Goal: Transaction & Acquisition: Subscribe to service/newsletter

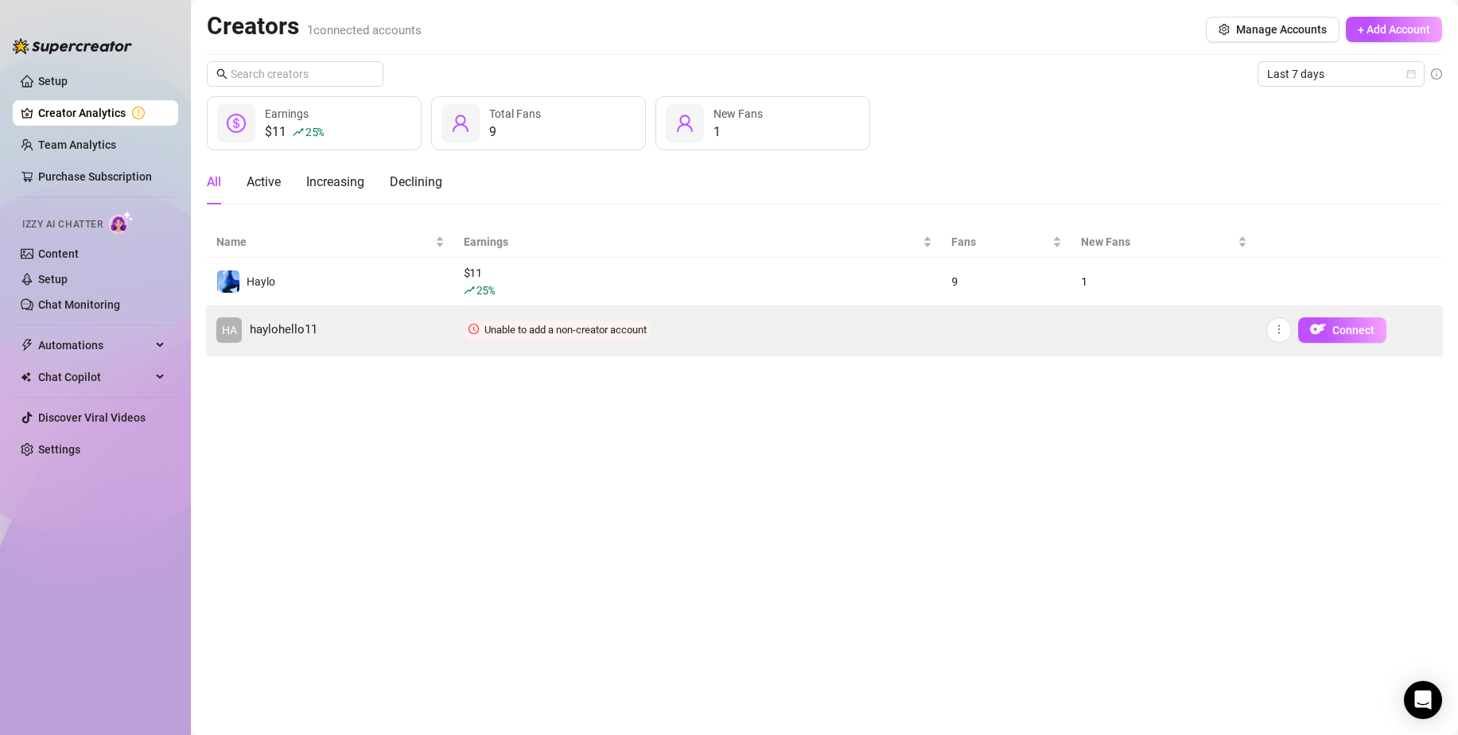
click at [1358, 343] on td "Connect" at bounding box center [1348, 330] width 185 height 48
click at [1281, 330] on icon "more" at bounding box center [1278, 329] width 11 height 11
click at [1332, 332] on span "Connect" at bounding box center [1353, 330] width 42 height 13
click at [555, 324] on span "Unable to add a non-creator account" at bounding box center [565, 330] width 162 height 12
click at [668, 332] on td "Unable to add a non-creator account" at bounding box center [697, 330] width 487 height 48
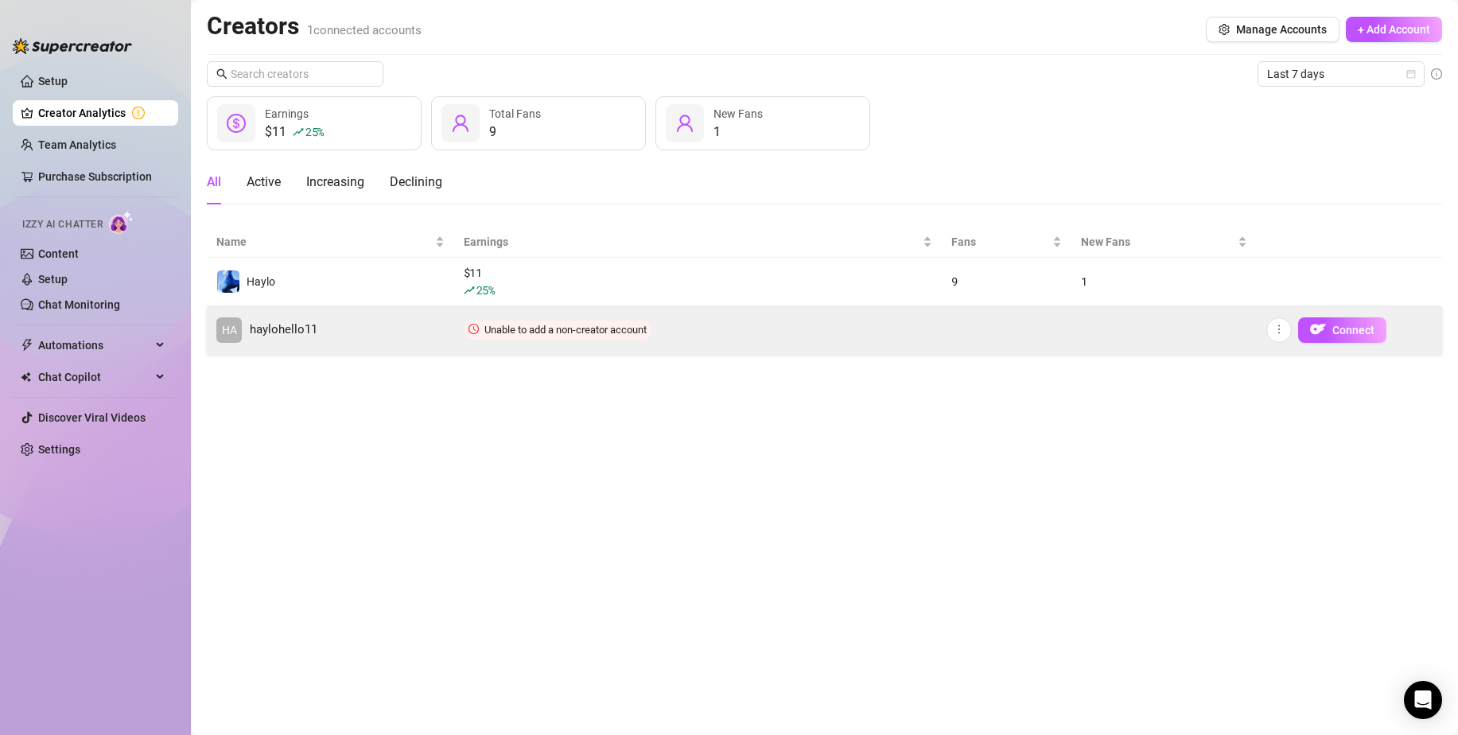
click at [668, 332] on td "Unable to add a non-creator account" at bounding box center [697, 330] width 487 height 48
click at [1278, 333] on icon "more" at bounding box center [1278, 329] width 11 height 11
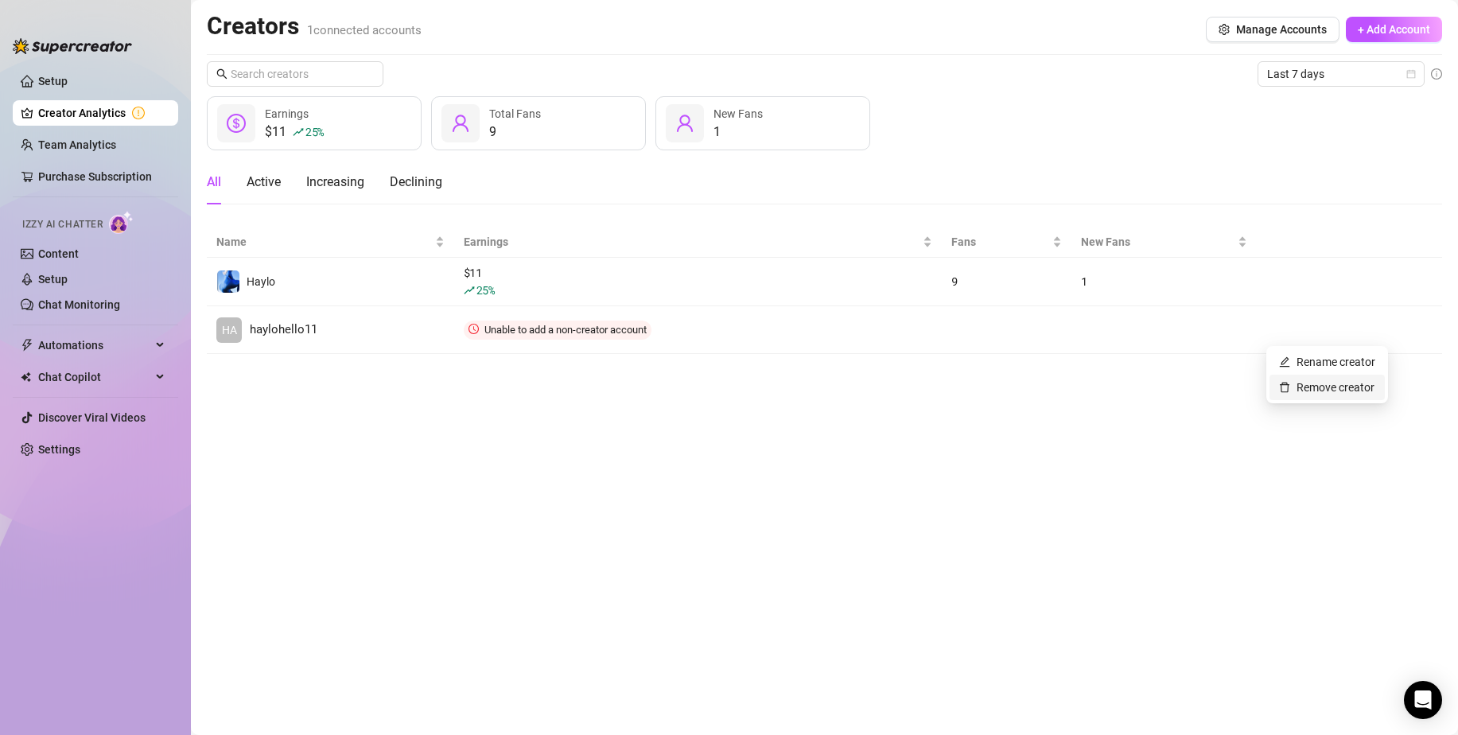
click at [1287, 381] on link "Remove creator" at bounding box center [1326, 387] width 95 height 13
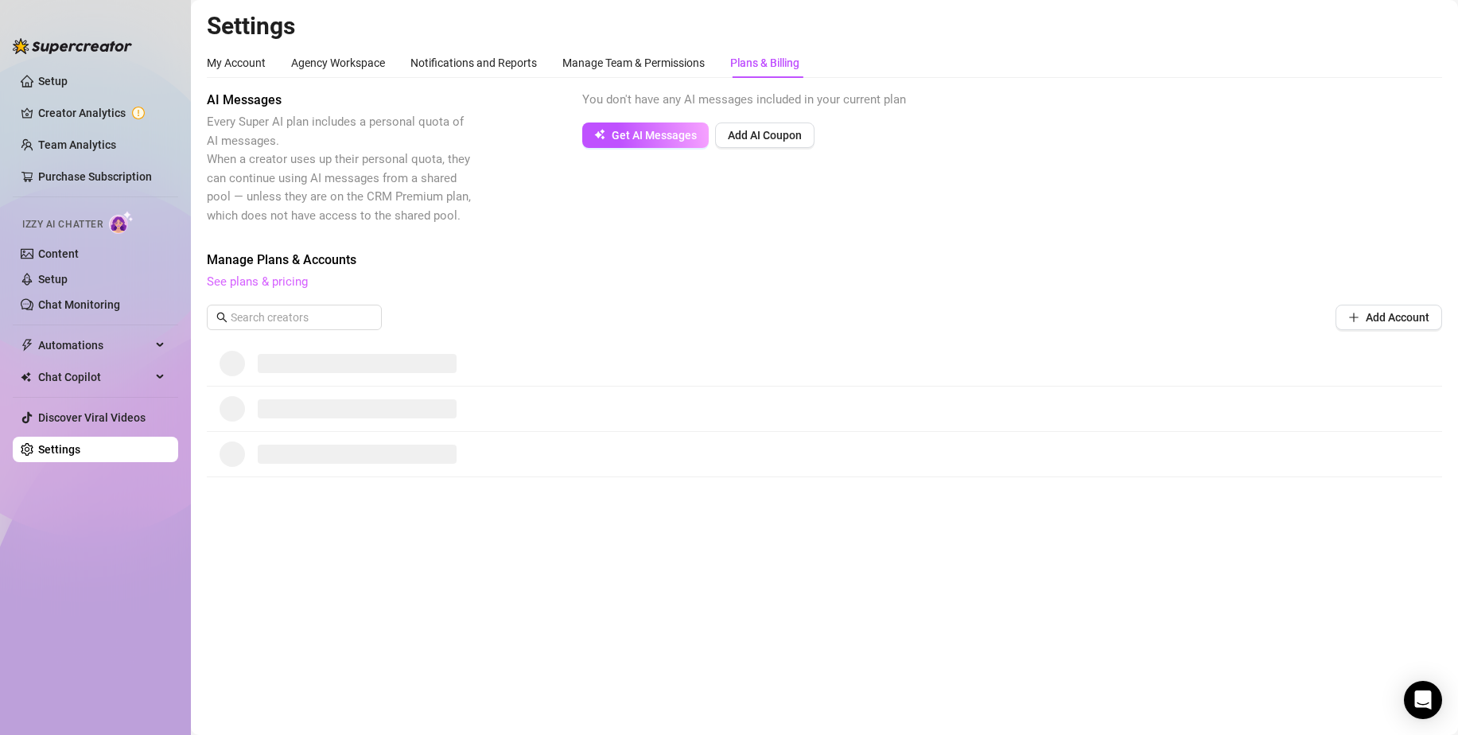
click at [254, 278] on link "See plans & pricing" at bounding box center [257, 281] width 101 height 14
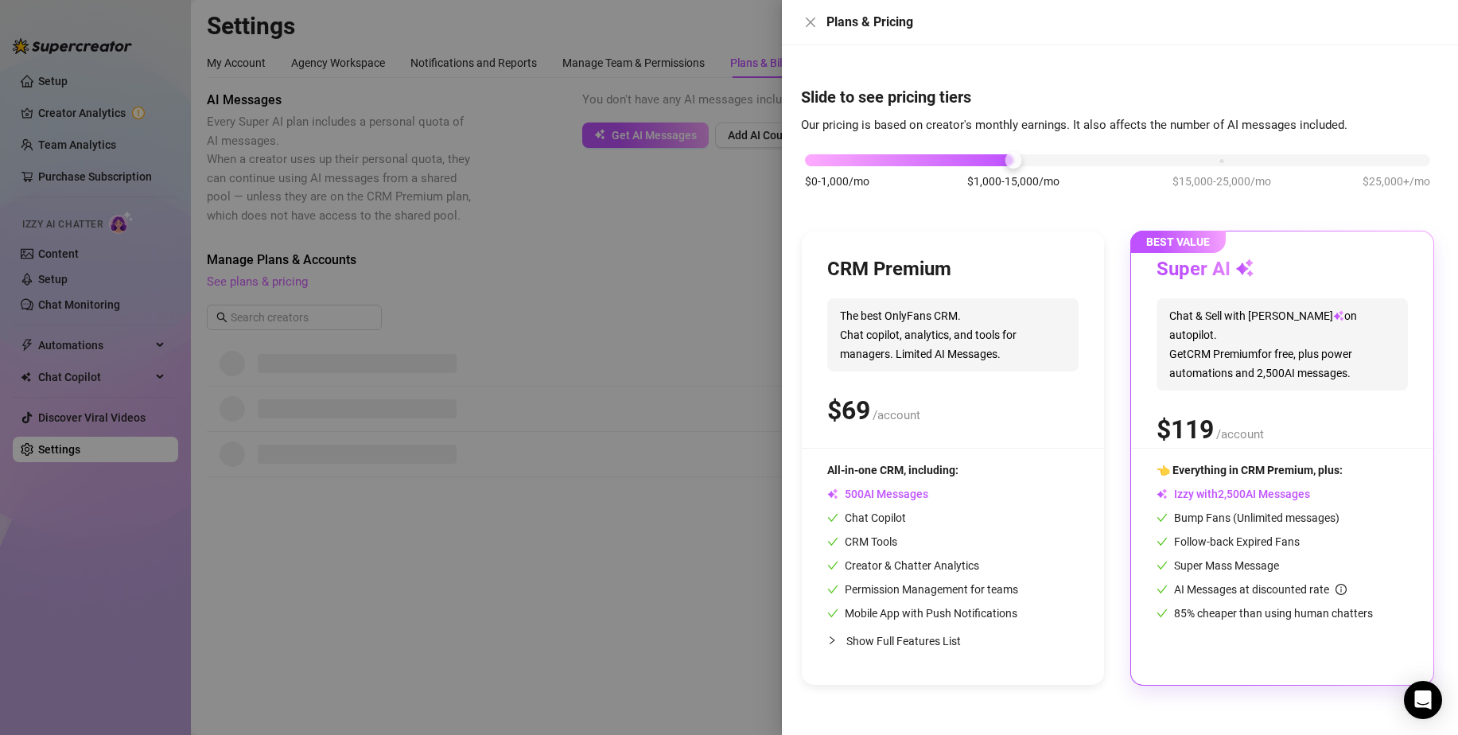
click at [254, 278] on div at bounding box center [729, 367] width 1458 height 735
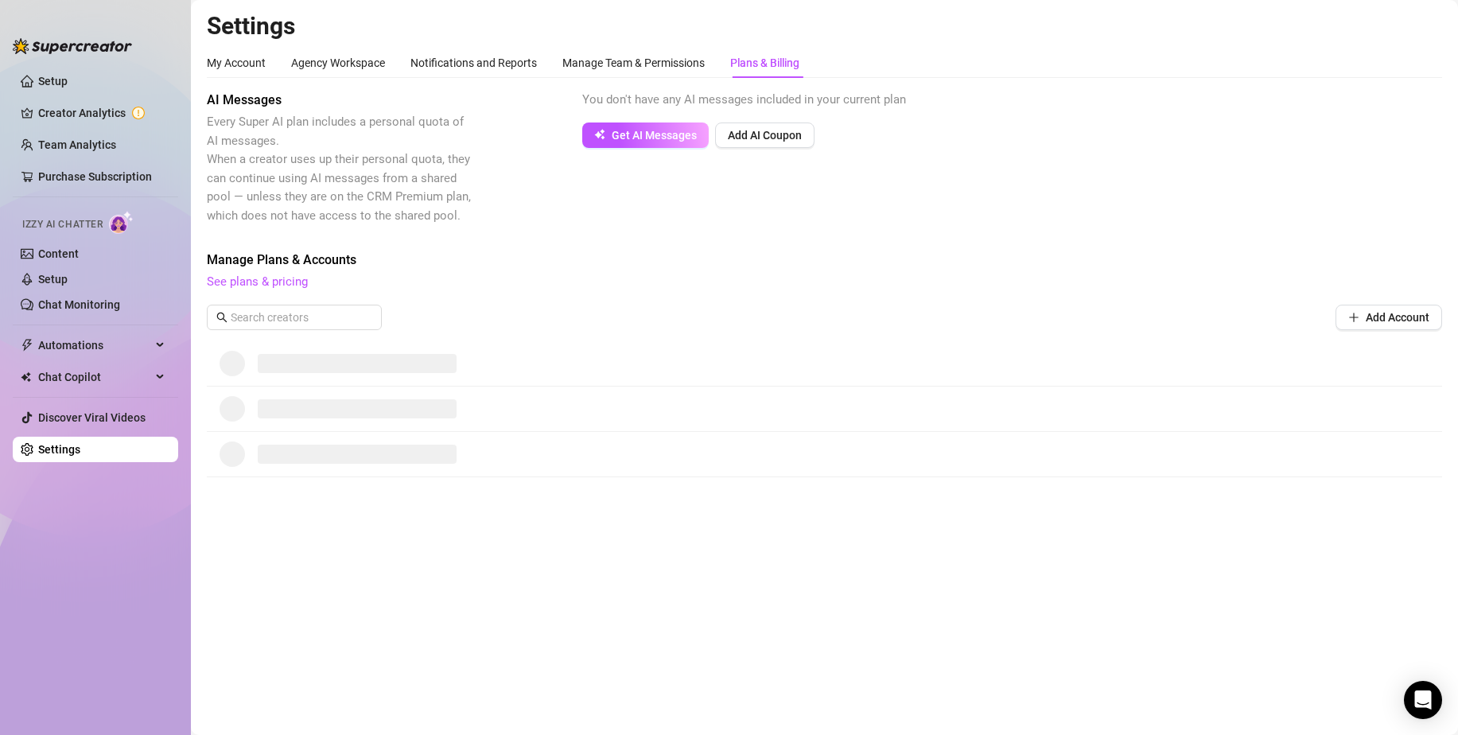
click at [741, 66] on div "Plans & Billing" at bounding box center [764, 62] width 69 height 17
click at [669, 49] on div "Manage Team & Permissions" at bounding box center [633, 63] width 142 height 30
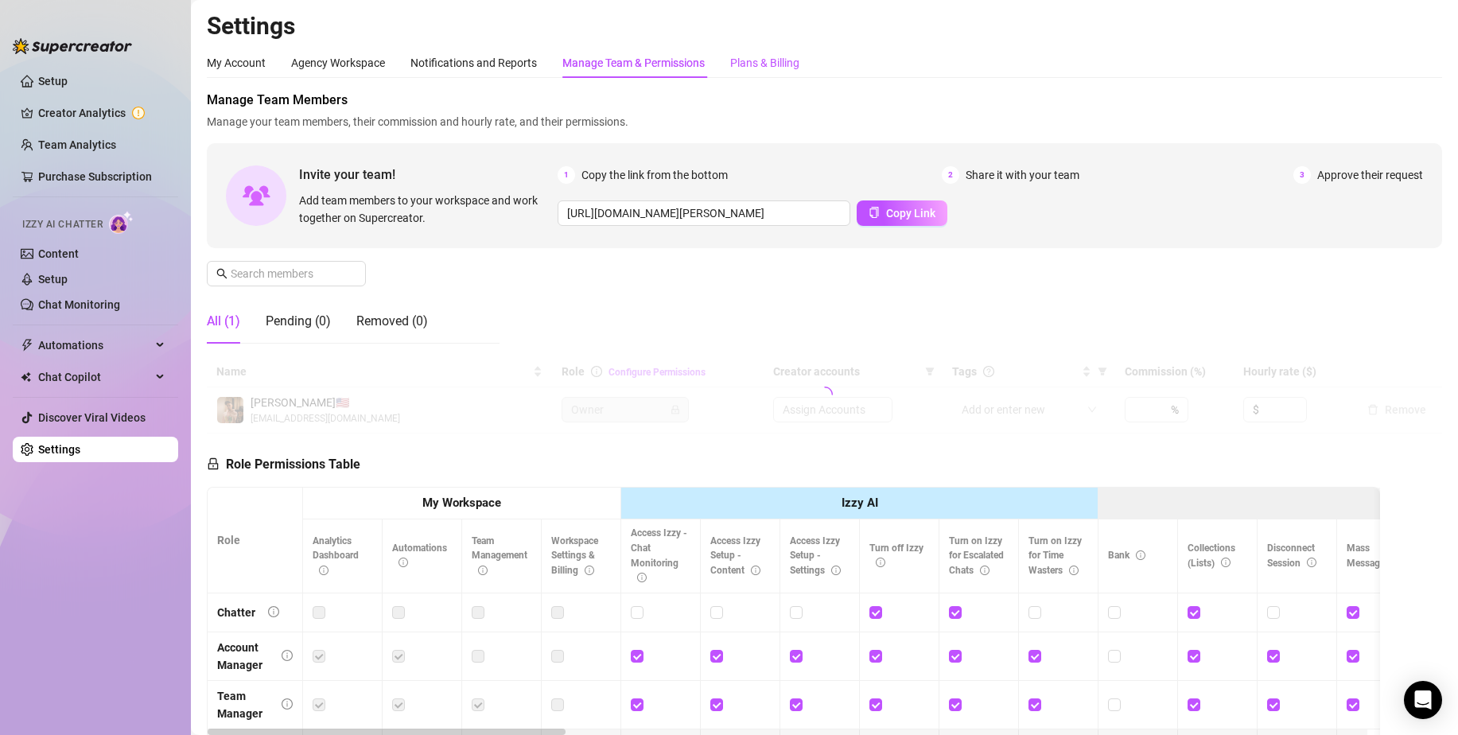
click at [786, 59] on div "Plans & Billing" at bounding box center [764, 62] width 69 height 17
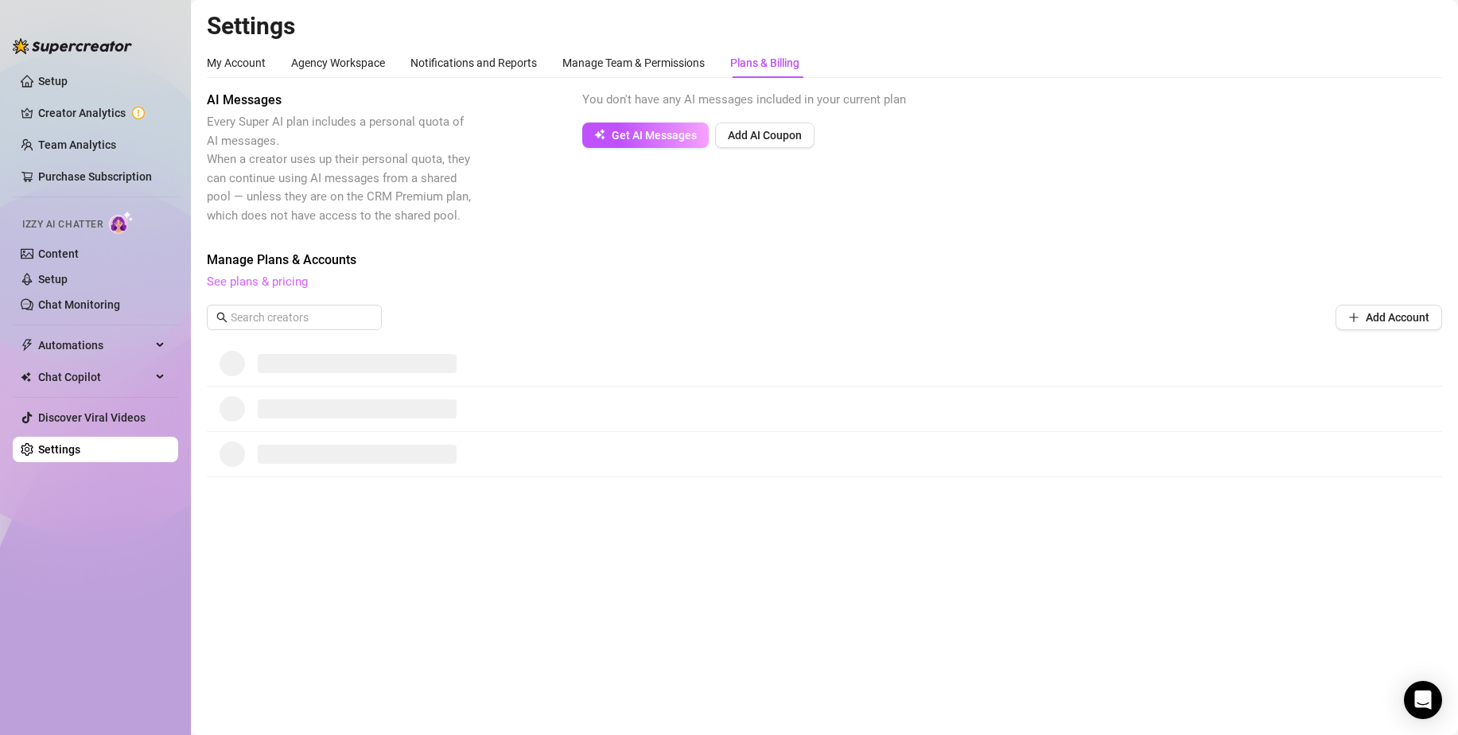
click at [274, 285] on link "See plans & pricing" at bounding box center [257, 281] width 101 height 14
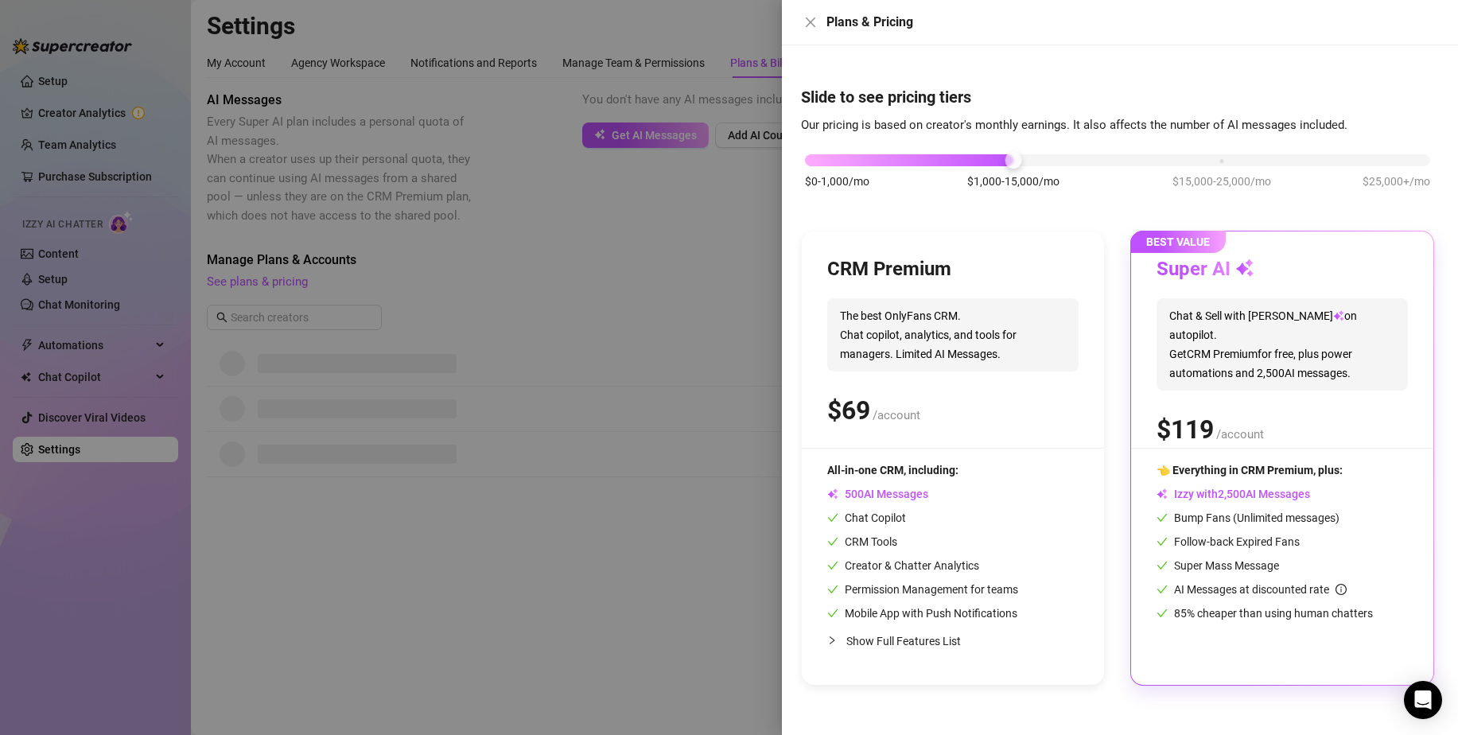
click at [512, 285] on div at bounding box center [729, 367] width 1458 height 735
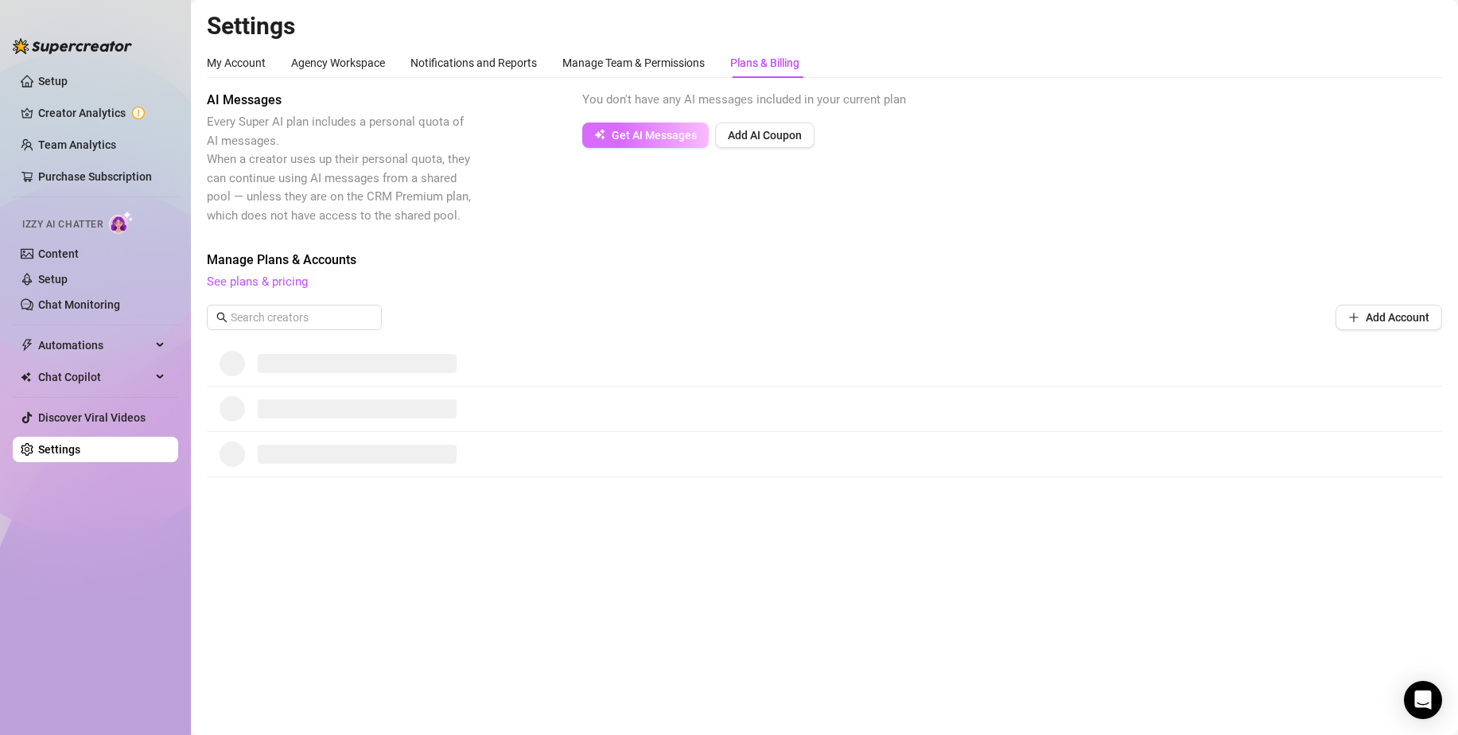
click at [610, 142] on button "Get AI Messages" at bounding box center [645, 134] width 126 height 25
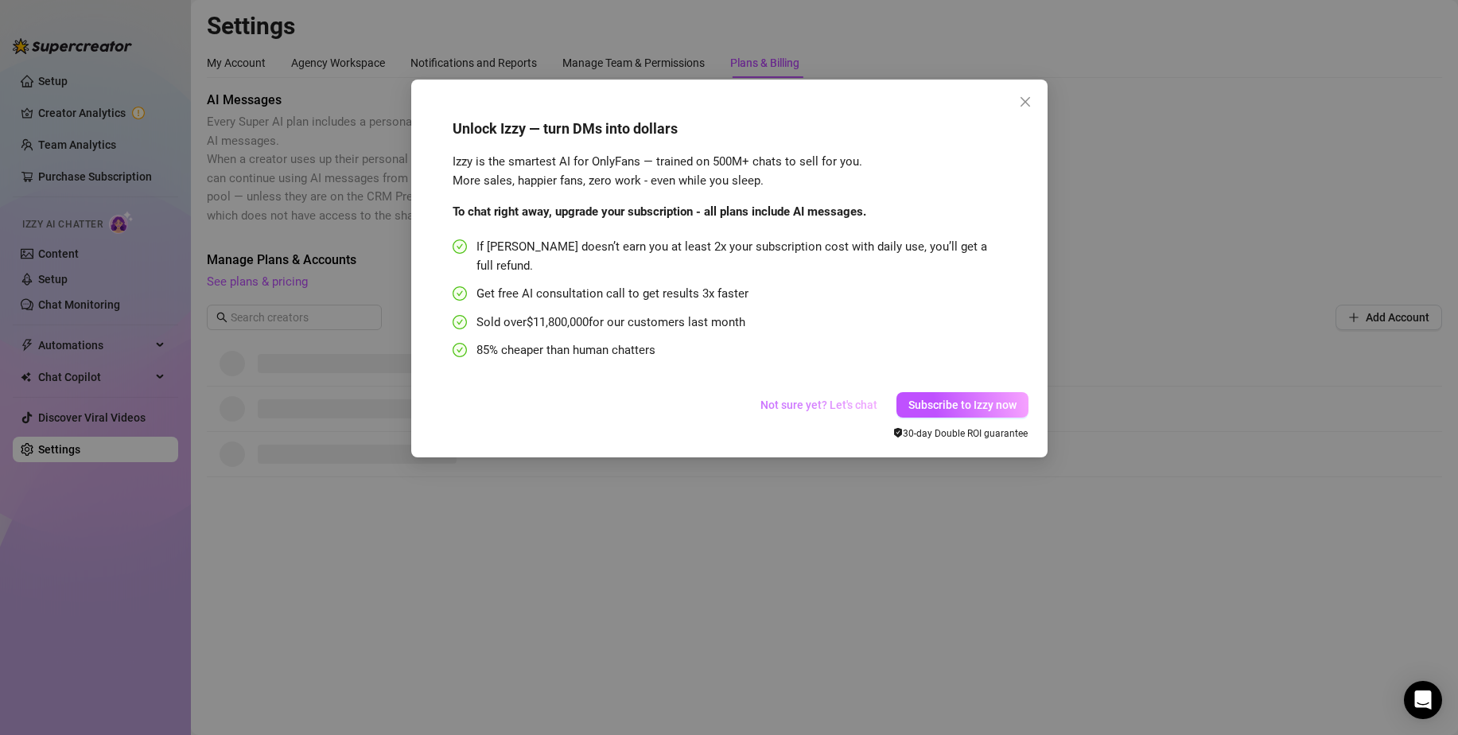
click at [835, 398] on span "Not sure yet? Let's chat" at bounding box center [818, 404] width 117 height 13
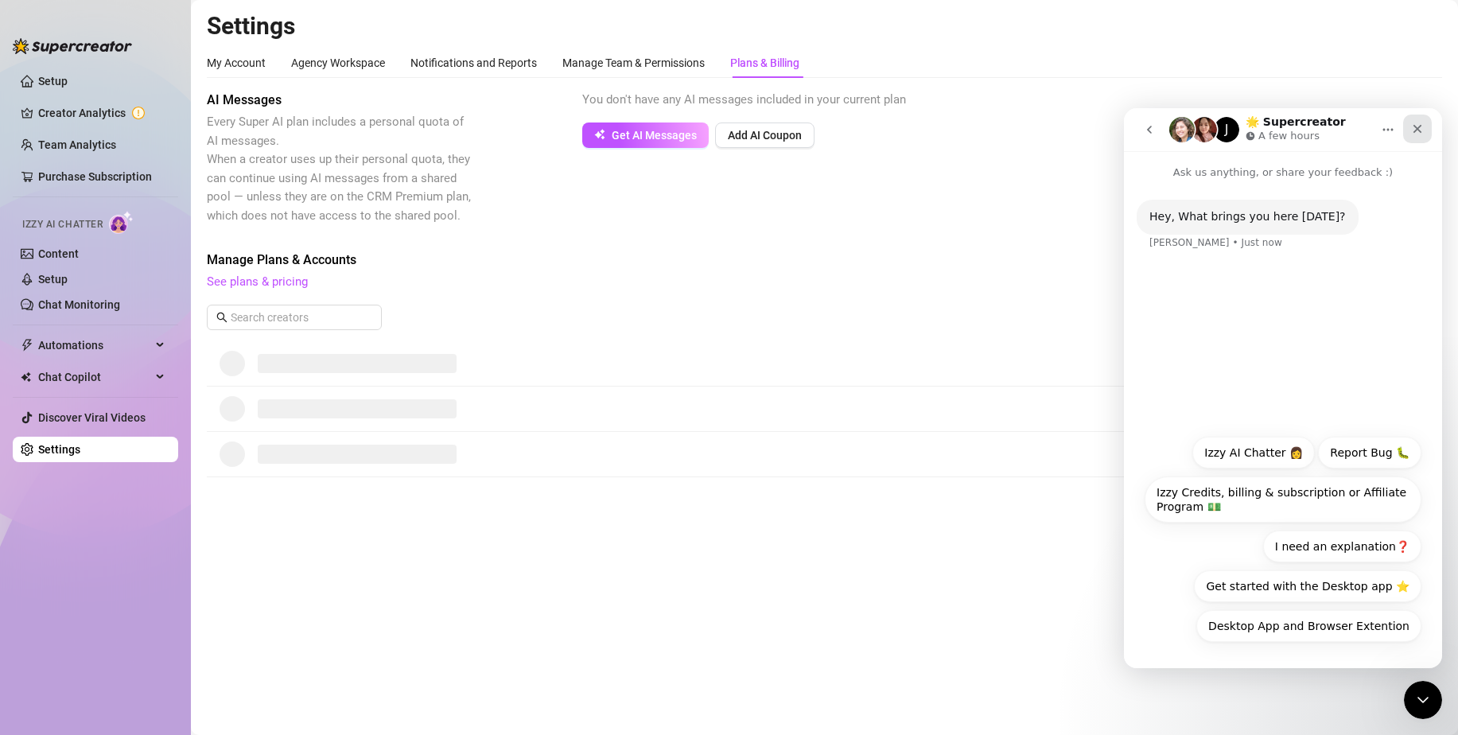
click at [1420, 129] on icon "Close" at bounding box center [1417, 128] width 13 height 13
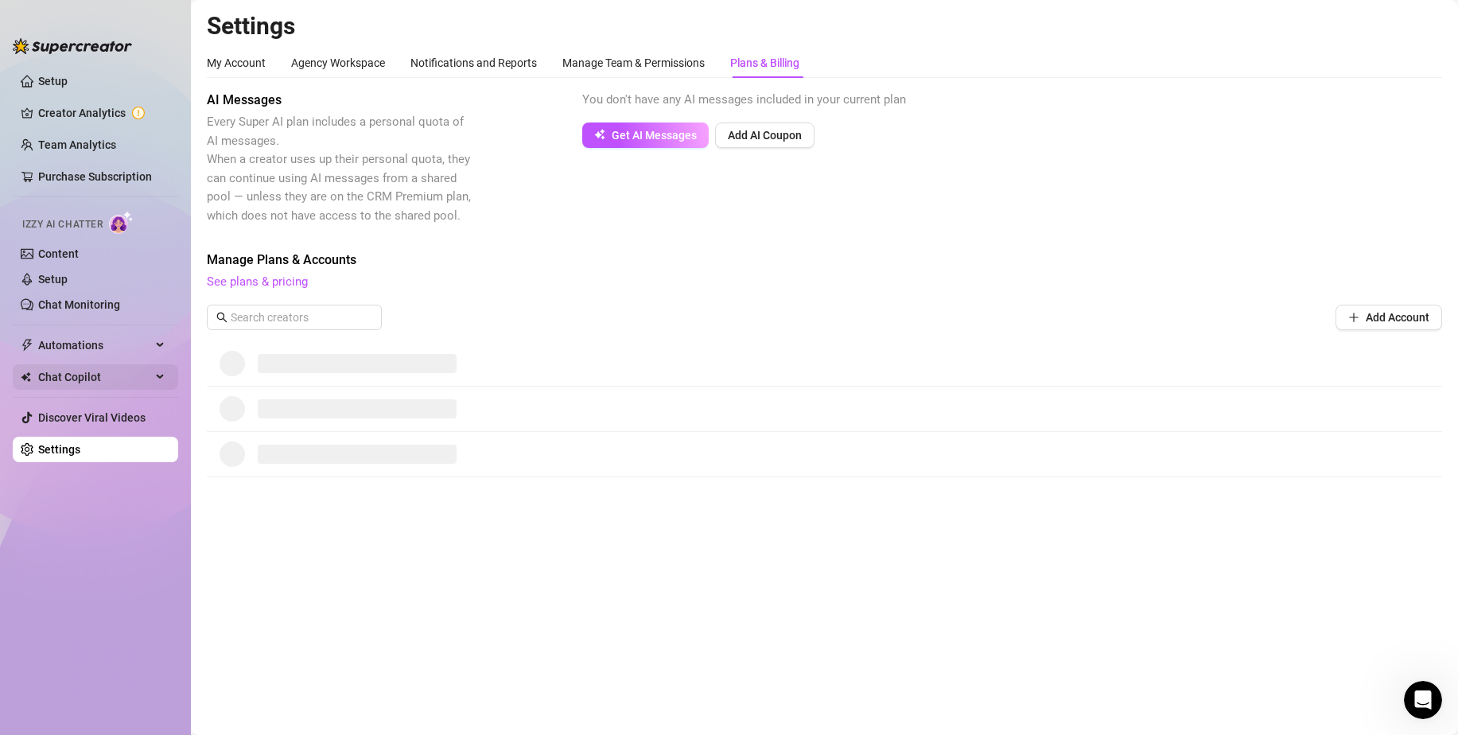
click at [80, 372] on span "Chat Copilot" at bounding box center [94, 376] width 113 height 25
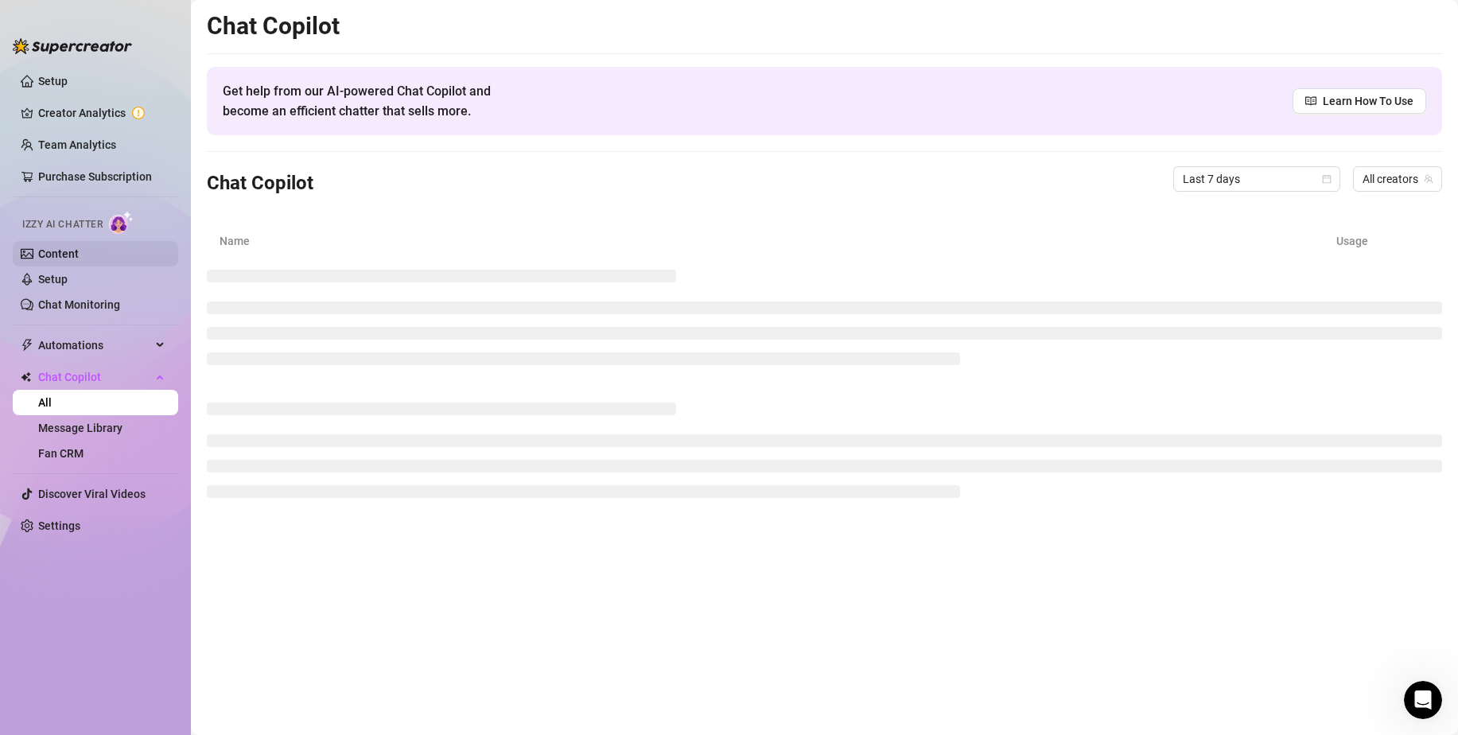
click at [55, 247] on link "Content" at bounding box center [58, 253] width 41 height 13
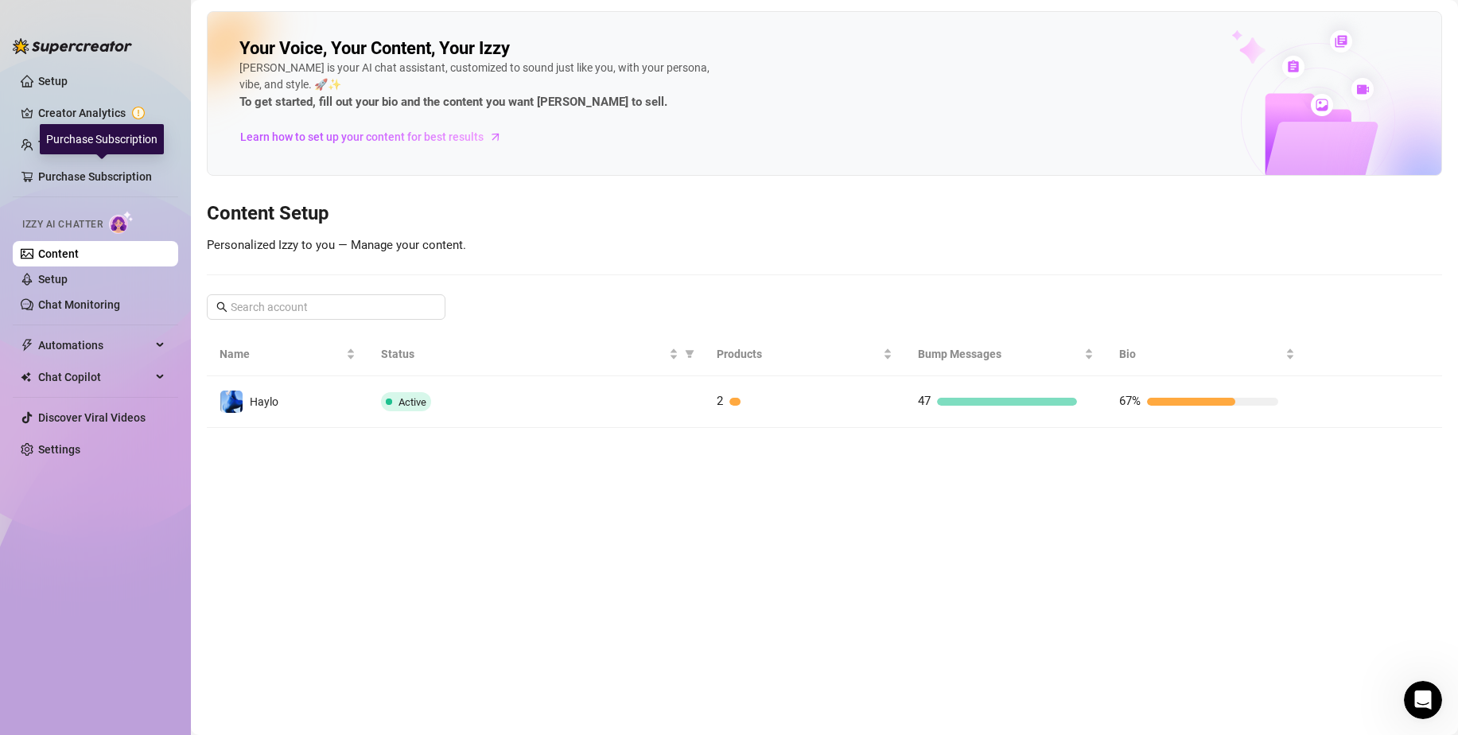
click at [85, 98] on ul "Setup Creator Analytics Team Analytics Purchase Subscription Izzy AI Chatter Co…" at bounding box center [95, 388] width 165 height 652
click at [88, 118] on link "Creator Analytics" at bounding box center [101, 112] width 127 height 25
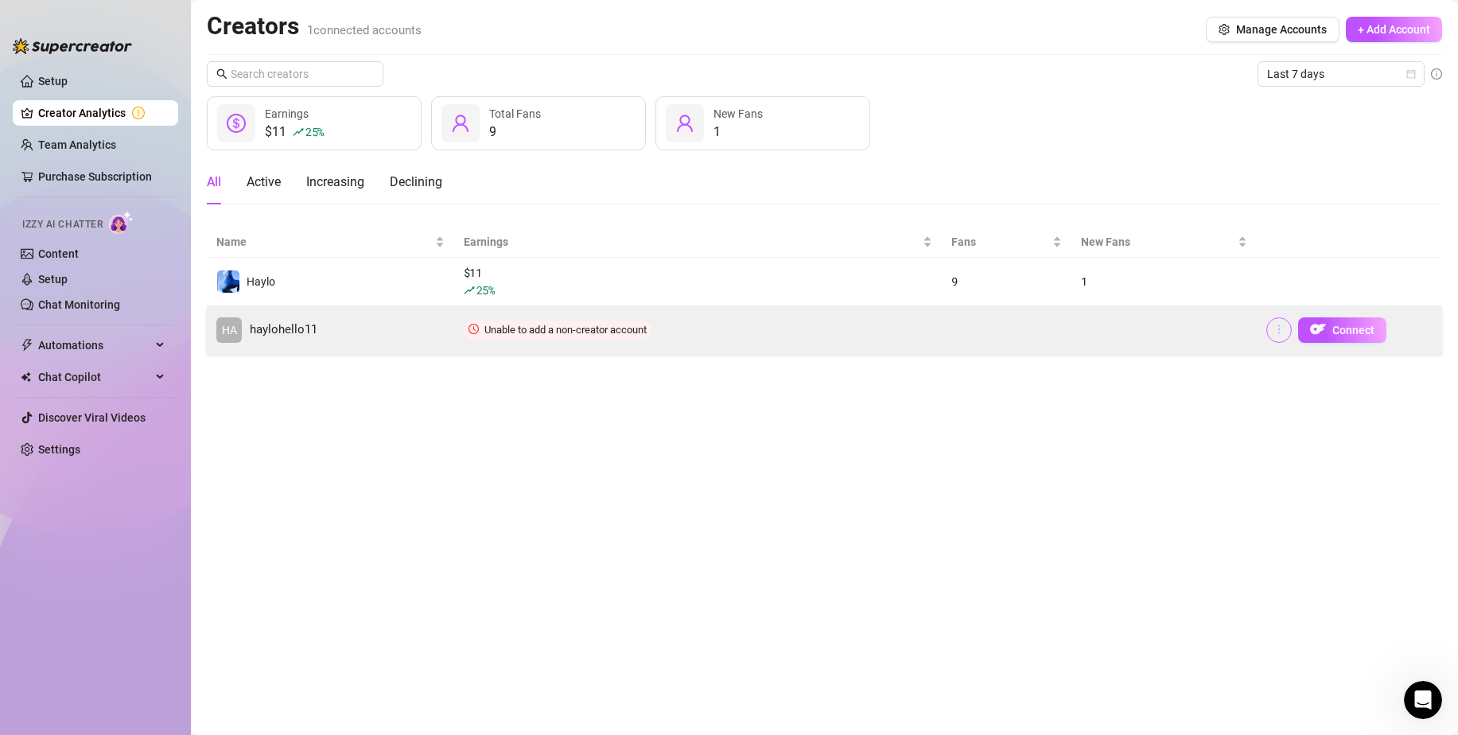
click at [1278, 325] on icon "more" at bounding box center [1278, 329] width 11 height 11
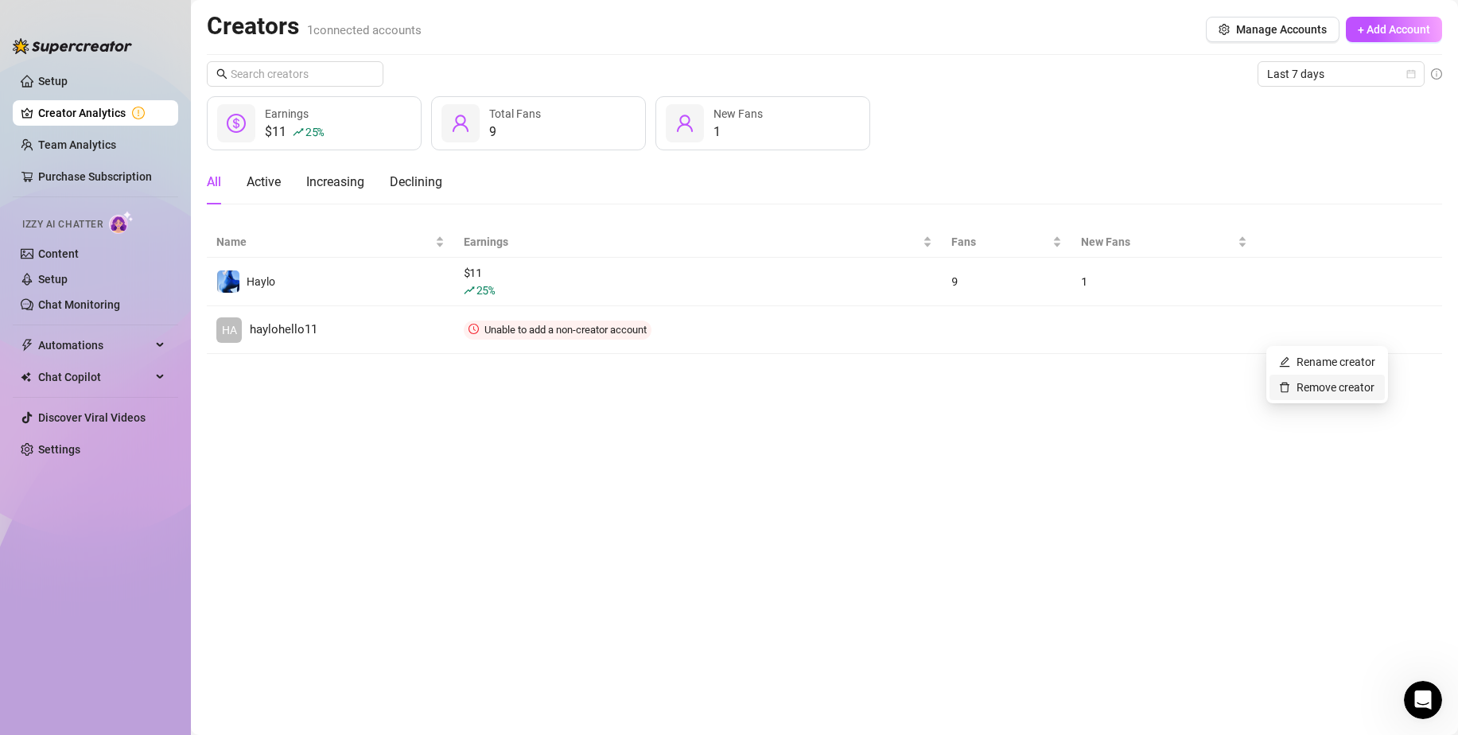
click at [1287, 390] on link "Remove creator" at bounding box center [1326, 387] width 95 height 13
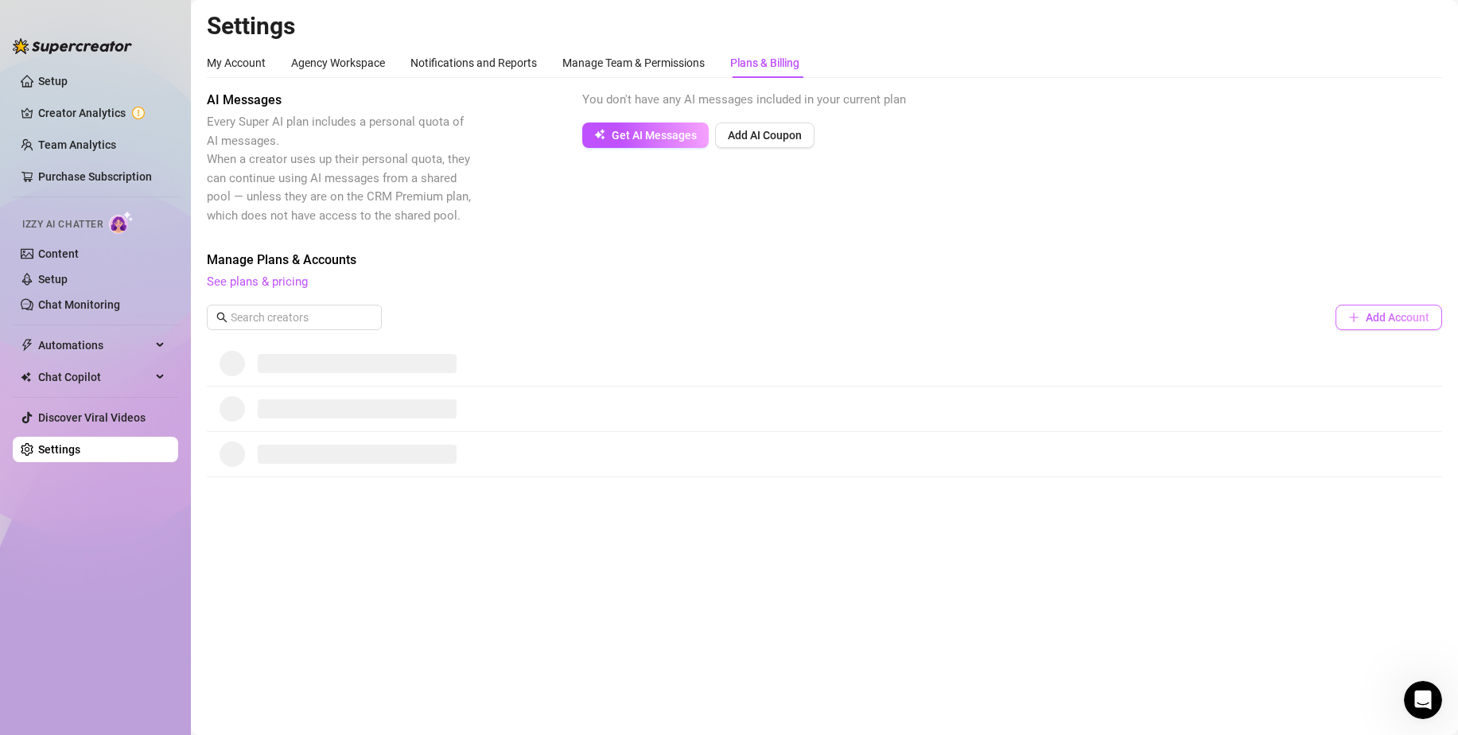
click at [1356, 320] on icon "plus" at bounding box center [1353, 317] width 11 height 11
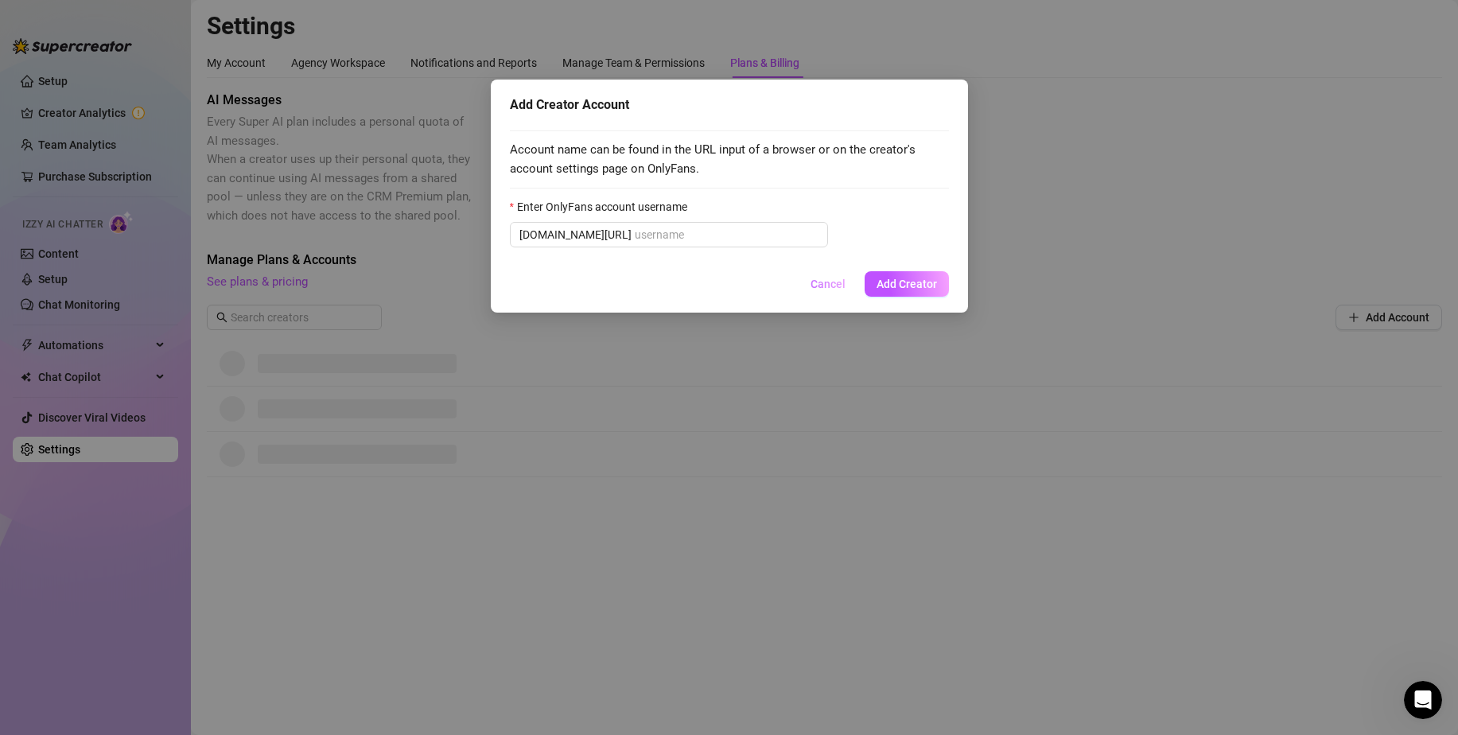
click at [841, 287] on span "Cancel" at bounding box center [827, 284] width 35 height 13
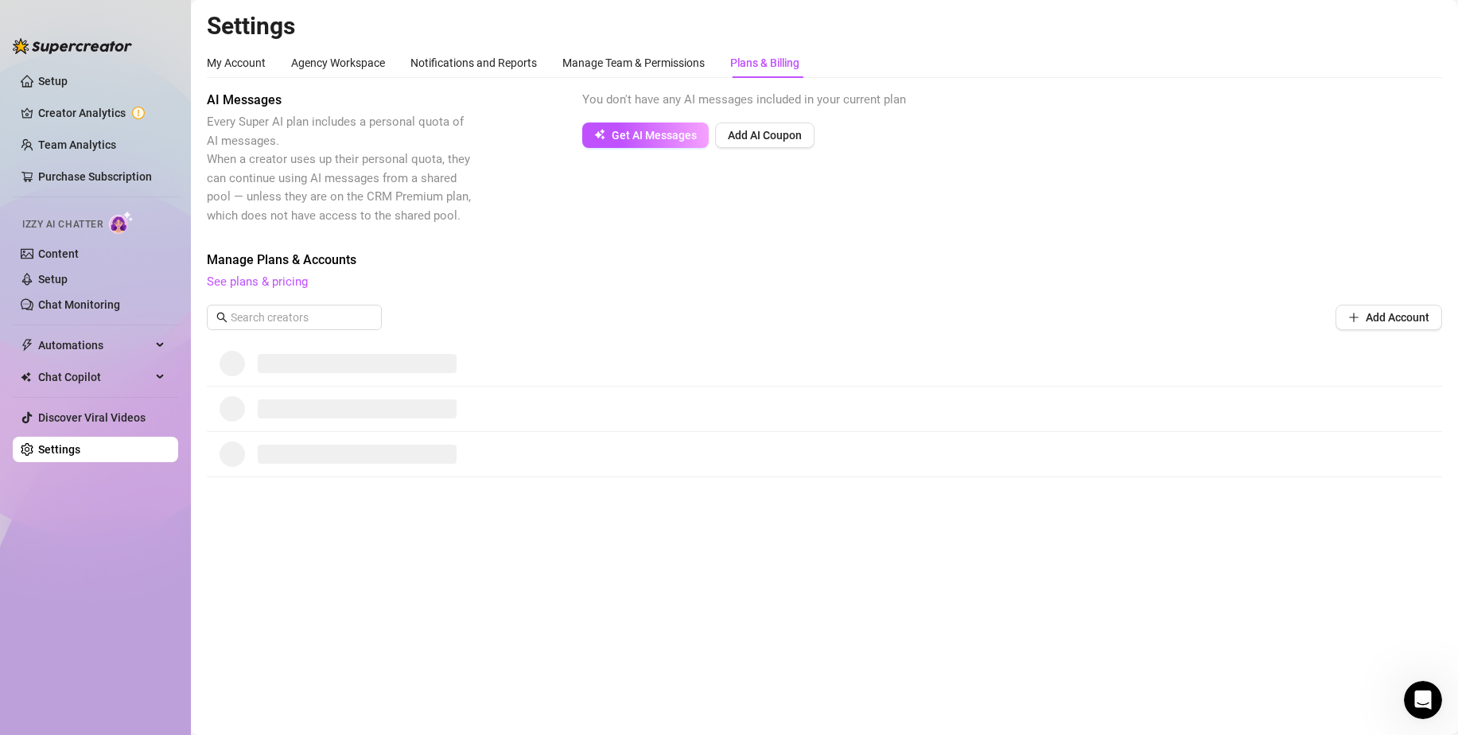
click at [417, 430] on div at bounding box center [824, 408] width 1235 height 45
click at [295, 318] on input "text" at bounding box center [295, 317] width 129 height 17
click at [599, 45] on div "Settings My Account Agency Workspace Notifications and Reports Manage Team & Pe…" at bounding box center [824, 253] width 1235 height 485
click at [600, 54] on div "Manage Team & Permissions" at bounding box center [633, 62] width 142 height 17
click at [583, 58] on div "Manage Team & Permissions" at bounding box center [633, 62] width 142 height 17
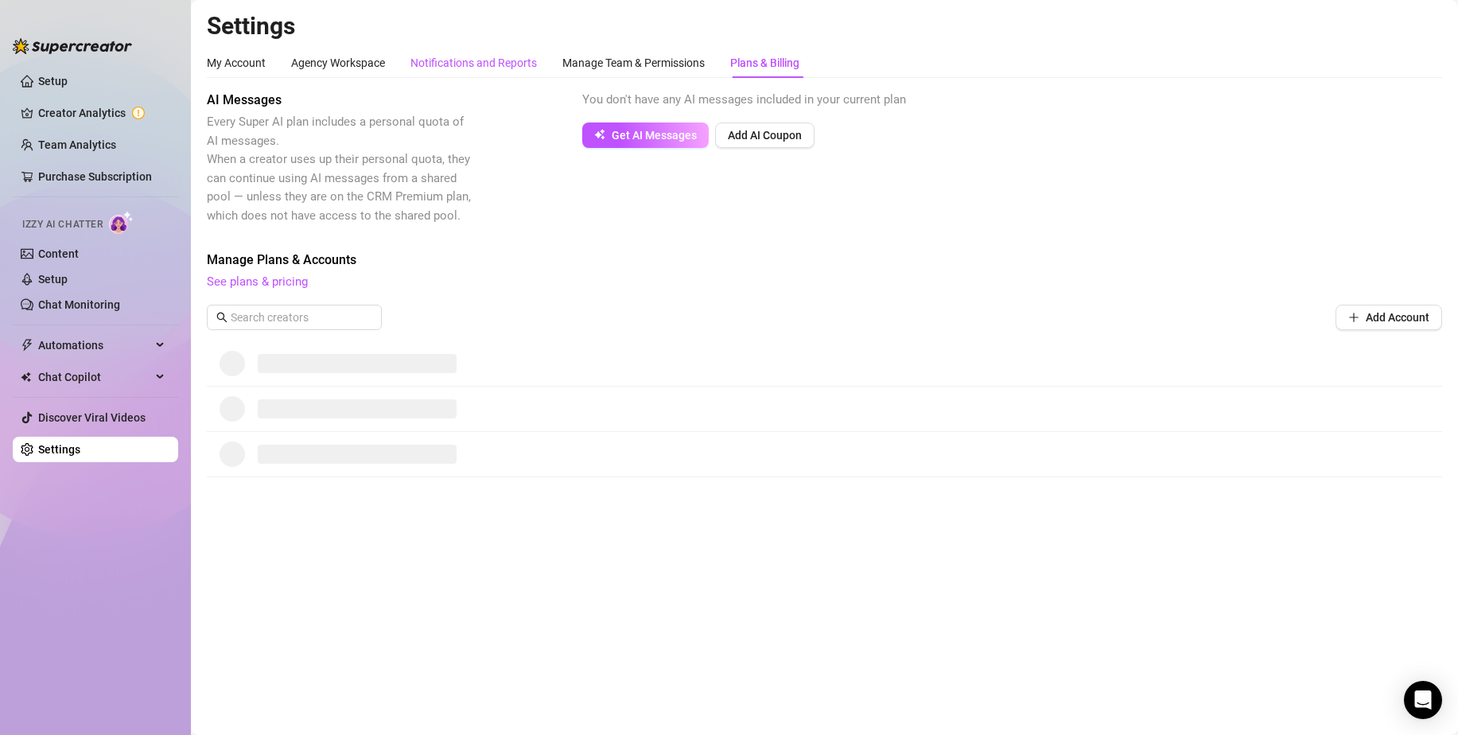
click at [483, 57] on div "Notifications and Reports" at bounding box center [473, 62] width 126 height 17
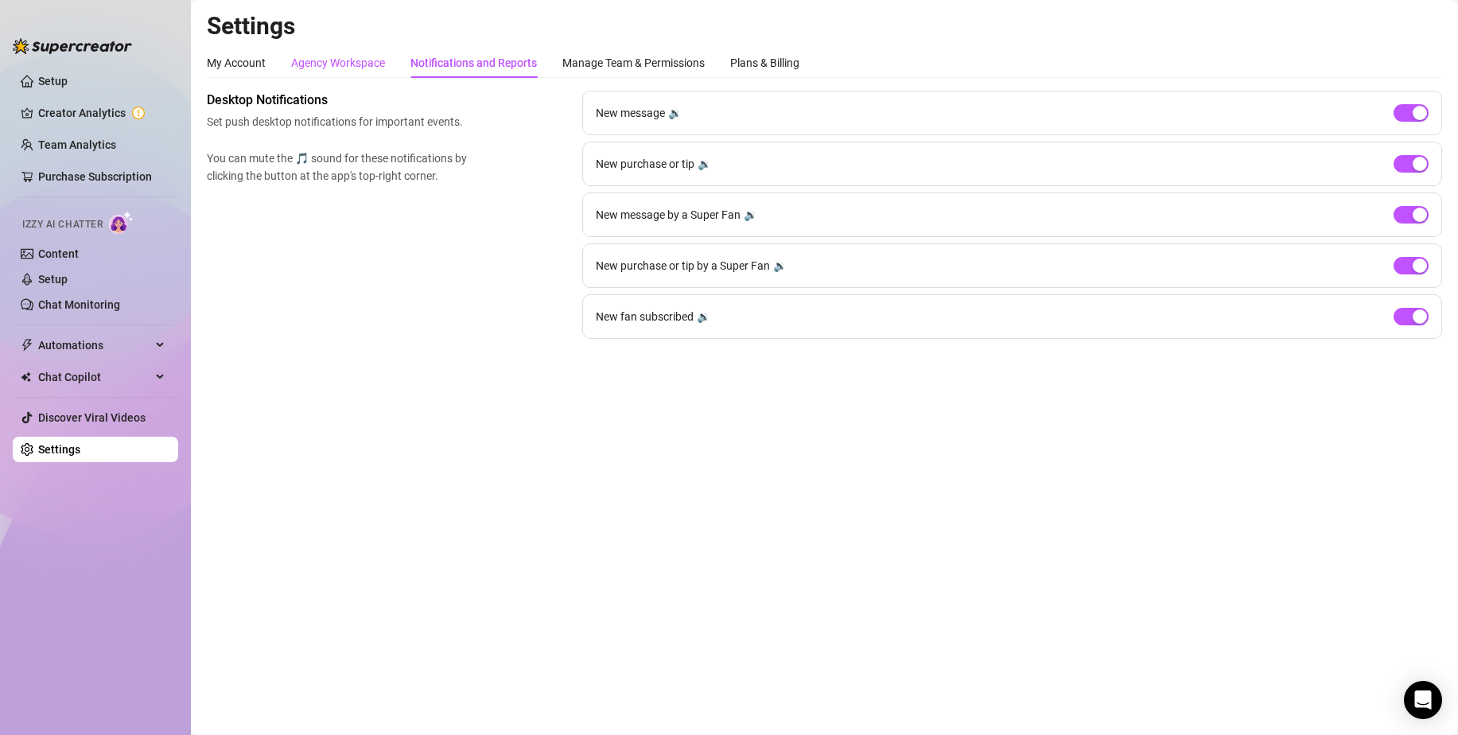
click at [348, 64] on div "Agency Workspace" at bounding box center [338, 62] width 94 height 17
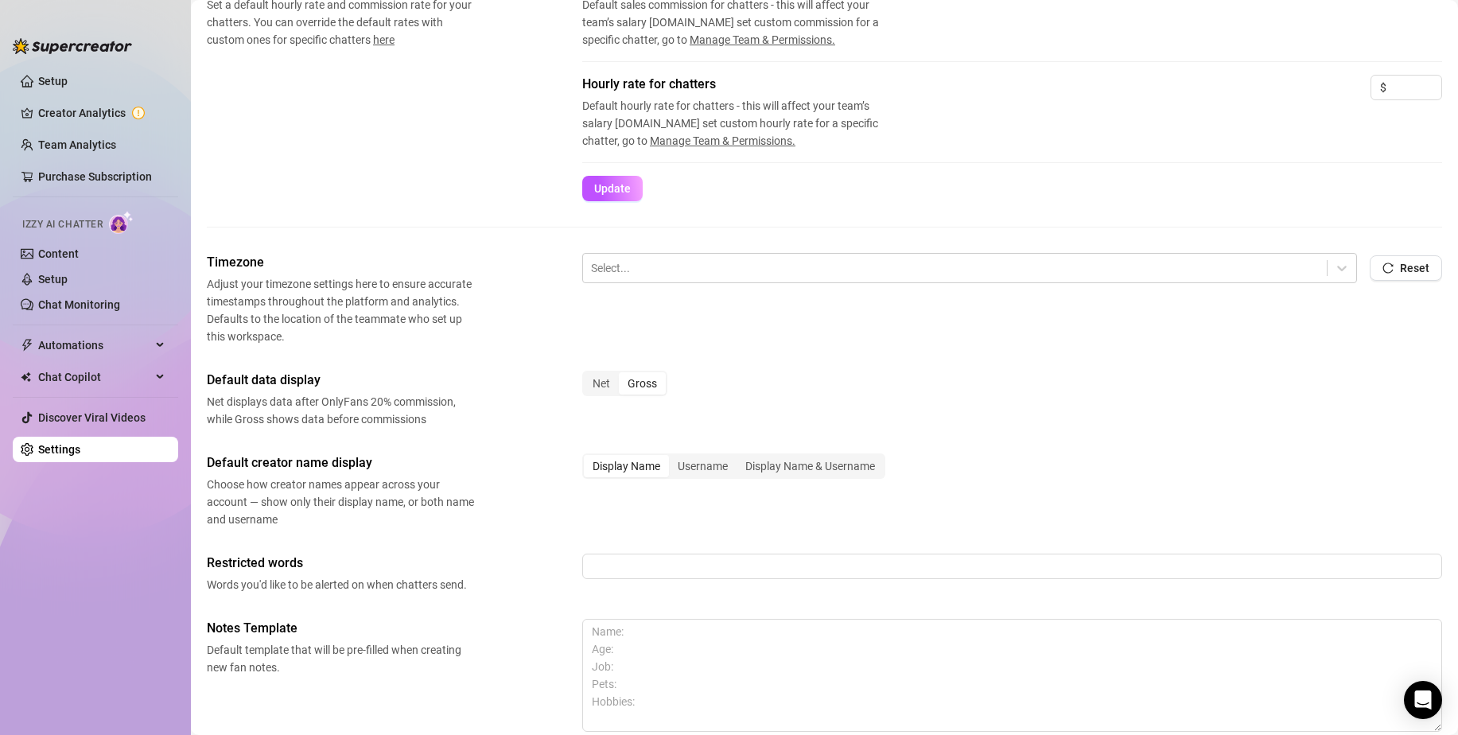
scroll to position [398, 0]
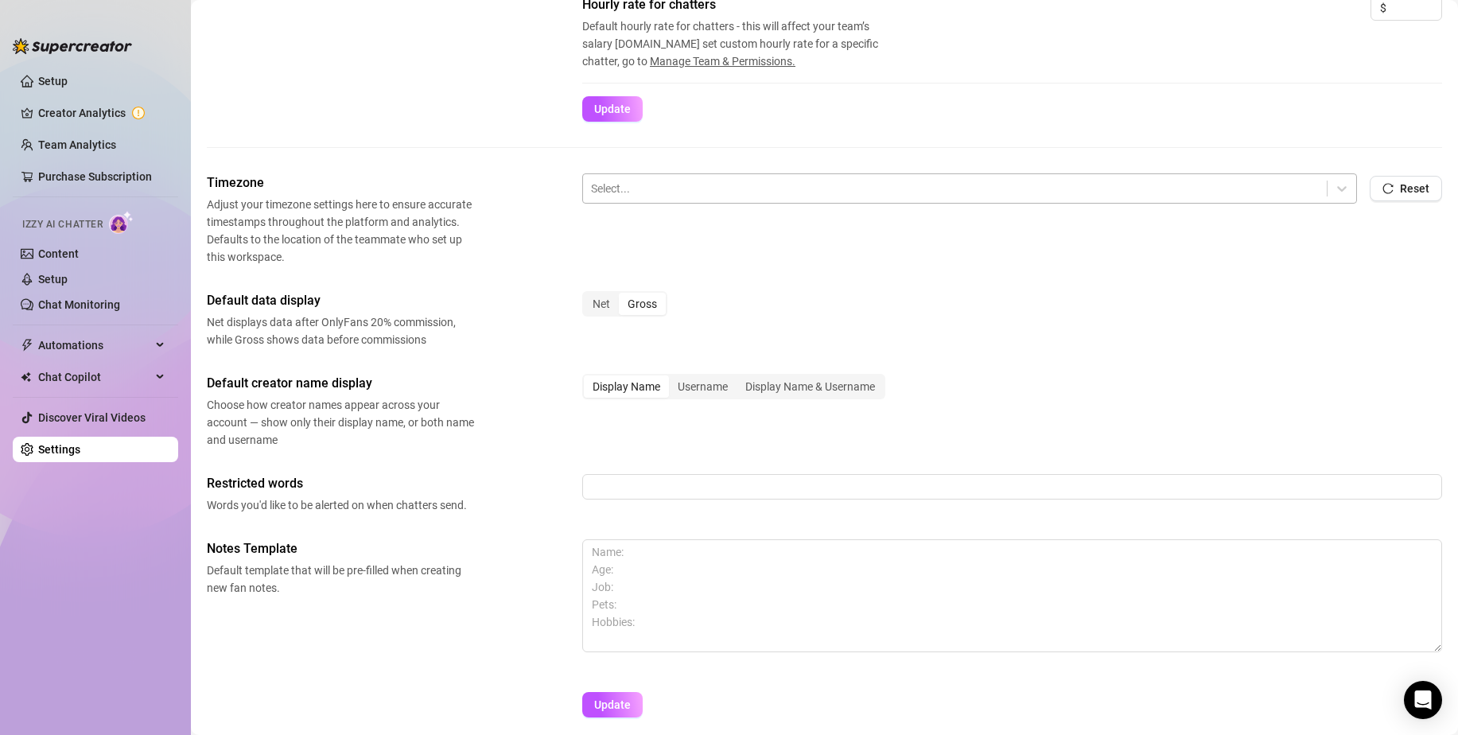
click at [623, 190] on div at bounding box center [955, 188] width 728 height 21
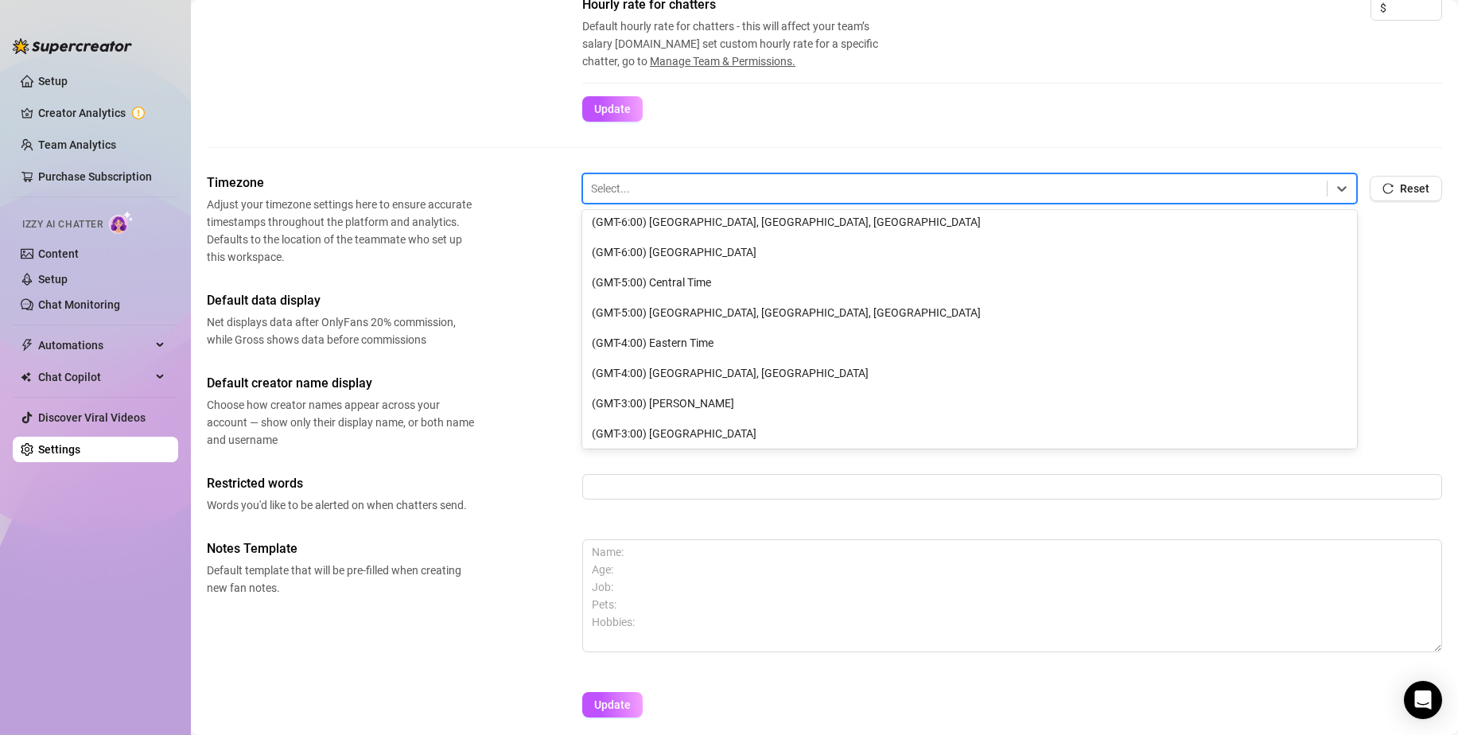
scroll to position [318, 0]
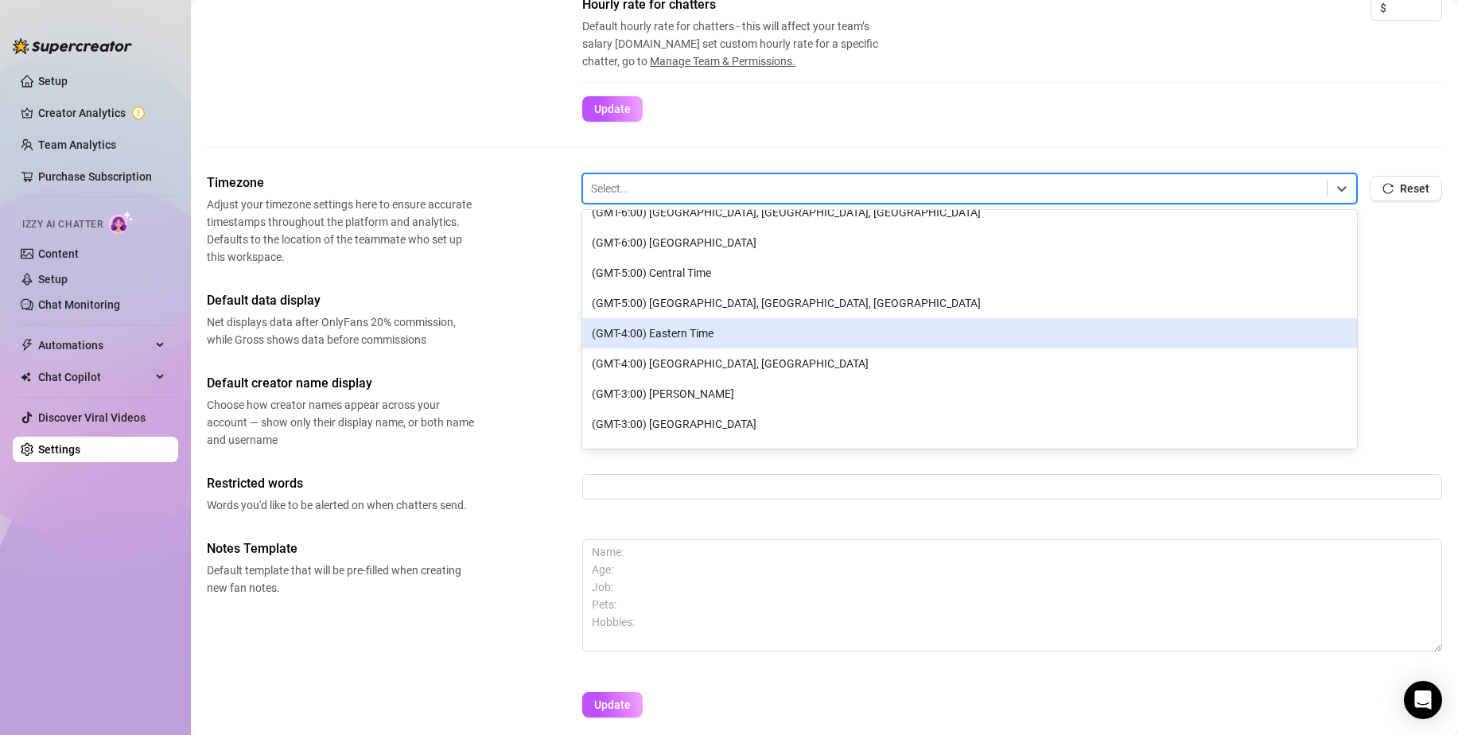
click at [750, 328] on div "(GMT-4:00) Eastern Time" at bounding box center [969, 333] width 775 height 30
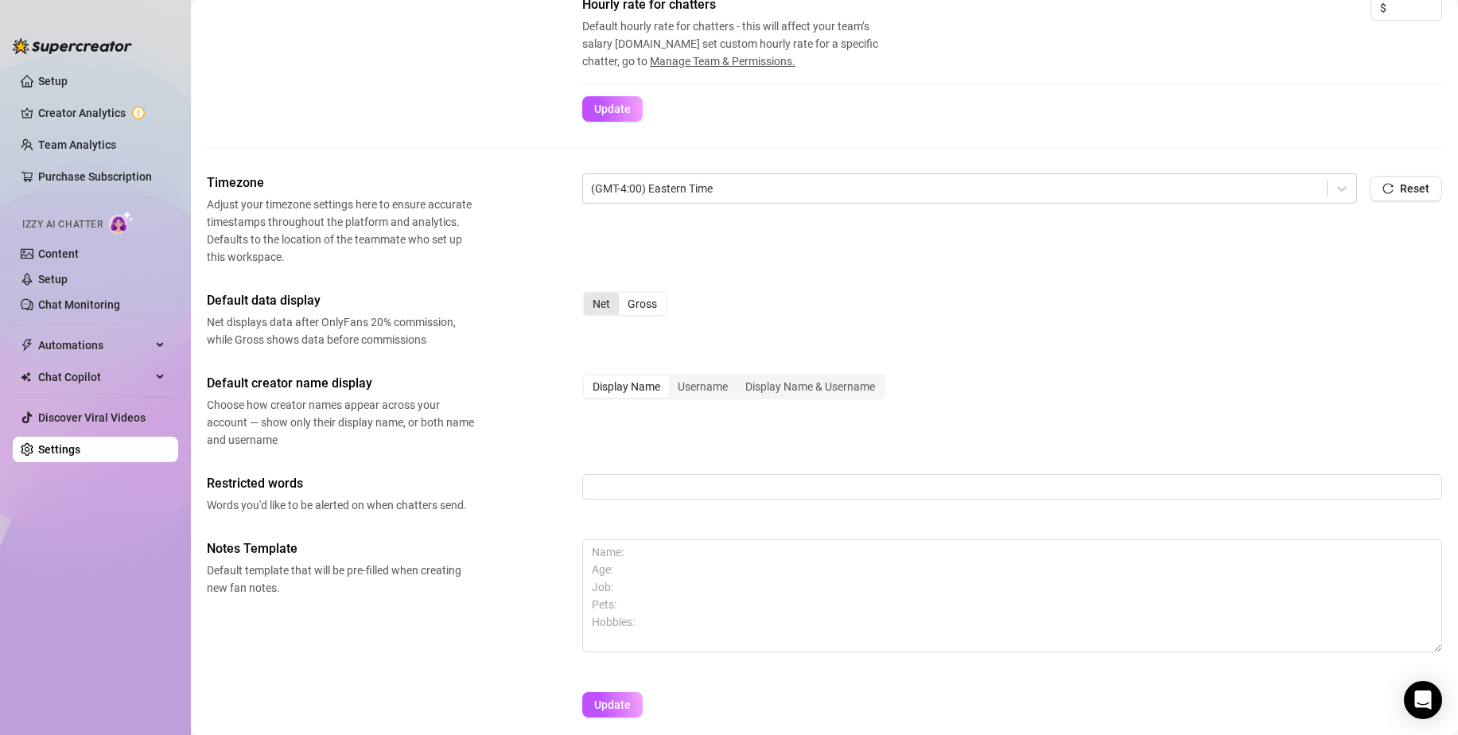
click at [595, 307] on div "Net" at bounding box center [601, 304] width 35 height 22
click at [588, 295] on input "Net" at bounding box center [588, 295] width 0 height 0
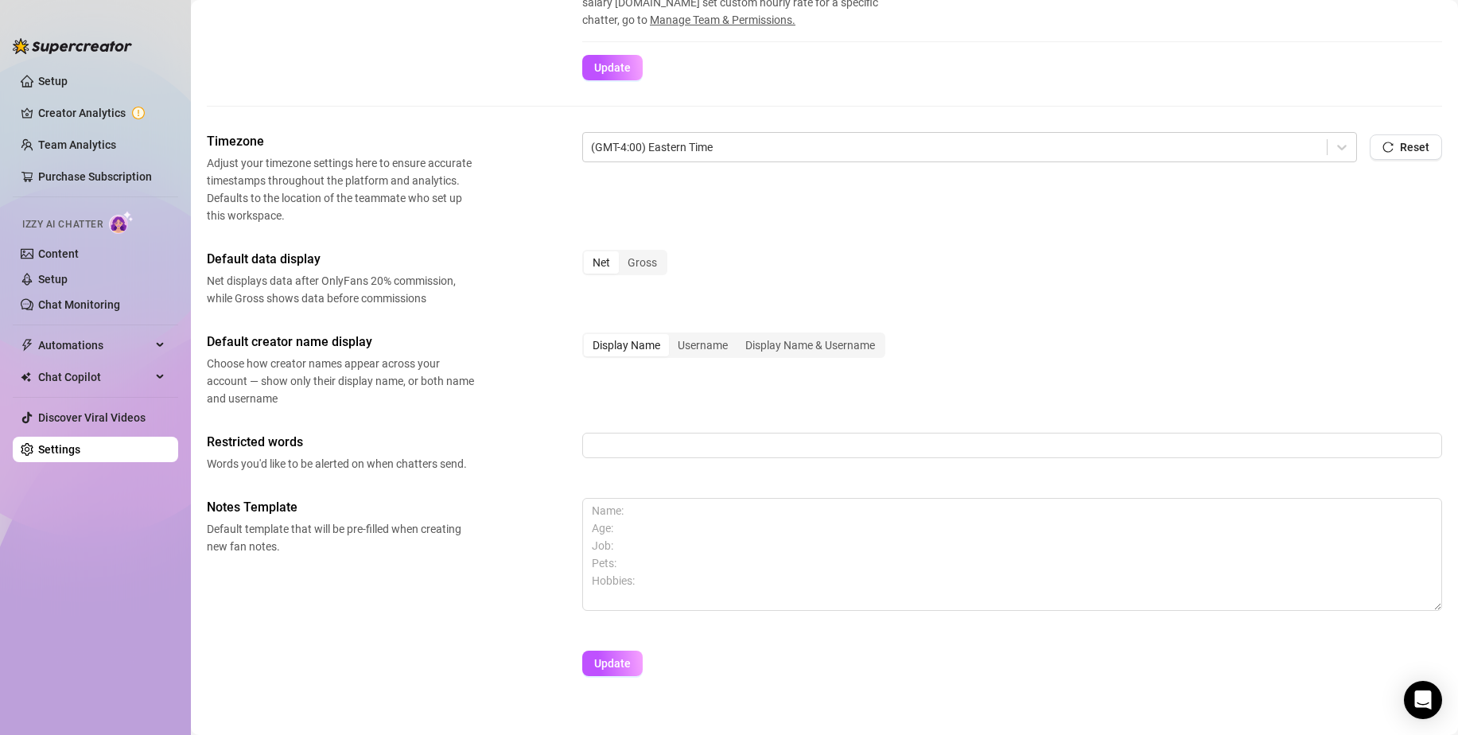
scroll to position [461, 0]
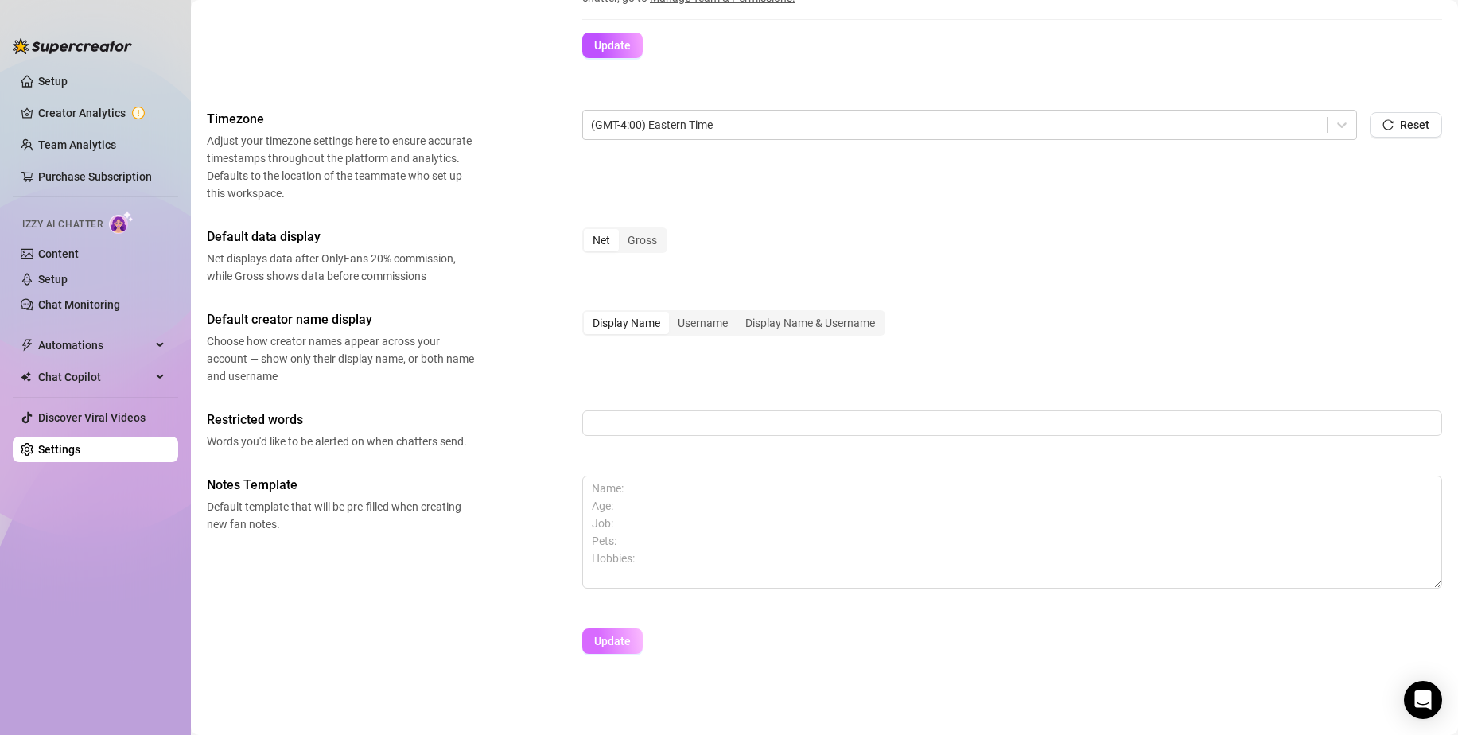
click at [623, 642] on span "Update" at bounding box center [612, 641] width 37 height 13
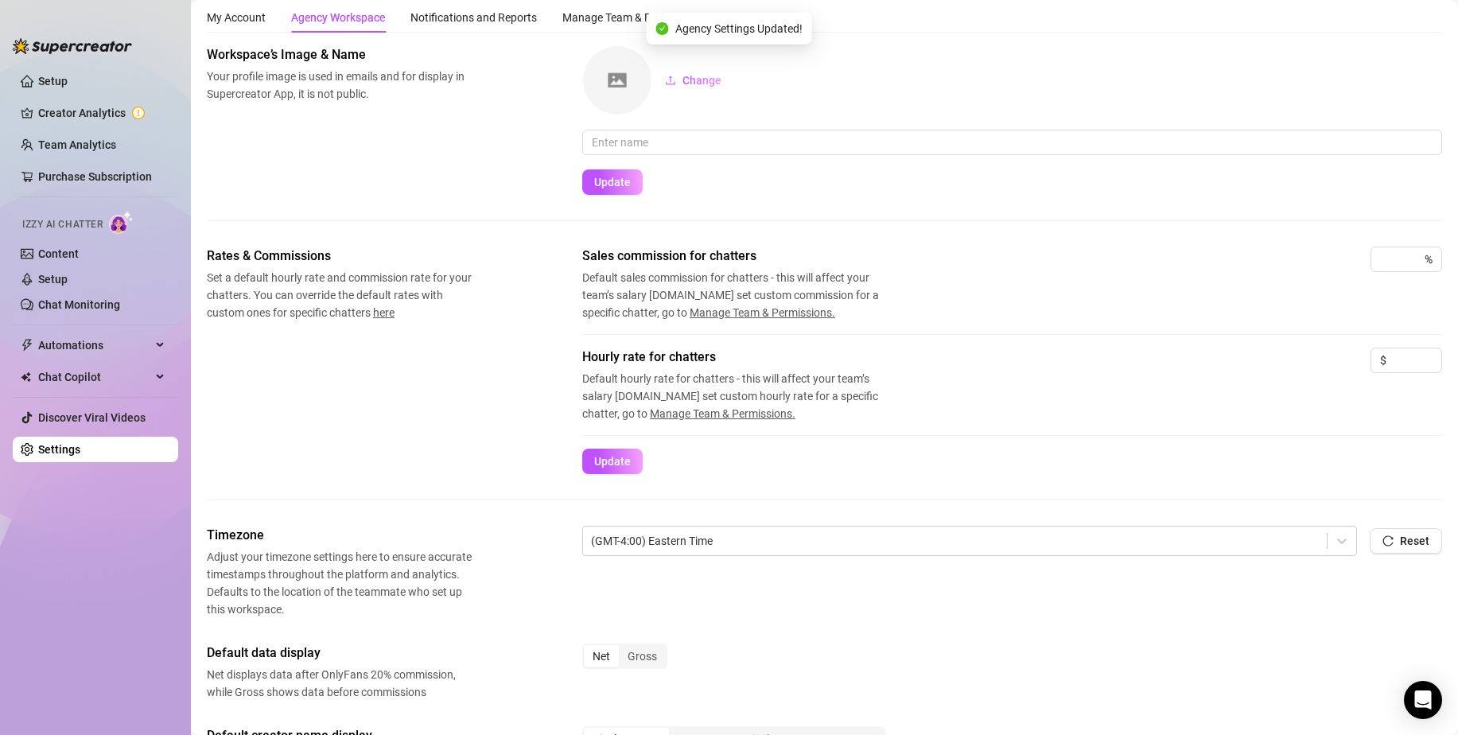
scroll to position [0, 0]
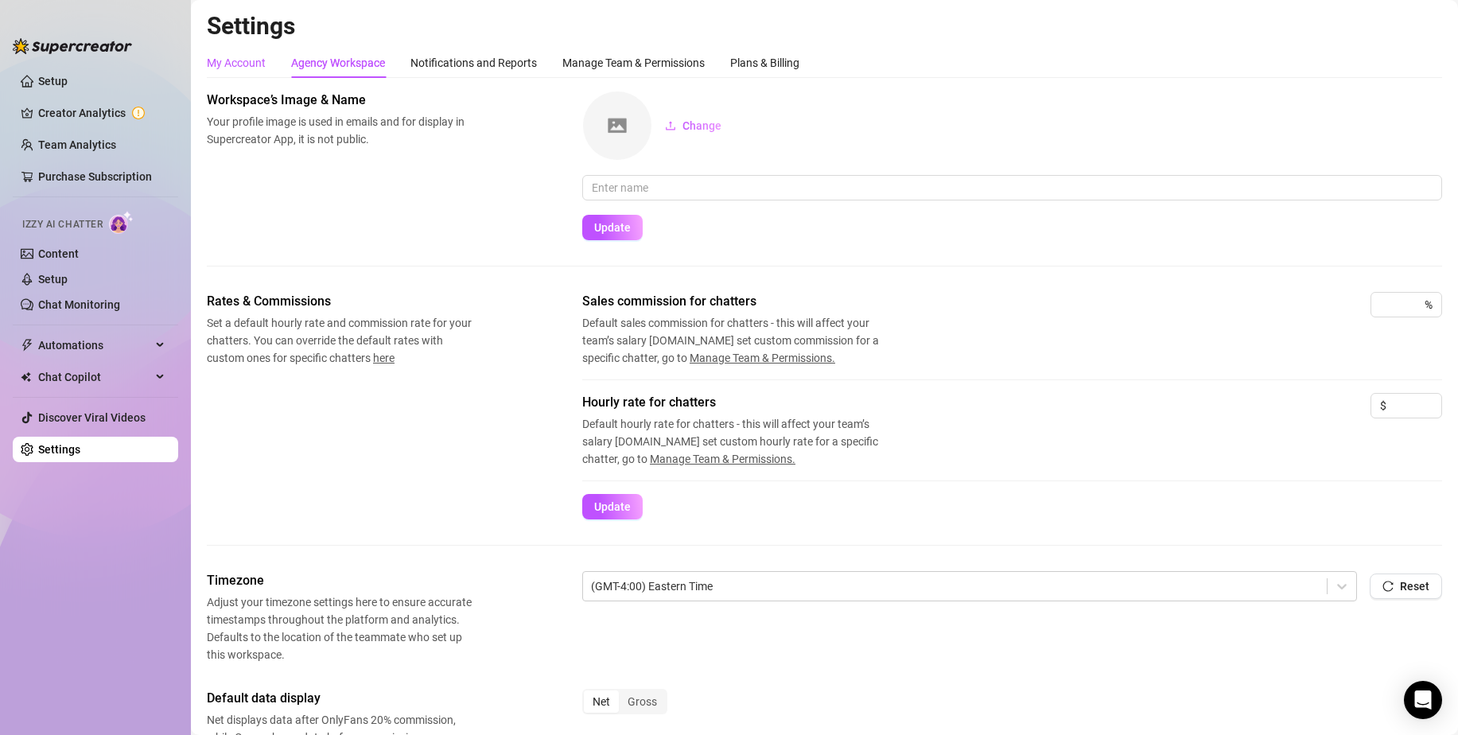
click at [256, 60] on div "My Account" at bounding box center [236, 62] width 59 height 17
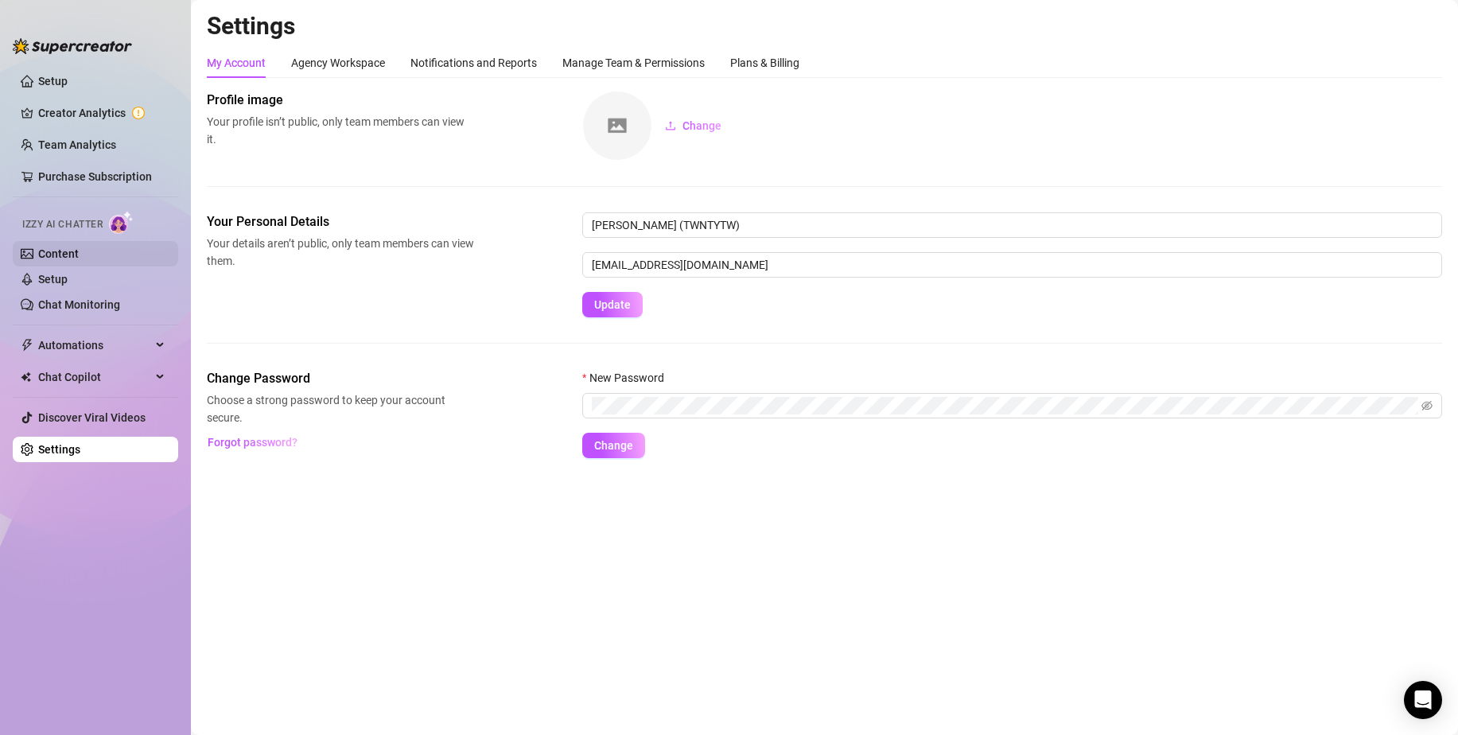
click at [62, 257] on link "Content" at bounding box center [58, 253] width 41 height 13
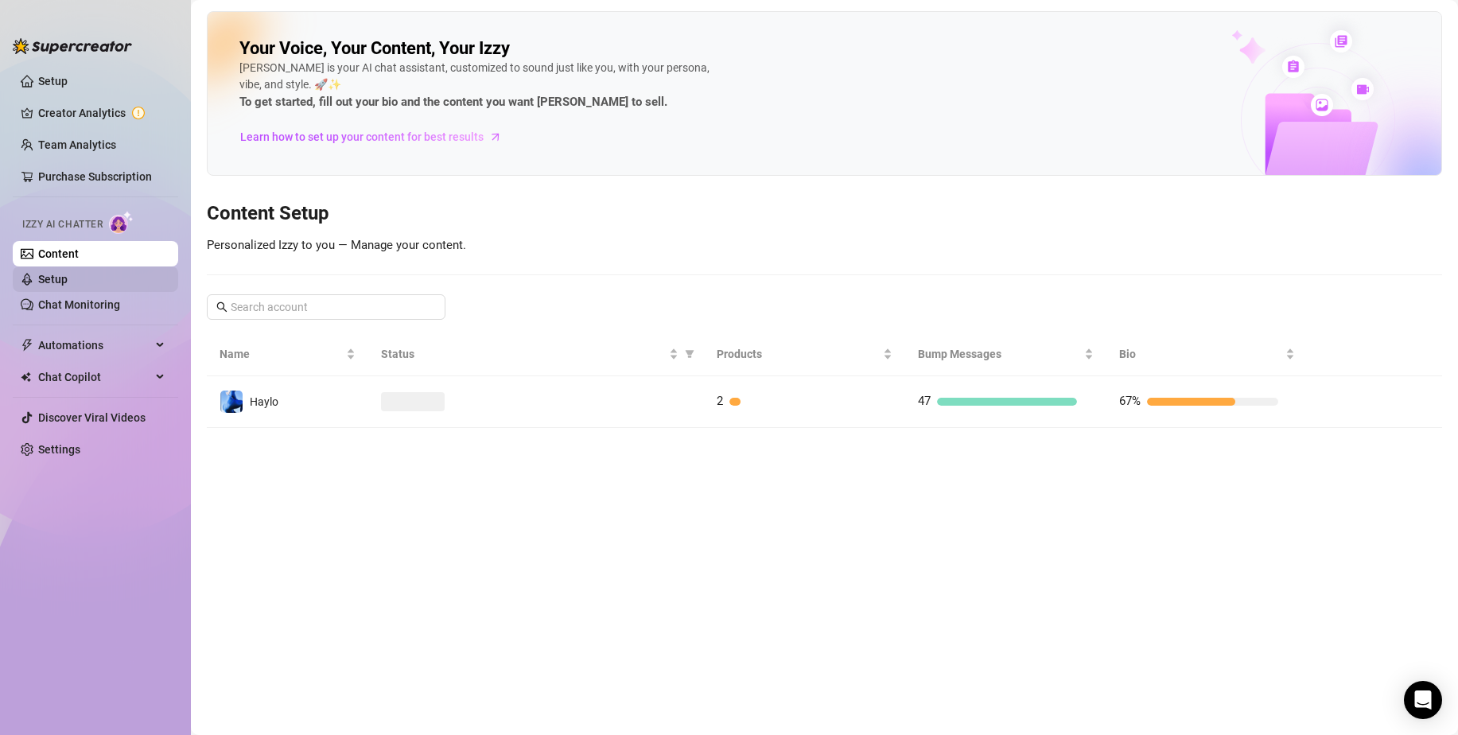
click at [61, 273] on link "Setup" at bounding box center [52, 279] width 29 height 13
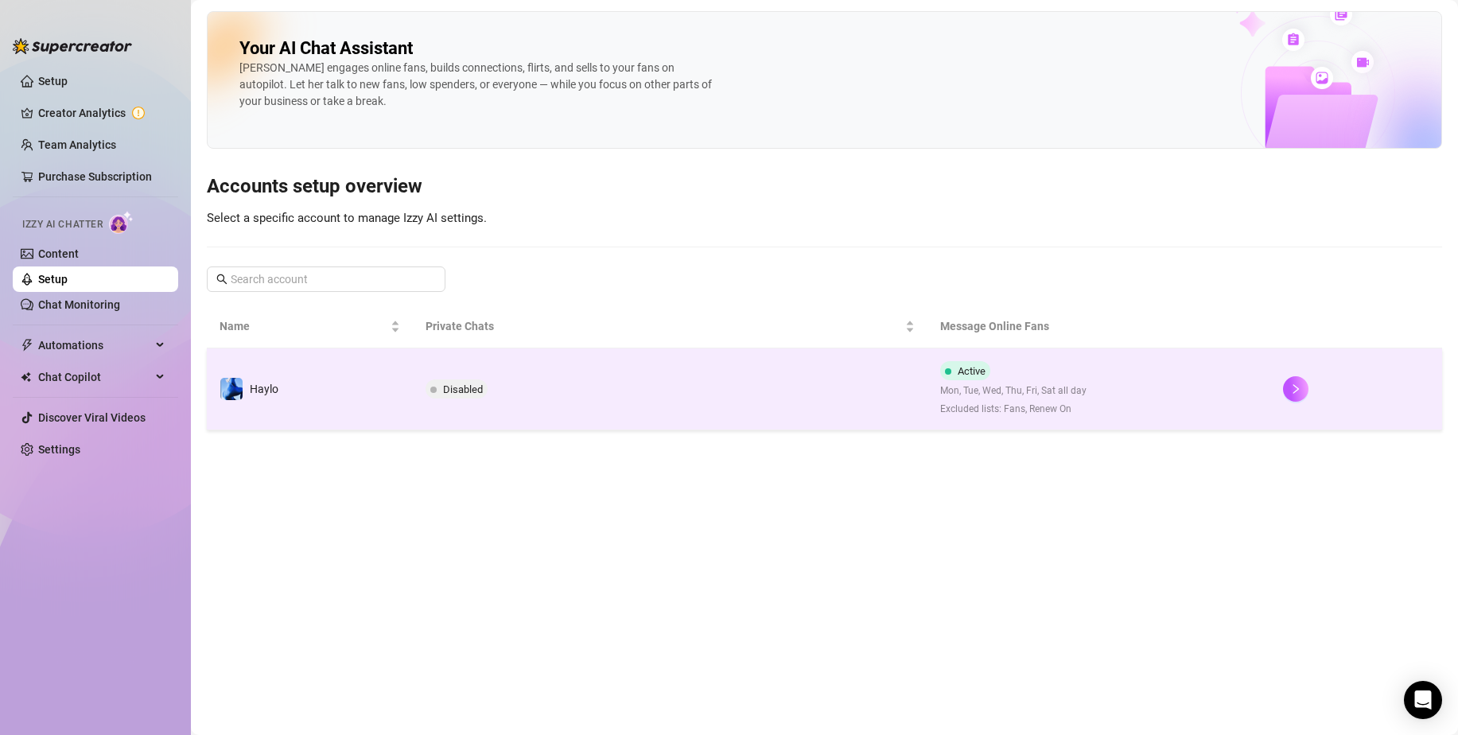
click at [445, 386] on span "Disabled" at bounding box center [463, 389] width 40 height 12
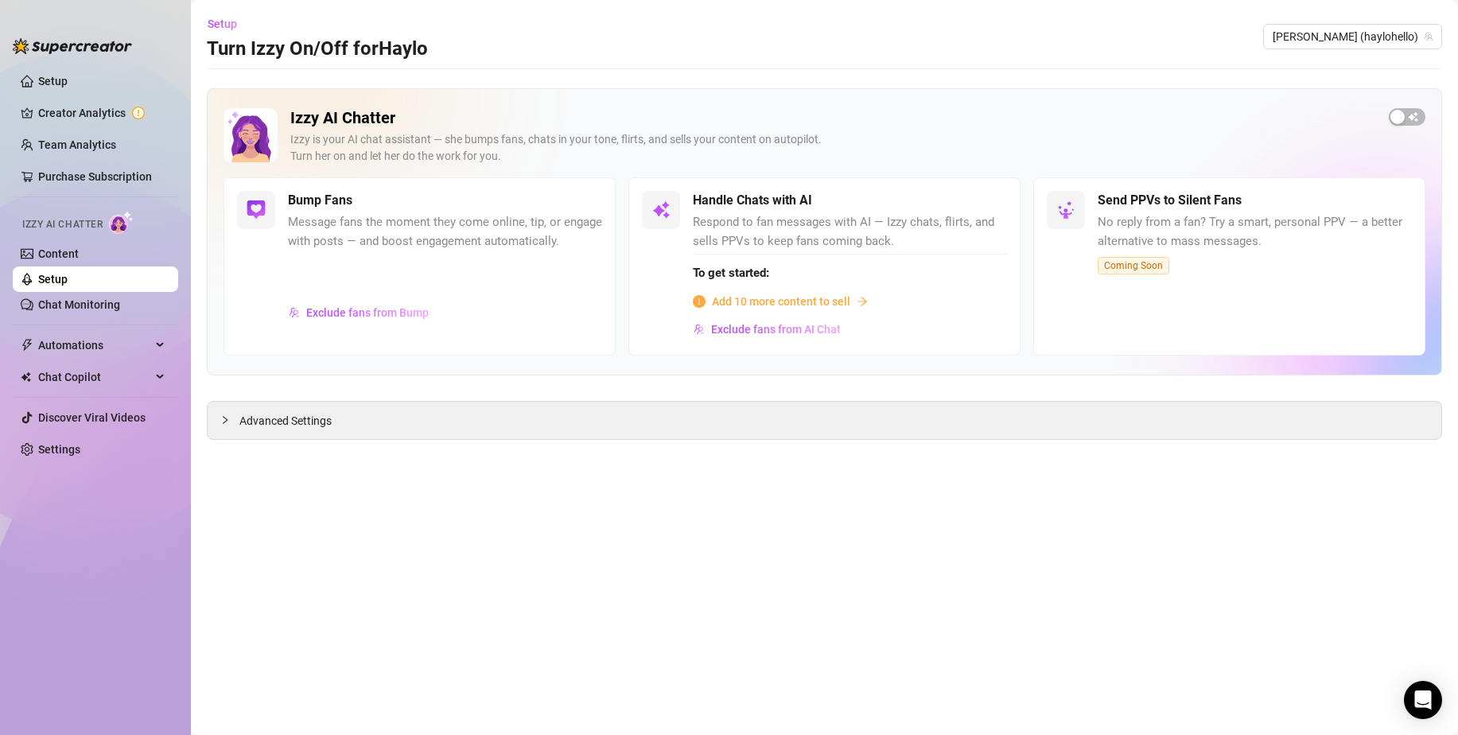
click at [1403, 107] on div "Izzy AI Chatter Izzy is your AI chat assistant — she bumps fans, chats in your …" at bounding box center [824, 231] width 1235 height 287
click at [1405, 112] on button "button" at bounding box center [1406, 116] width 37 height 17
click at [343, 480] on main "Setup Turn Izzy On/Off for Haylo Haylo (haylohello) Izzy AI Chatter Izzy is you…" at bounding box center [824, 367] width 1267 height 735
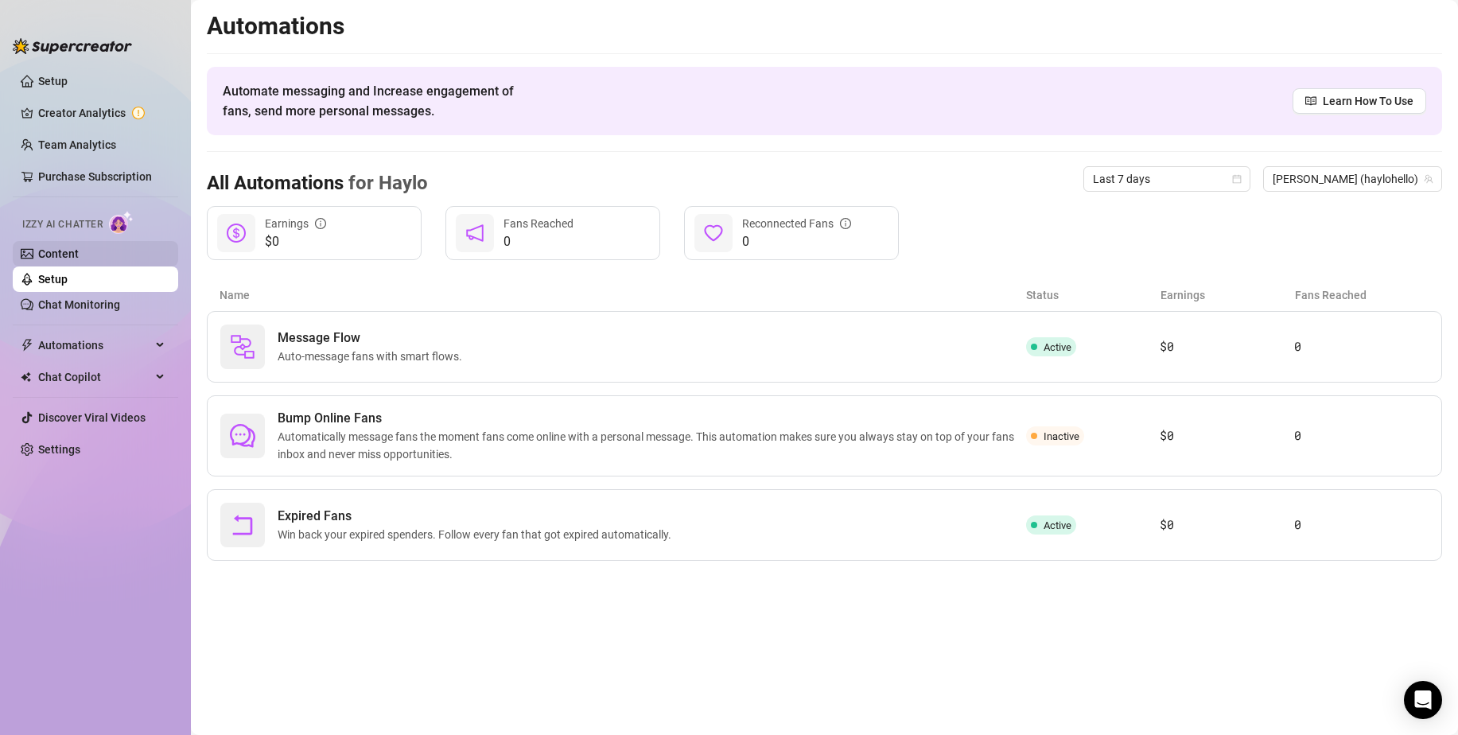
click at [79, 259] on link "Content" at bounding box center [58, 253] width 41 height 13
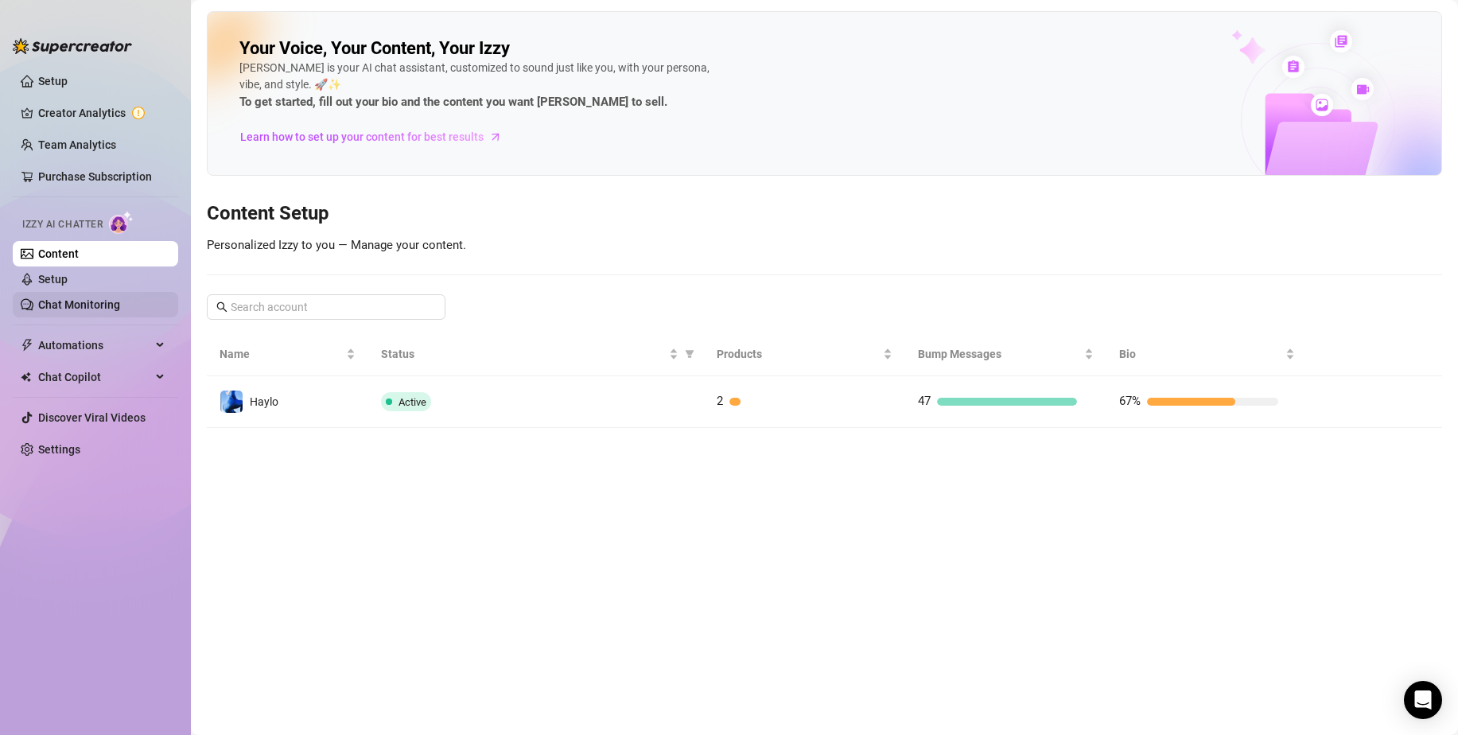
click at [111, 309] on link "Chat Monitoring" at bounding box center [79, 304] width 82 height 13
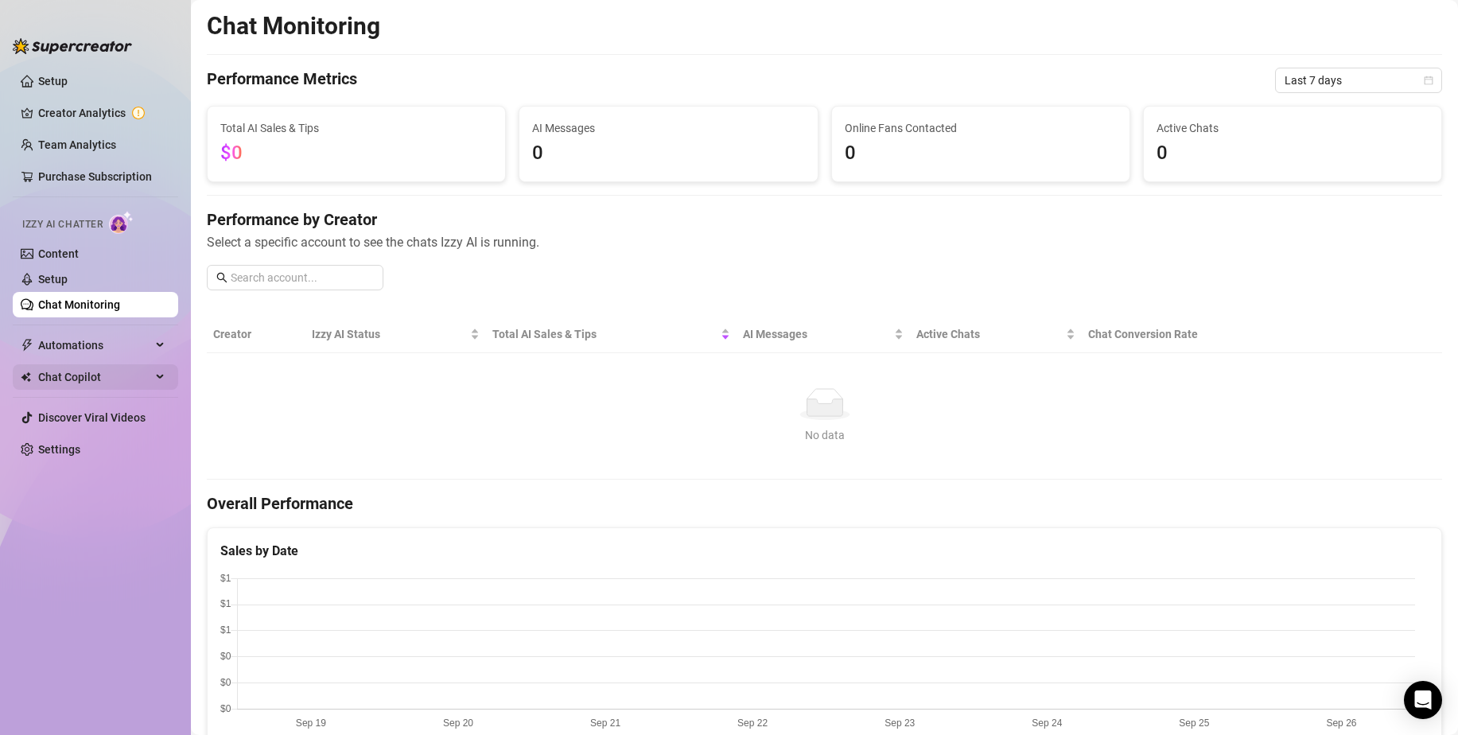
click at [96, 377] on span "Chat Copilot" at bounding box center [94, 376] width 113 height 25
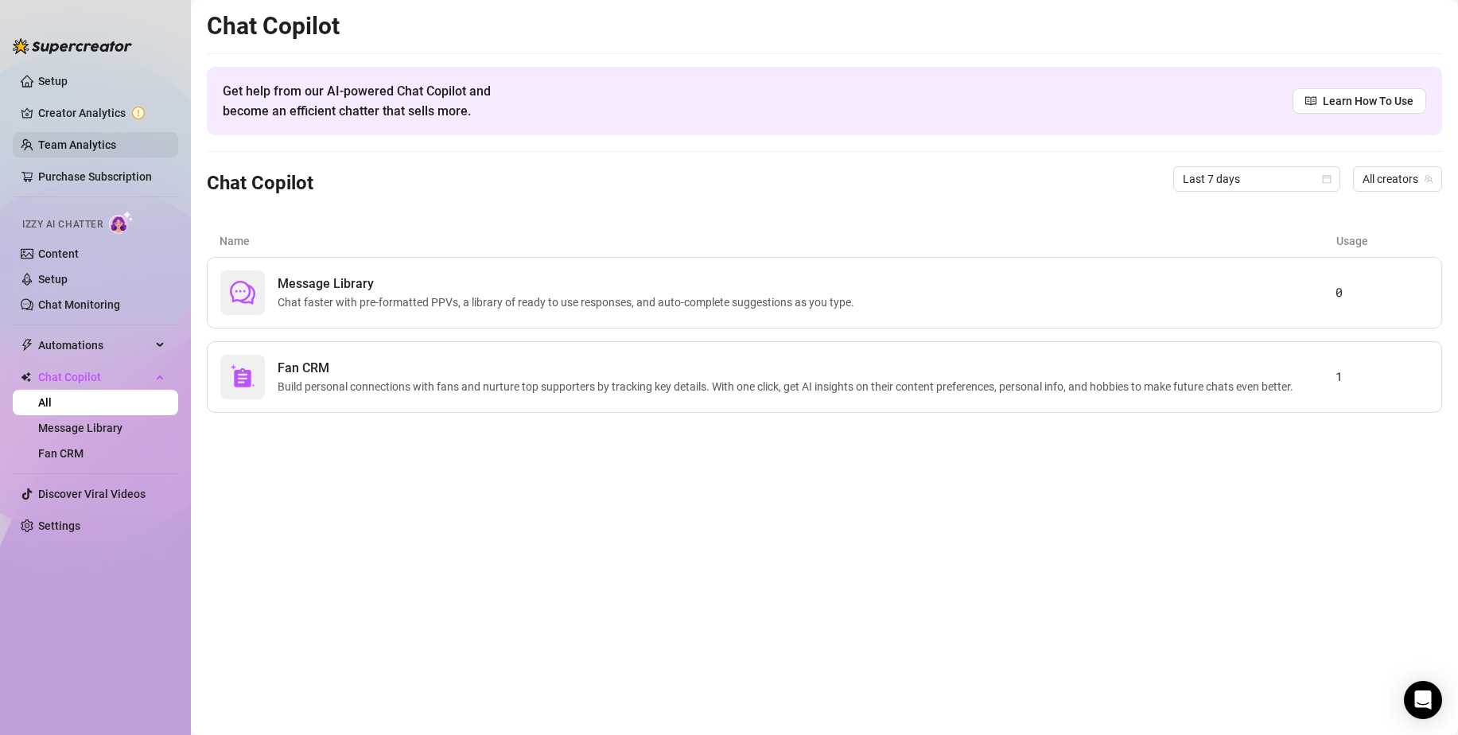
click at [63, 138] on link "Team Analytics" at bounding box center [77, 144] width 78 height 13
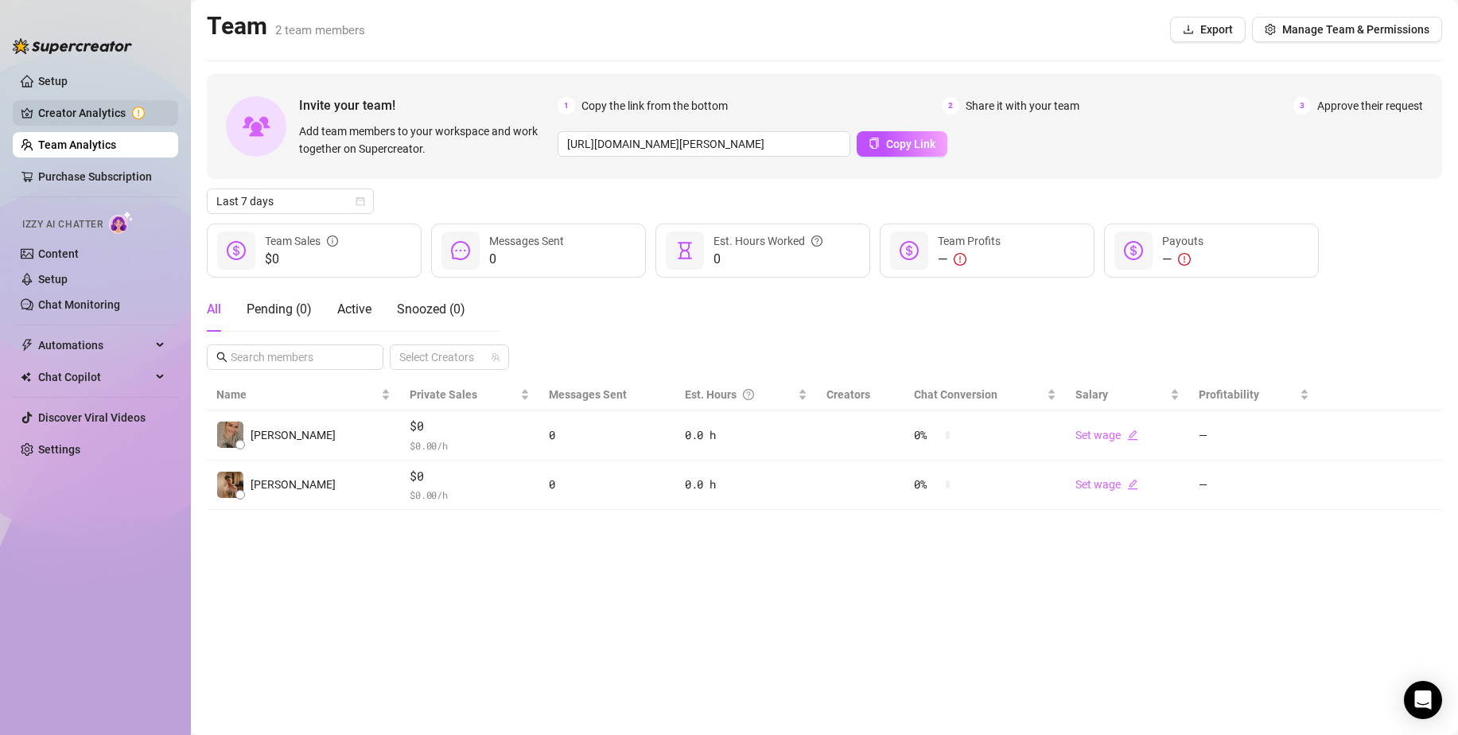
click at [96, 114] on link "Creator Analytics" at bounding box center [101, 112] width 127 height 25
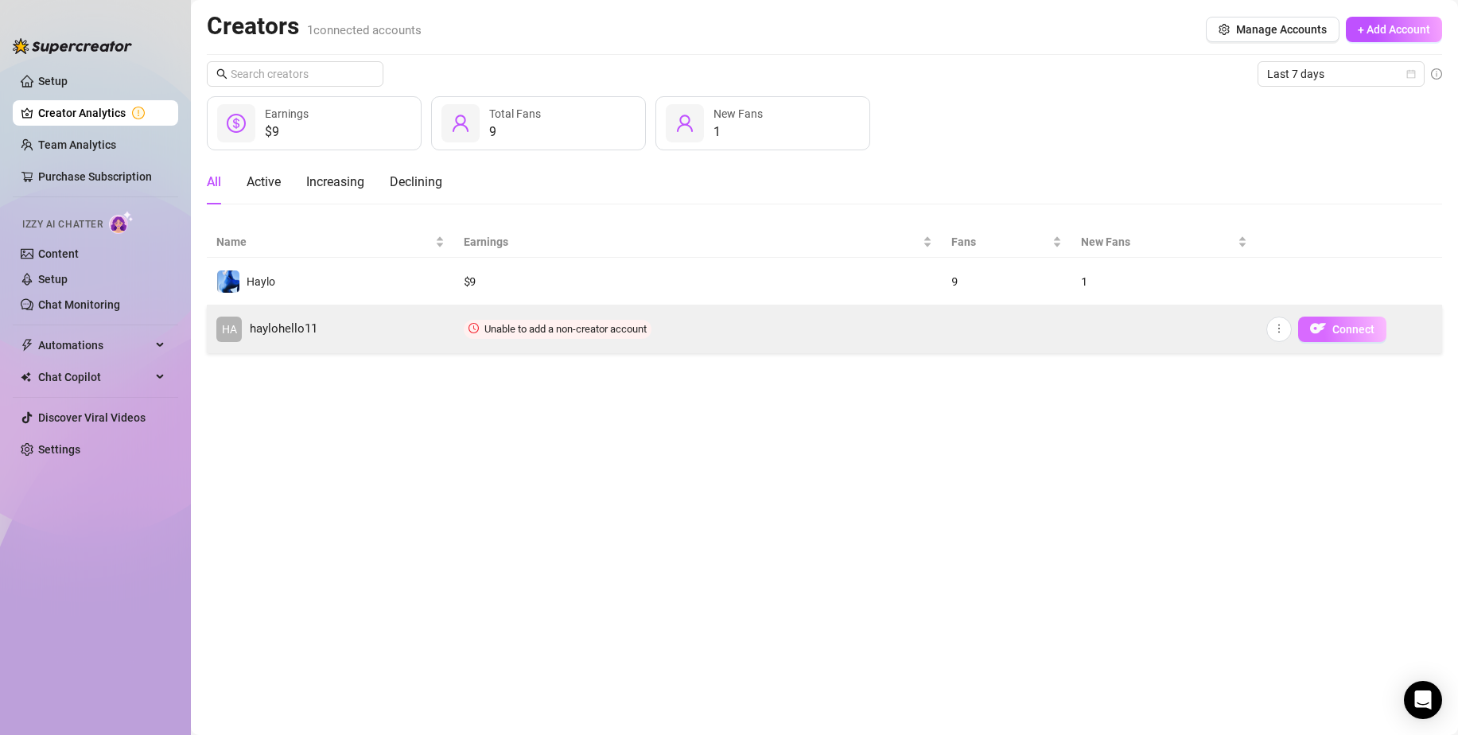
click at [1313, 329] on img "button" at bounding box center [1318, 328] width 16 height 16
click at [507, 331] on span "Unable to add a non-creator account" at bounding box center [565, 329] width 162 height 12
click at [1327, 318] on button "Connect" at bounding box center [1342, 328] width 88 height 25
click at [1270, 330] on button "button" at bounding box center [1278, 328] width 25 height 25
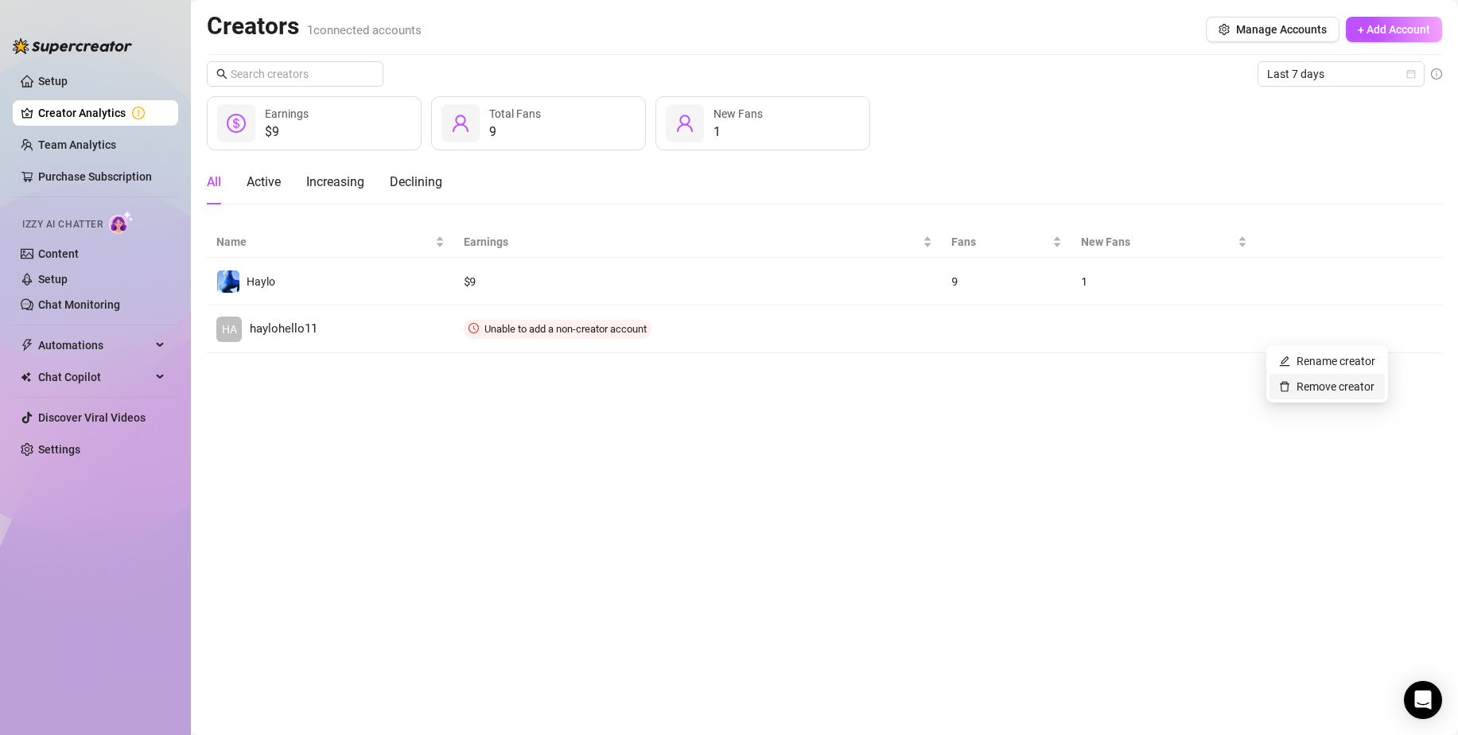
click at [1288, 380] on link "Remove creator" at bounding box center [1326, 386] width 95 height 13
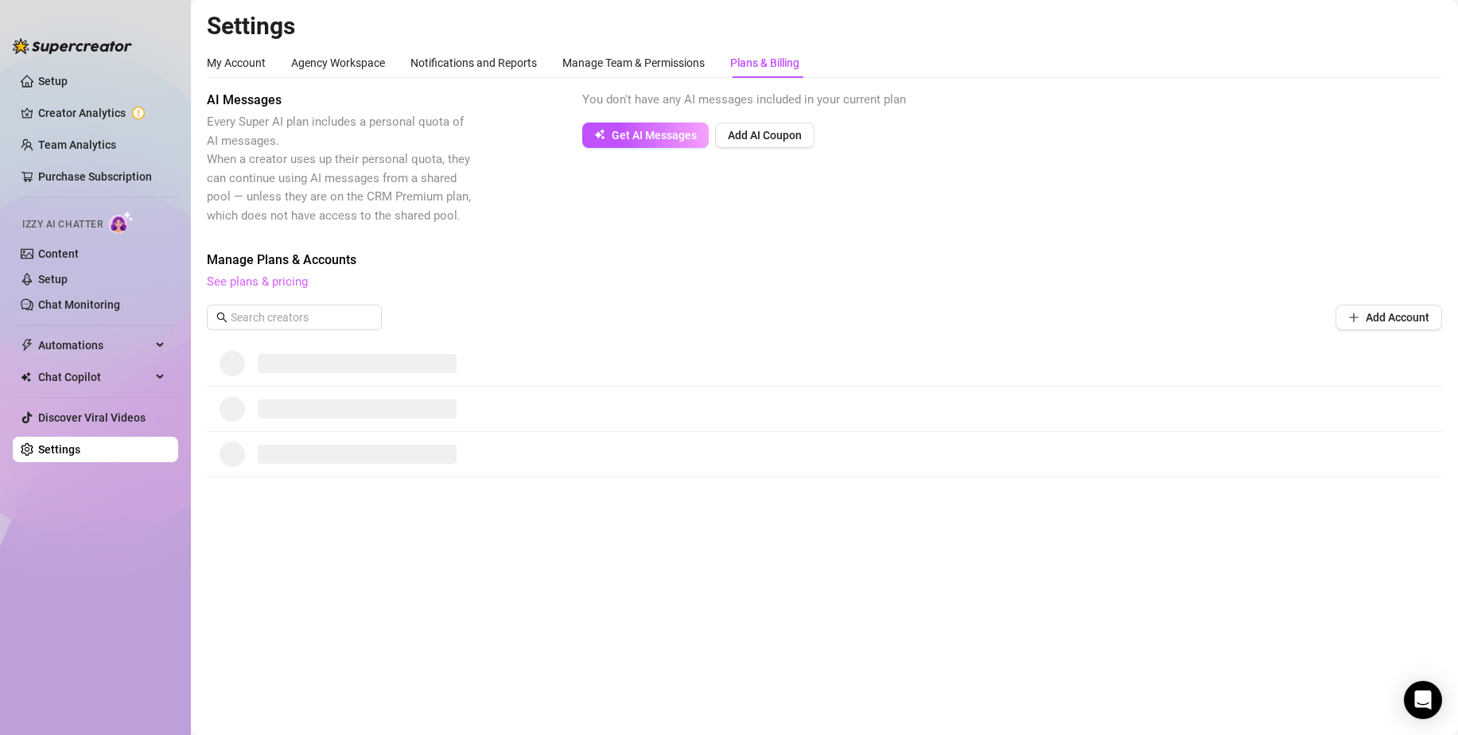
click at [274, 287] on link "See plans & pricing" at bounding box center [257, 281] width 101 height 14
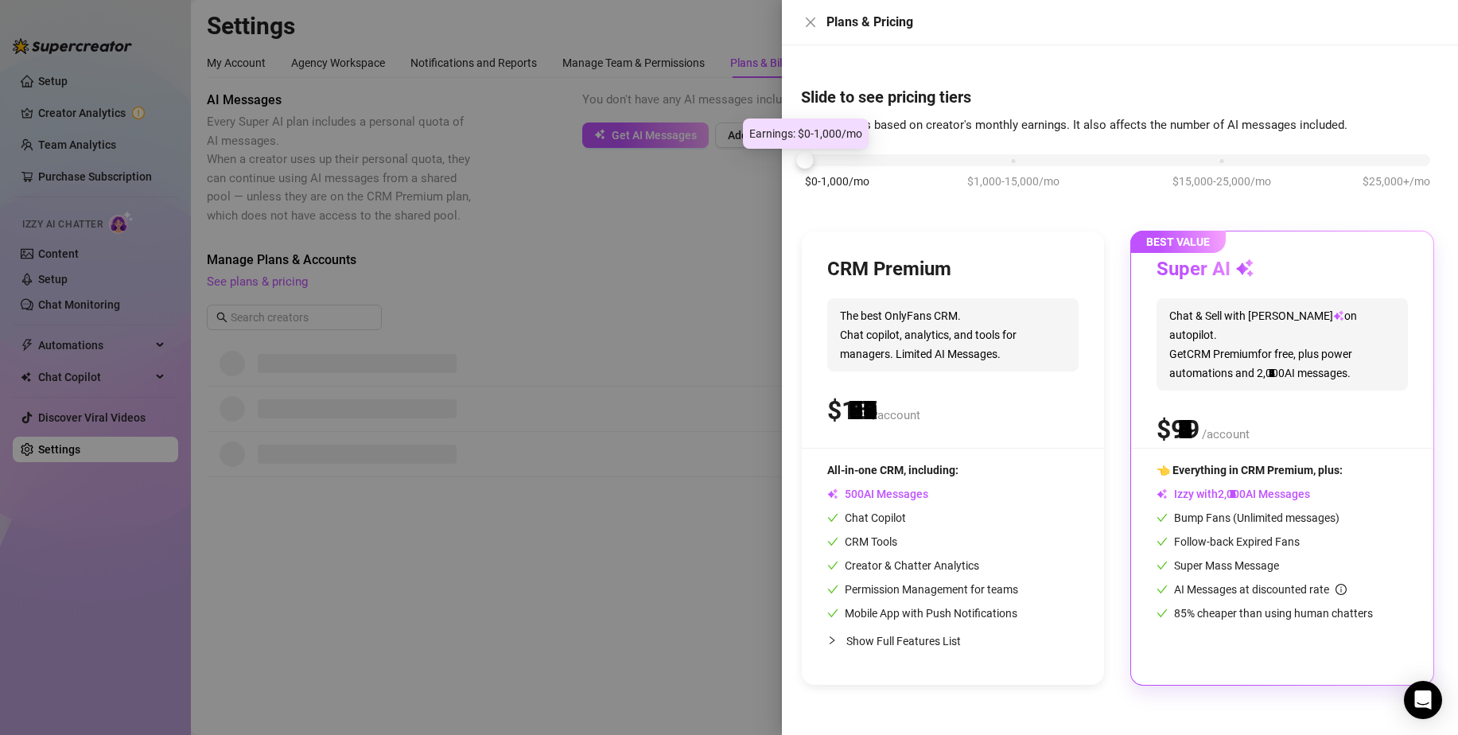
drag, startPoint x: 1009, startPoint y: 157, endPoint x: 751, endPoint y: 154, distance: 258.5
click at [751, 154] on div "Plans & Pricing Slide to see pricing tiers Our pricing is based on creator's mo…" at bounding box center [729, 367] width 1458 height 735
click at [940, 445] on div "CRM Premium The best OnlyFans CRM. Chat copilot, analytics, and tools for manag…" at bounding box center [952, 352] width 251 height 191
click at [806, 161] on div at bounding box center [805, 160] width 17 height 17
click at [868, 364] on span "The best OnlyFans CRM. Chat copilot, analytics, and tools for managers. Limited…" at bounding box center [952, 334] width 251 height 73
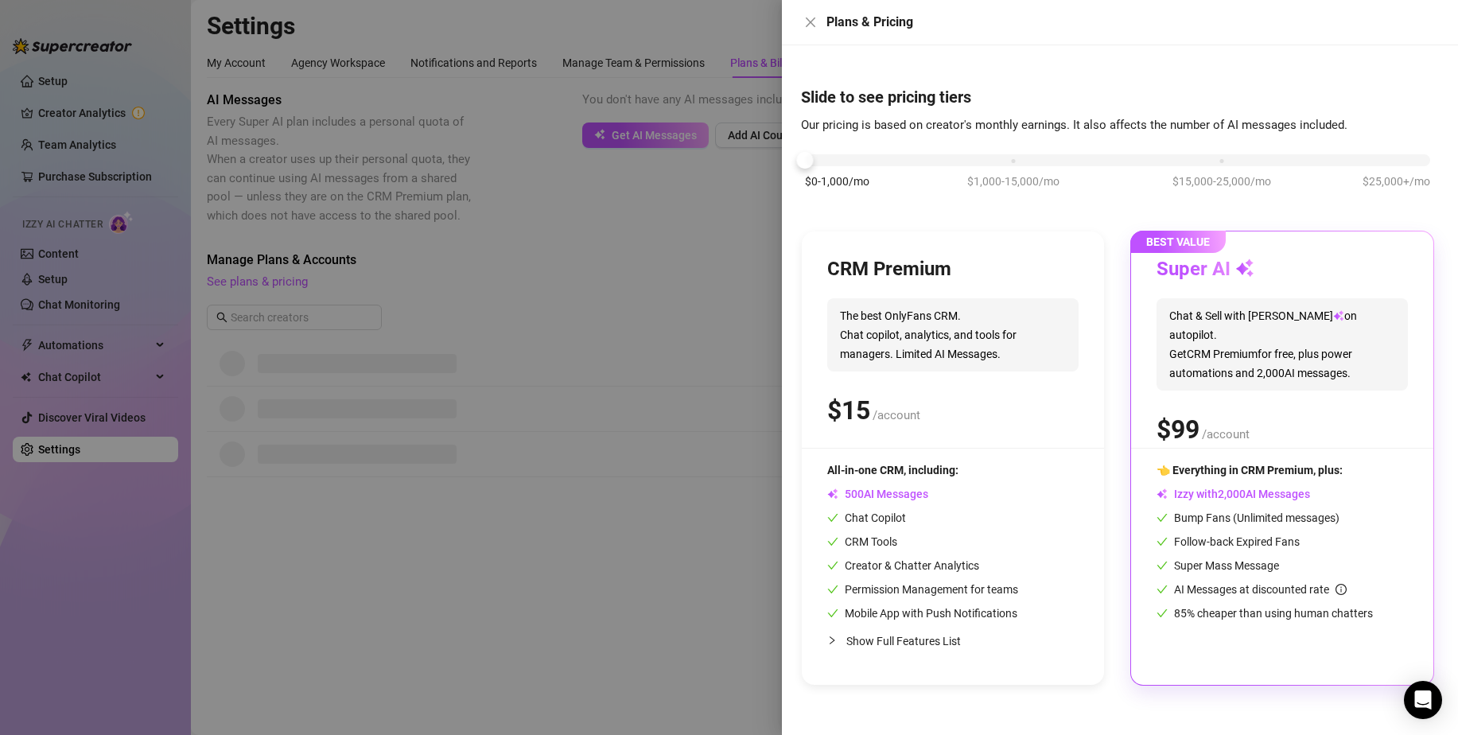
drag, startPoint x: 1162, startPoint y: 507, endPoint x: 1153, endPoint y: 508, distance: 8.9
click at [1161, 507] on div "👈 Everything in CRM Premium, plus: Izzy with AI Messages Bump Fans (Unlimited m…" at bounding box center [1281, 541] width 251 height 161
click at [1086, 512] on div "CRM Premium The best OnlyFans CRM. Chat copilot, analytics, and tools for manag…" at bounding box center [953, 457] width 302 height 453
click at [640, 346] on div at bounding box center [729, 367] width 1458 height 735
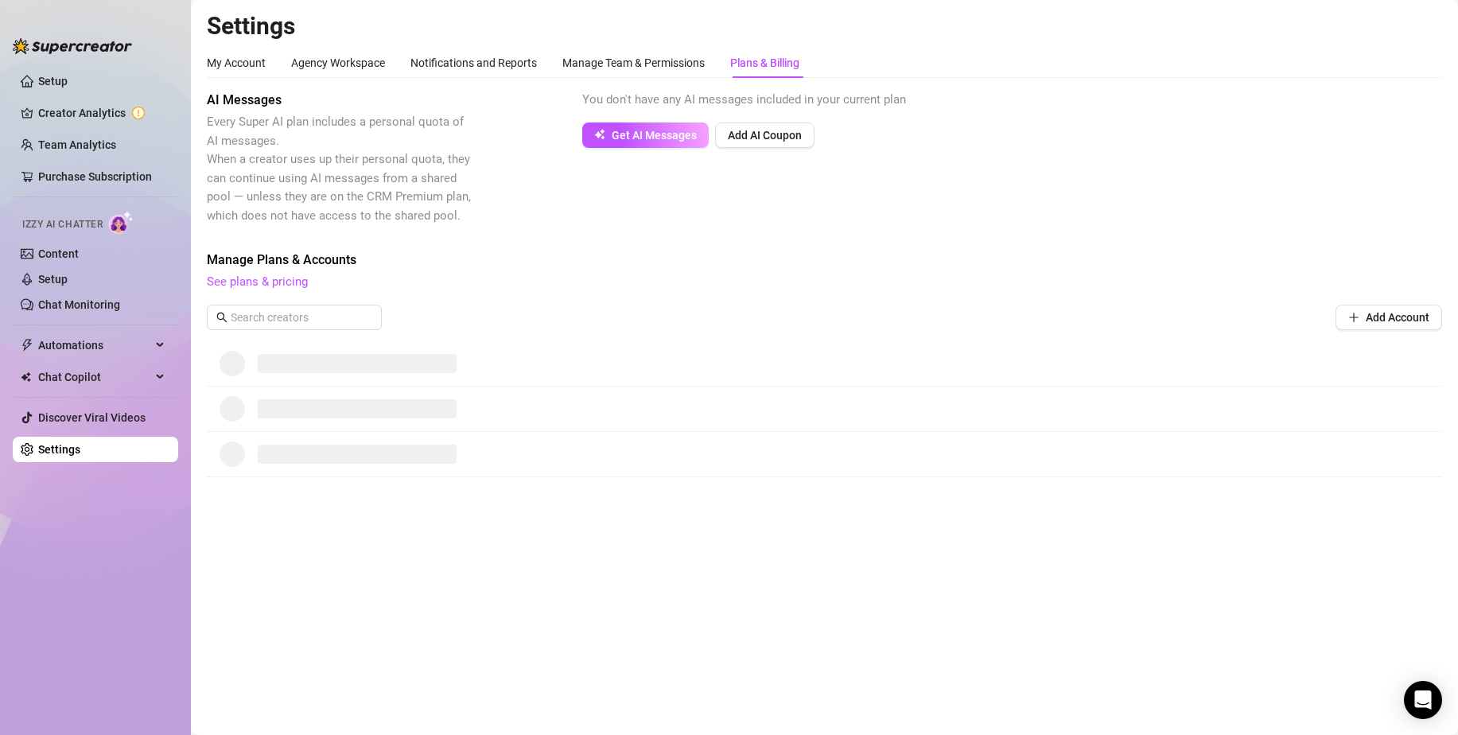
click at [1055, 25] on h2 "Settings" at bounding box center [824, 26] width 1235 height 30
click at [672, 67] on div "Manage Team & Permissions" at bounding box center [633, 62] width 142 height 17
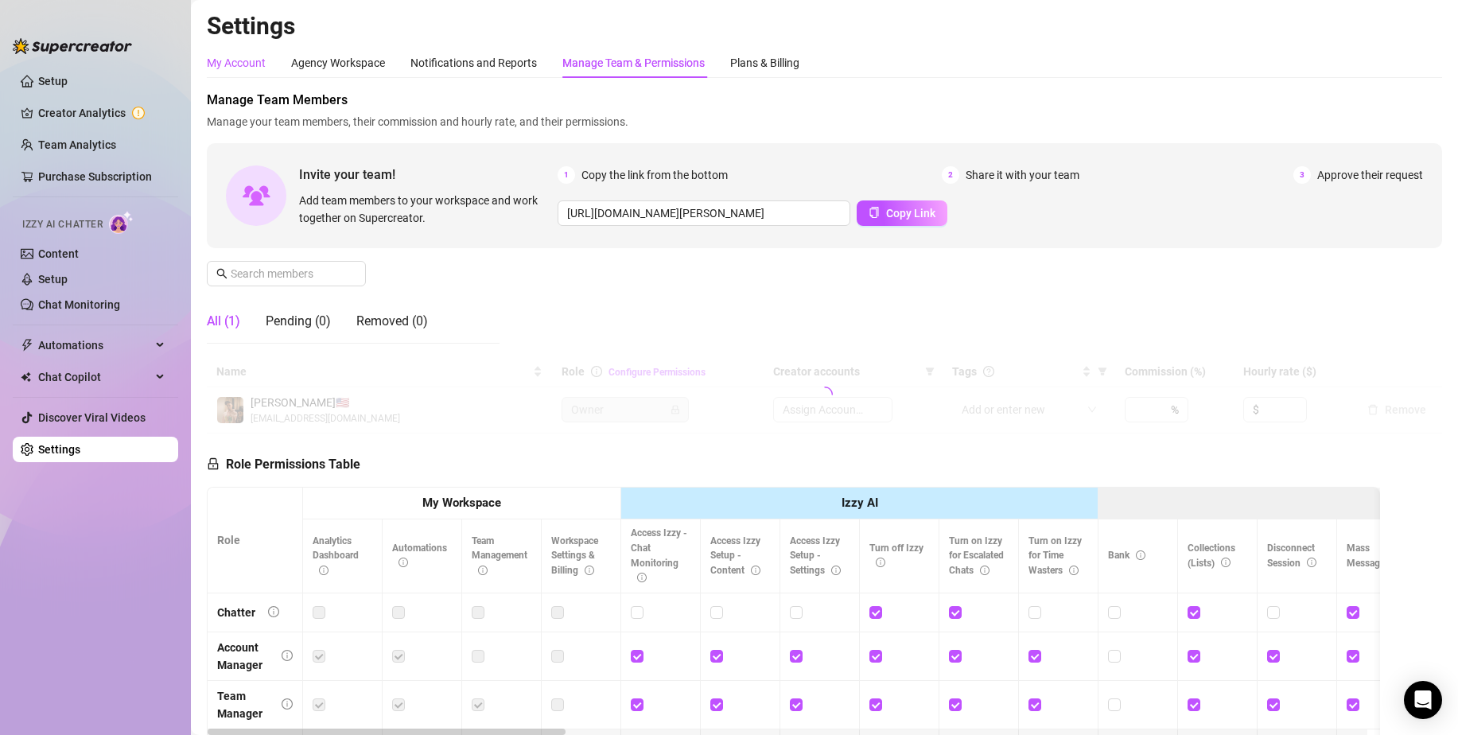
click at [227, 66] on div "My Account" at bounding box center [236, 62] width 59 height 17
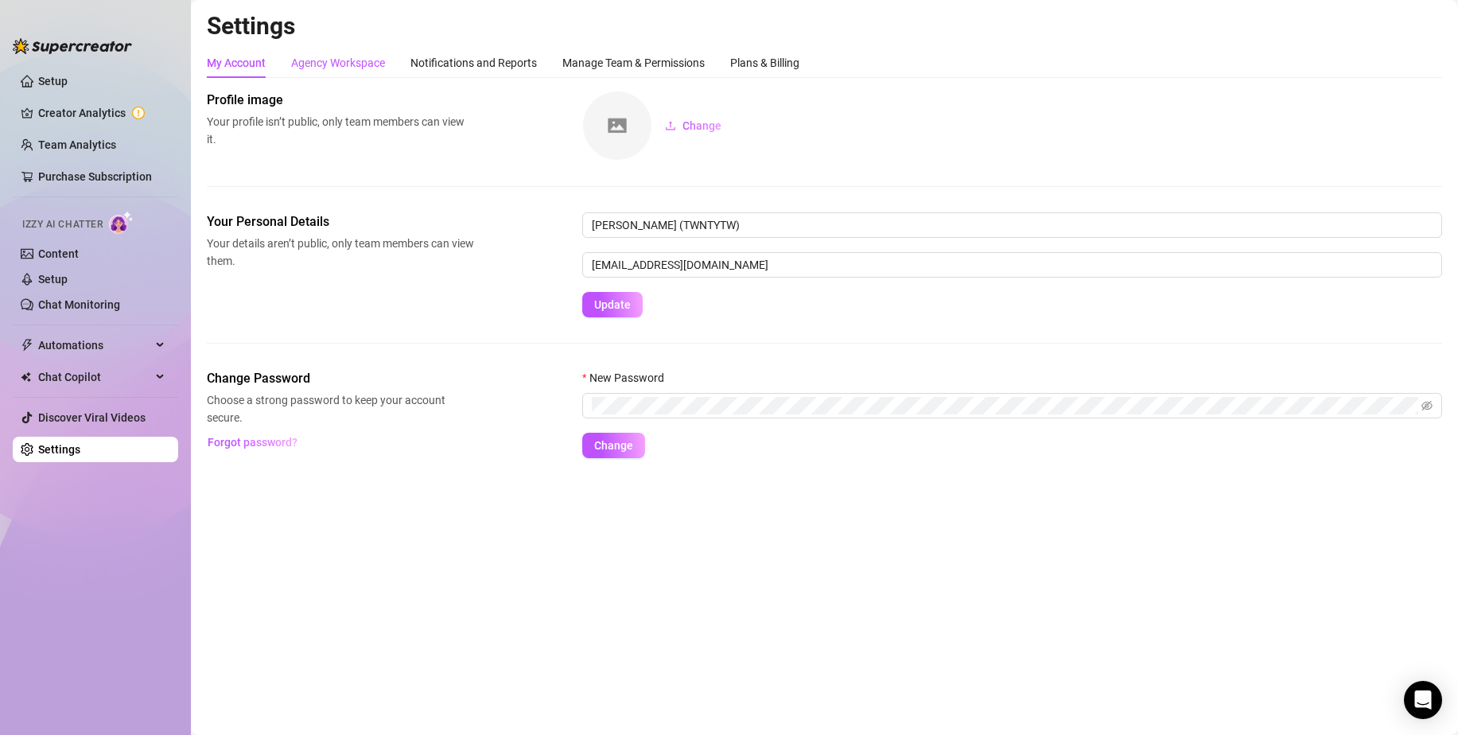
click at [323, 56] on div "Agency Workspace" at bounding box center [338, 62] width 94 height 17
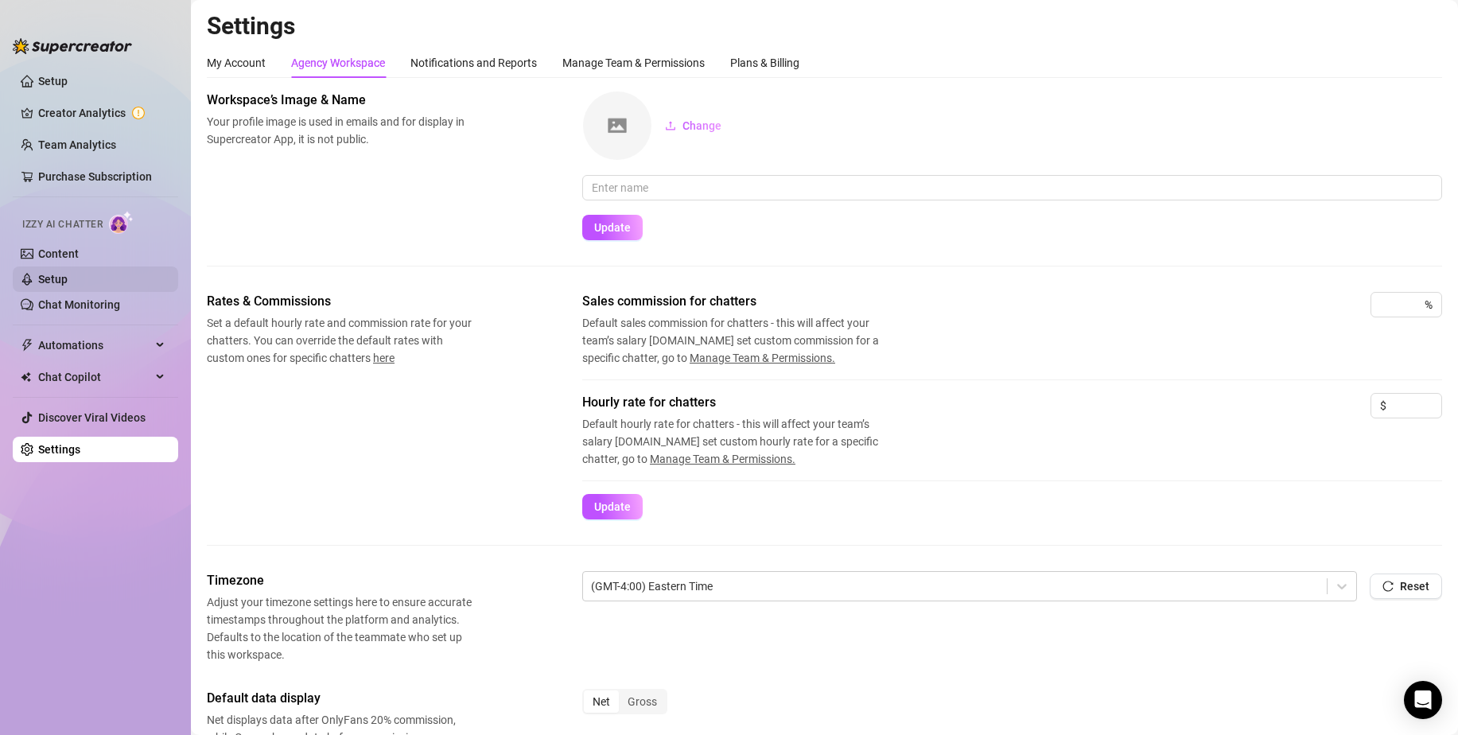
click at [60, 274] on link "Setup" at bounding box center [52, 279] width 29 height 13
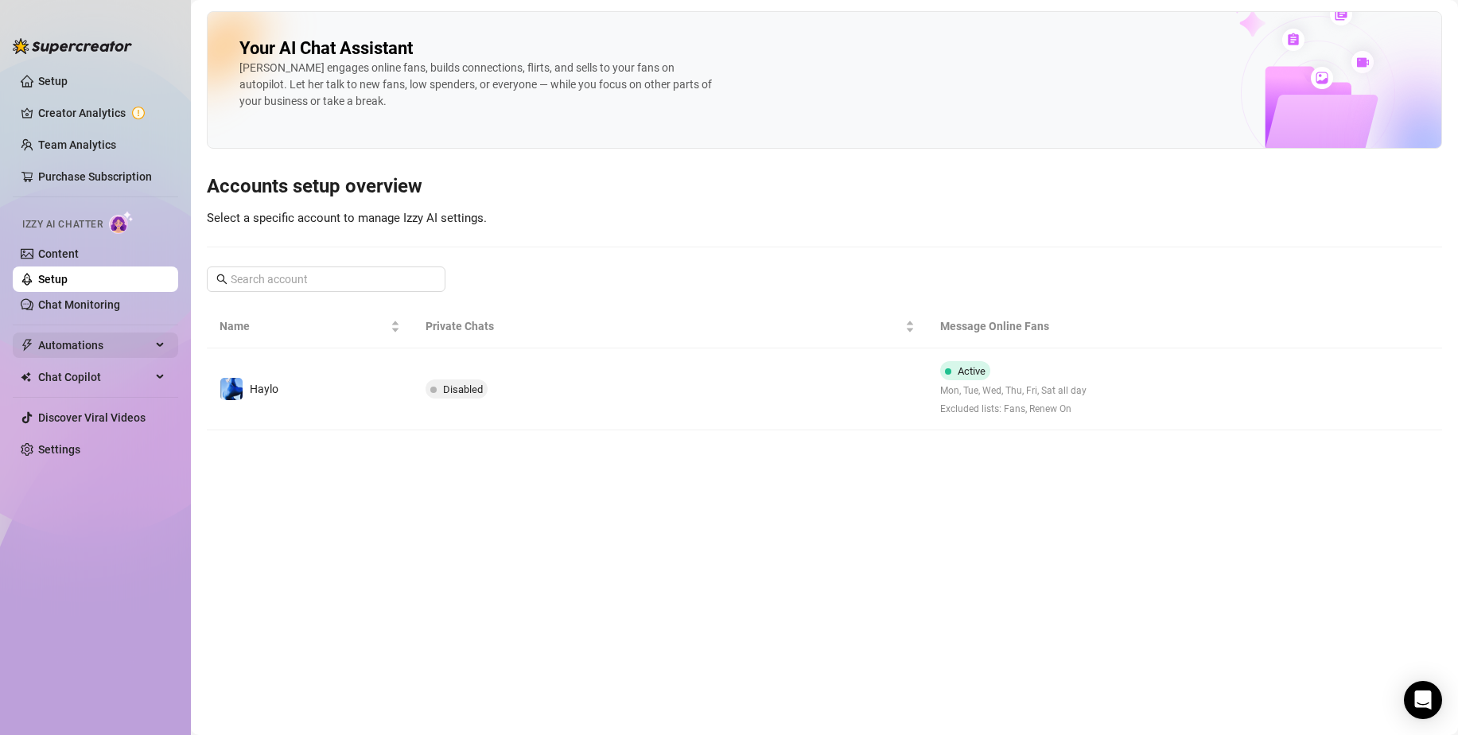
click at [88, 349] on span "Automations" at bounding box center [94, 344] width 113 height 25
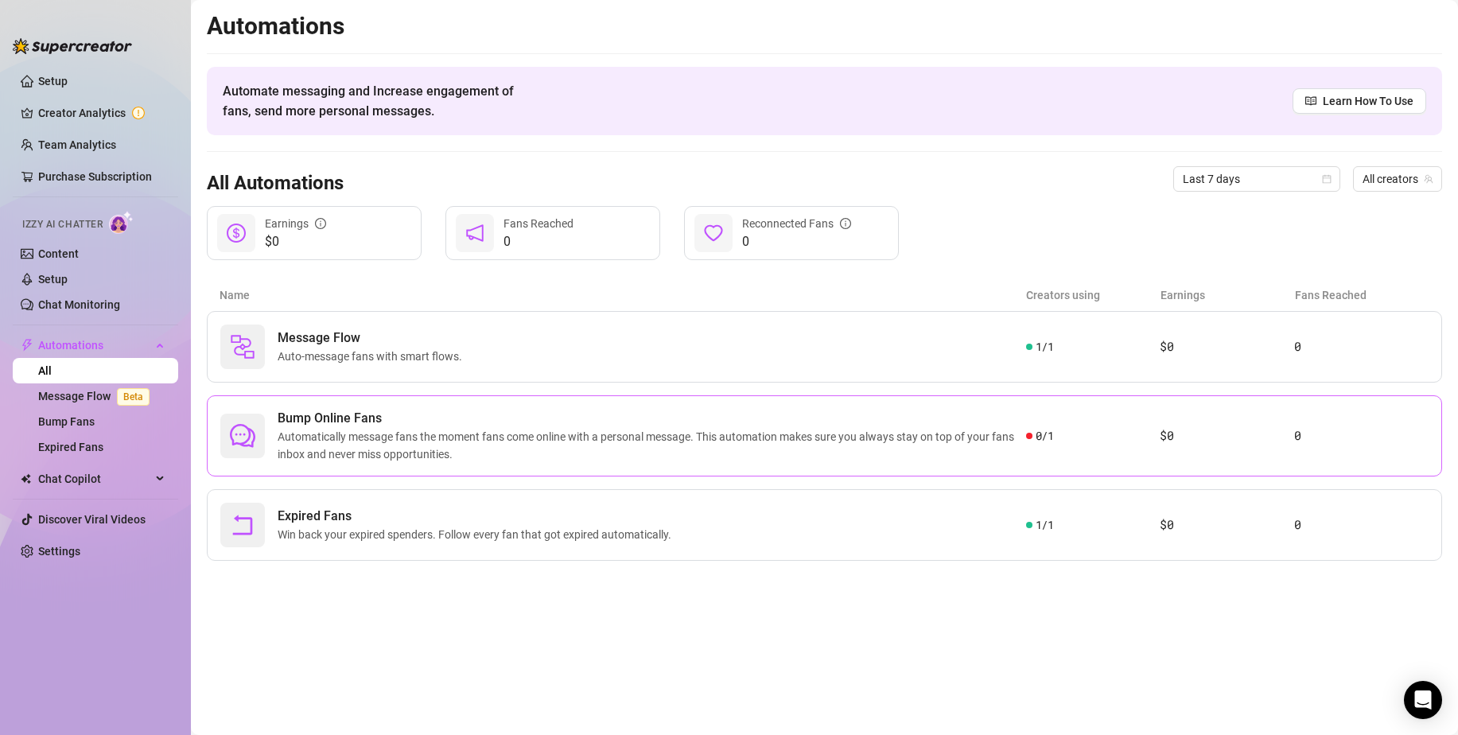
click at [276, 450] on div "Bump Online Fans Automatically message fans the moment fans come online with a …" at bounding box center [623, 436] width 806 height 54
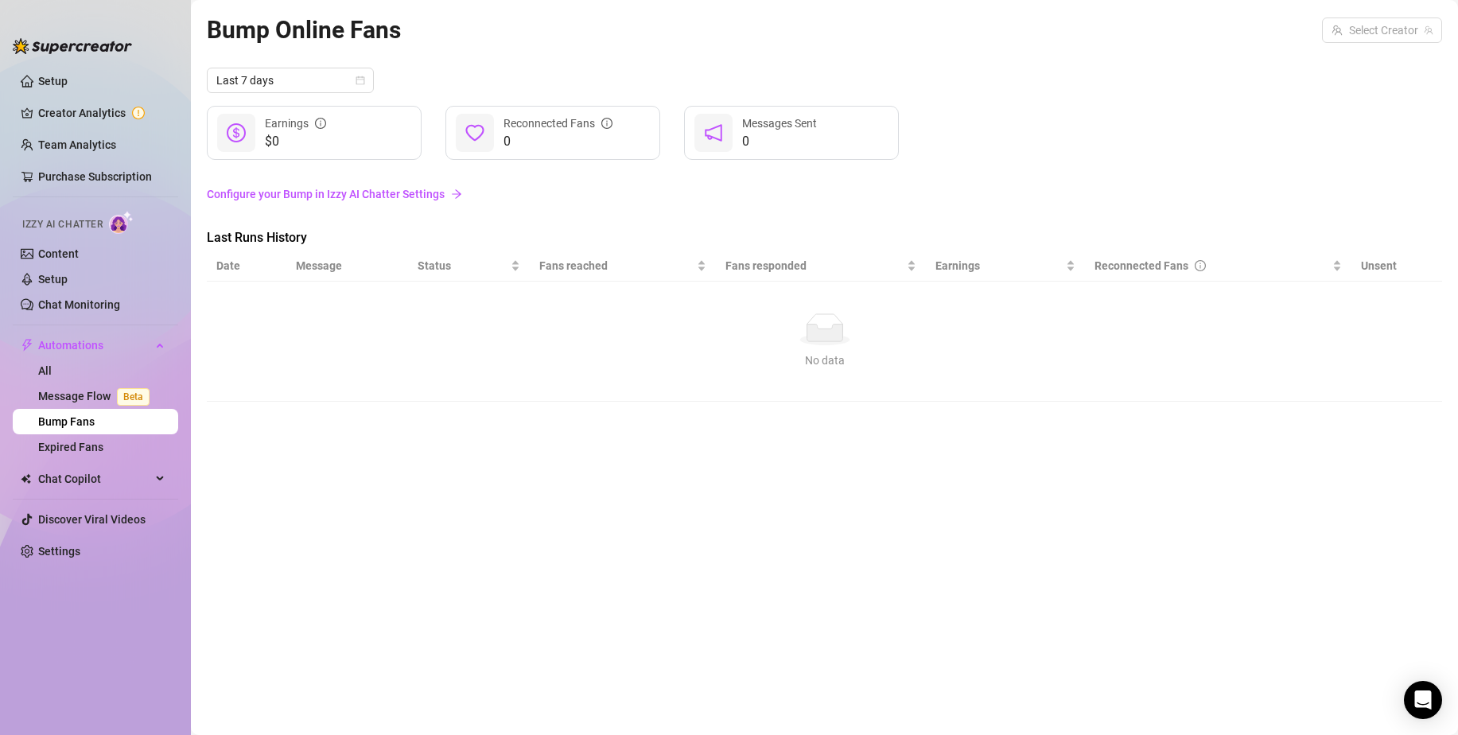
click at [325, 200] on link "Configure your Bump in Izzy AI Chatter Settings" at bounding box center [824, 193] width 1235 height 17
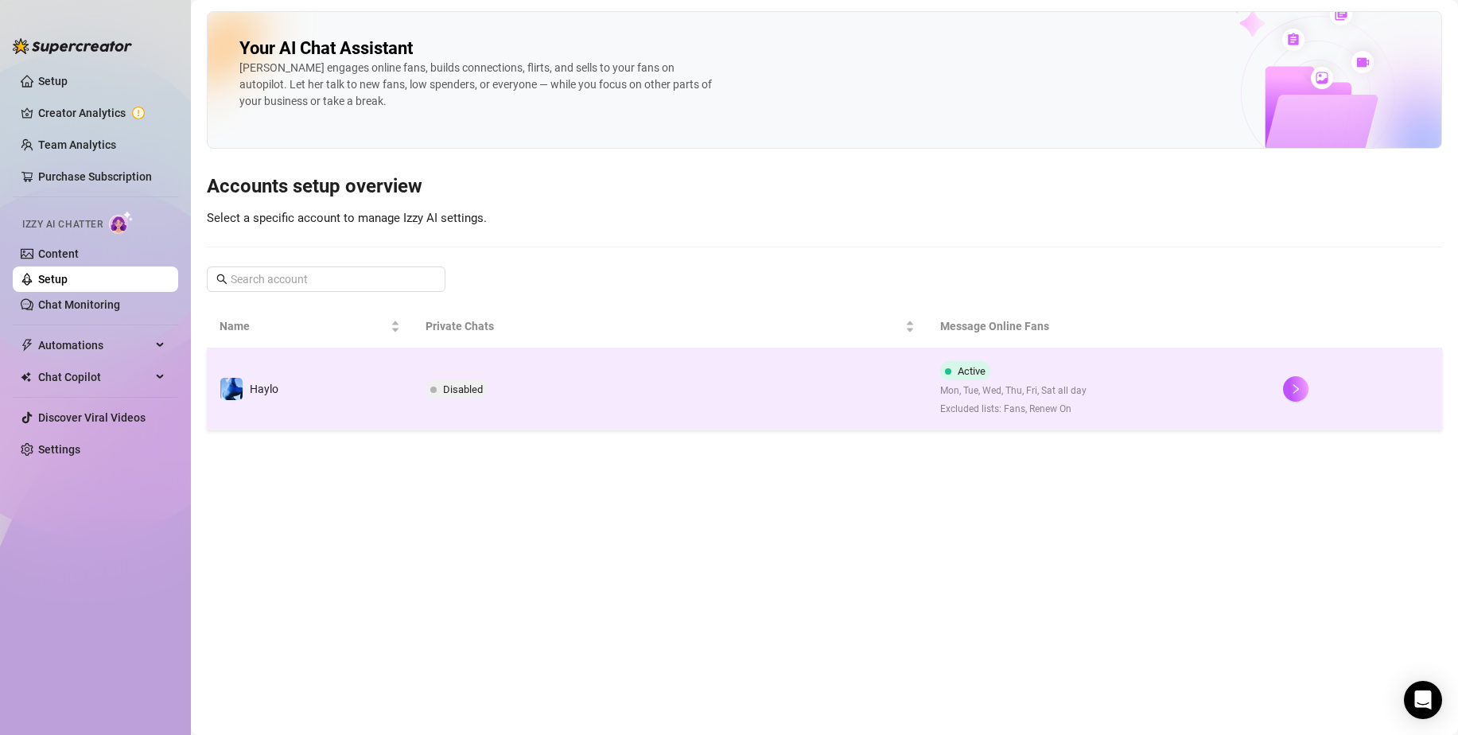
click at [445, 379] on td "Disabled" at bounding box center [670, 389] width 515 height 82
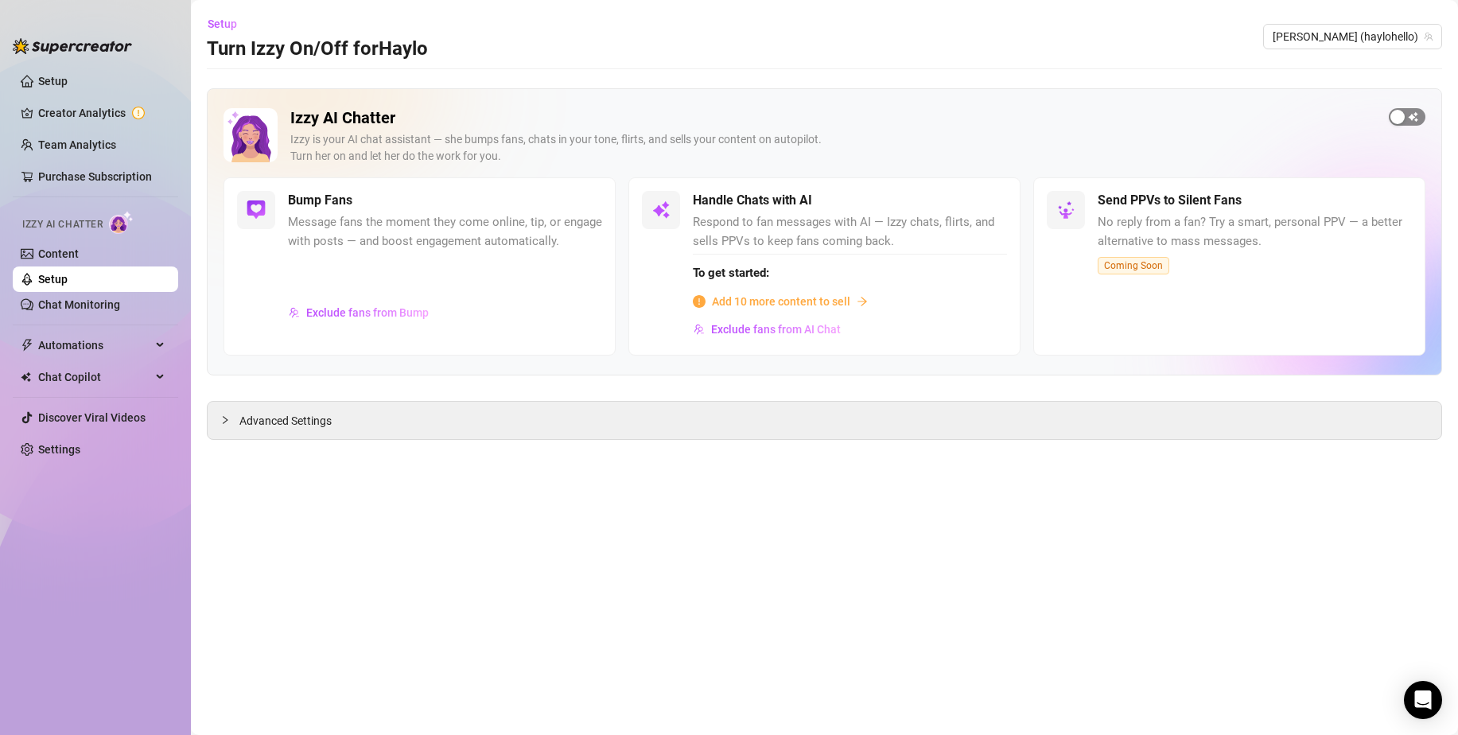
click at [1404, 124] on span "button" at bounding box center [1406, 116] width 37 height 17
click at [676, 475] on main "Setup Turn Izzy On/Off for Haylo Haylo (haylohello) Izzy AI Chatter Izzy is you…" at bounding box center [824, 367] width 1267 height 735
click at [660, 423] on div "Advanced Settings" at bounding box center [824, 420] width 1233 height 37
click at [238, 422] on div at bounding box center [229, 419] width 19 height 17
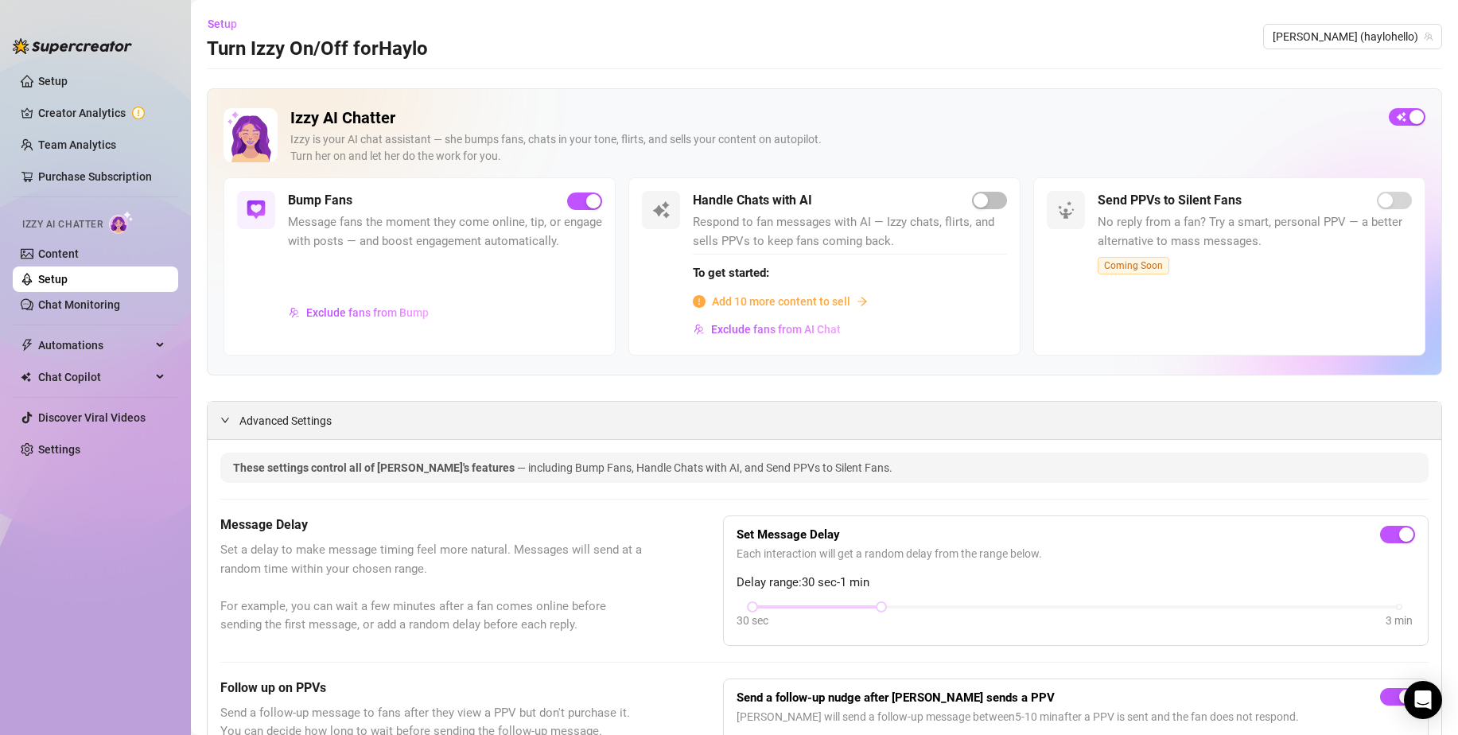
click at [269, 419] on span "Advanced Settings" at bounding box center [285, 420] width 92 height 17
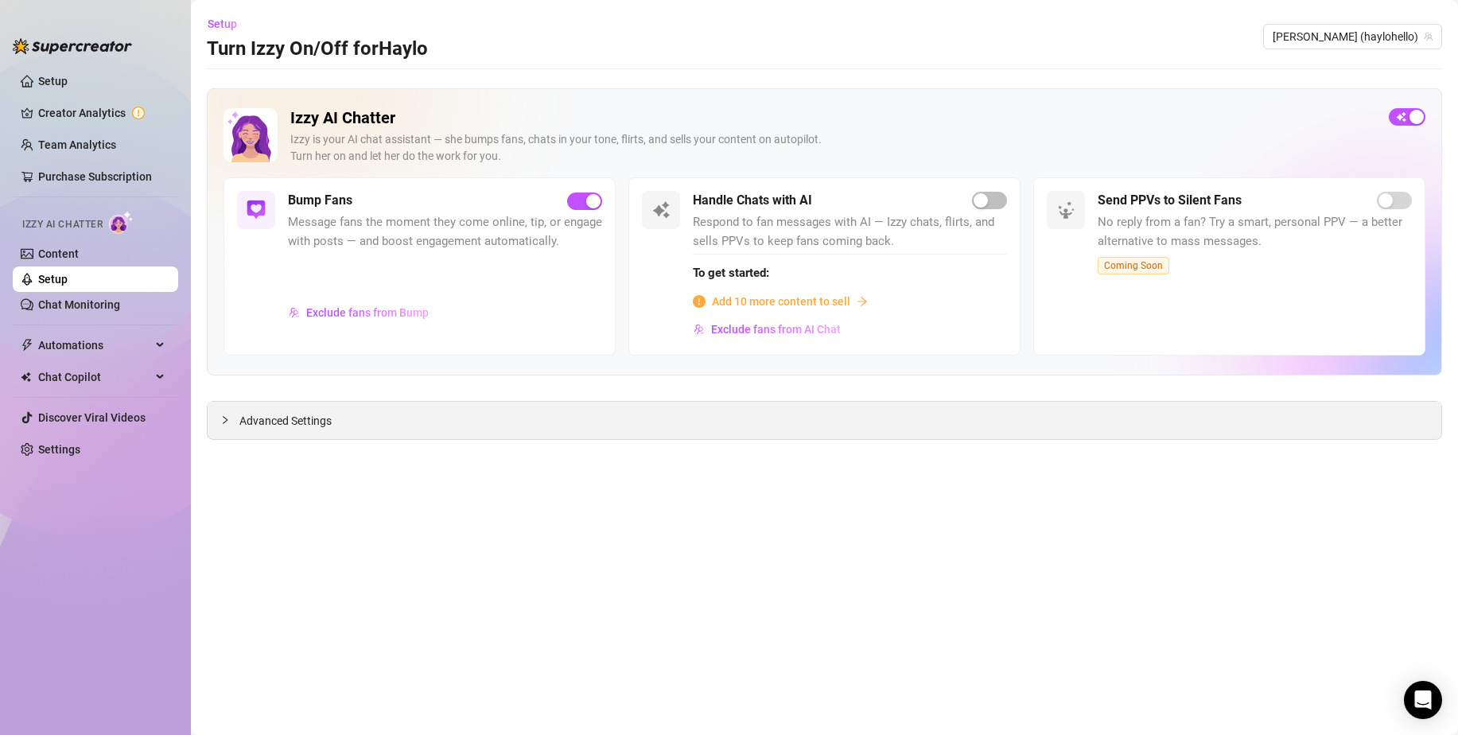
click at [269, 419] on span "Advanced Settings" at bounding box center [285, 420] width 92 height 17
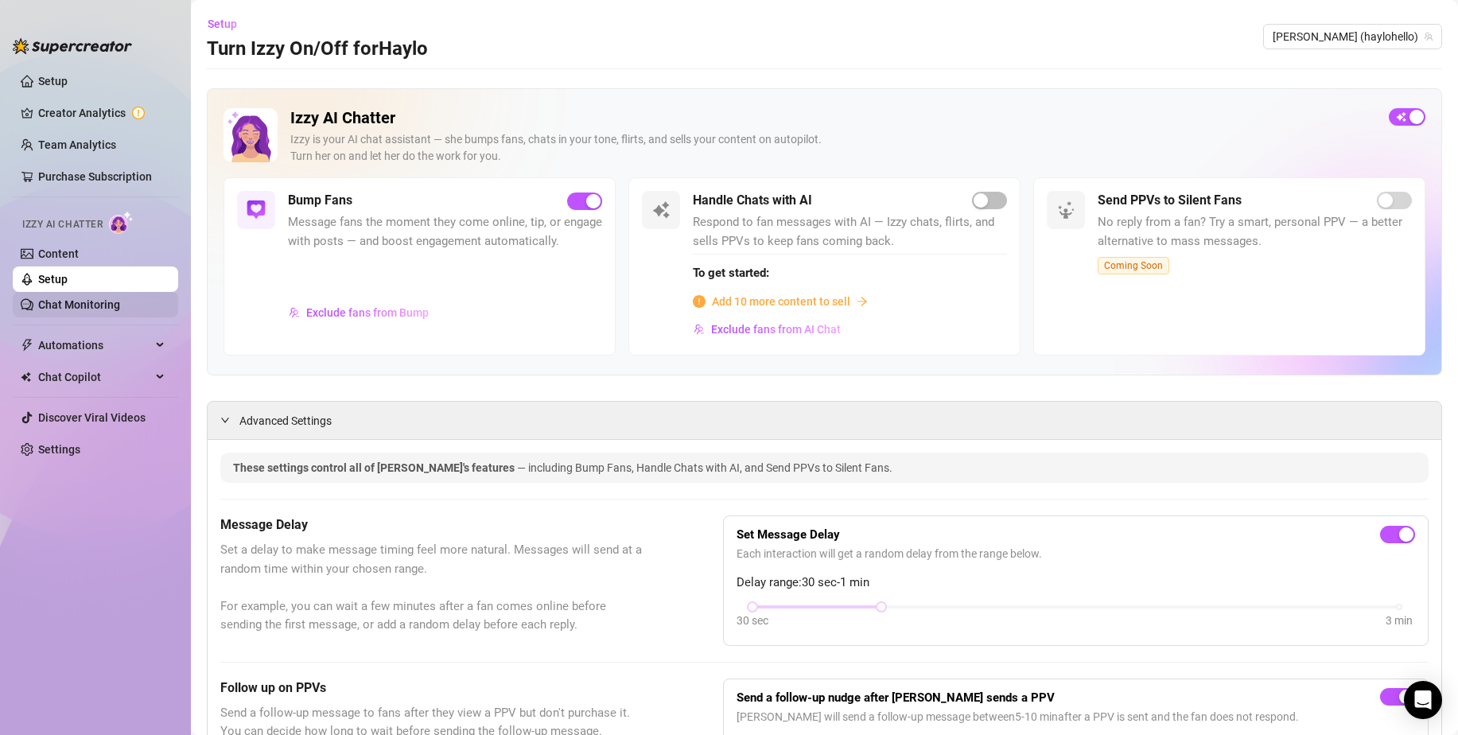
click at [57, 308] on link "Chat Monitoring" at bounding box center [79, 304] width 82 height 13
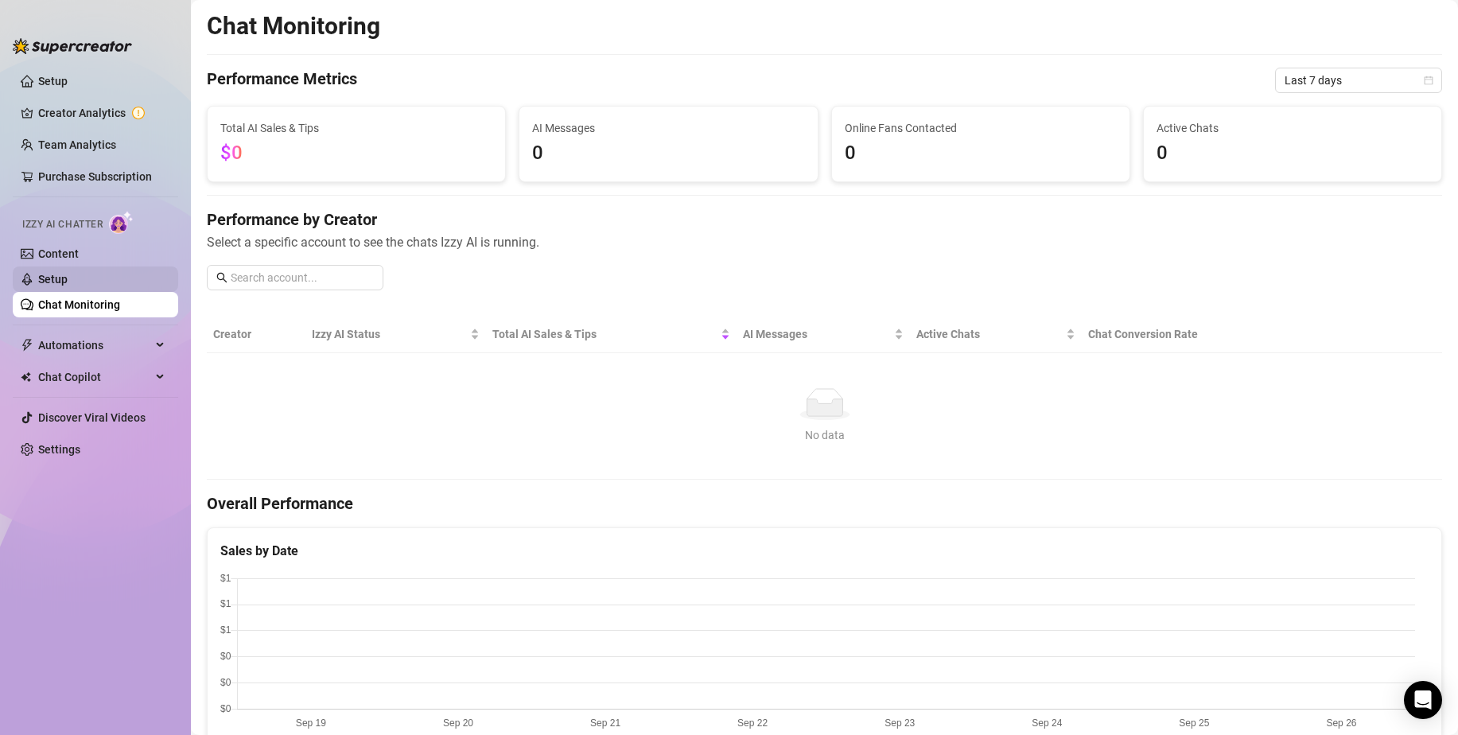
click at [45, 280] on link "Setup" at bounding box center [52, 279] width 29 height 13
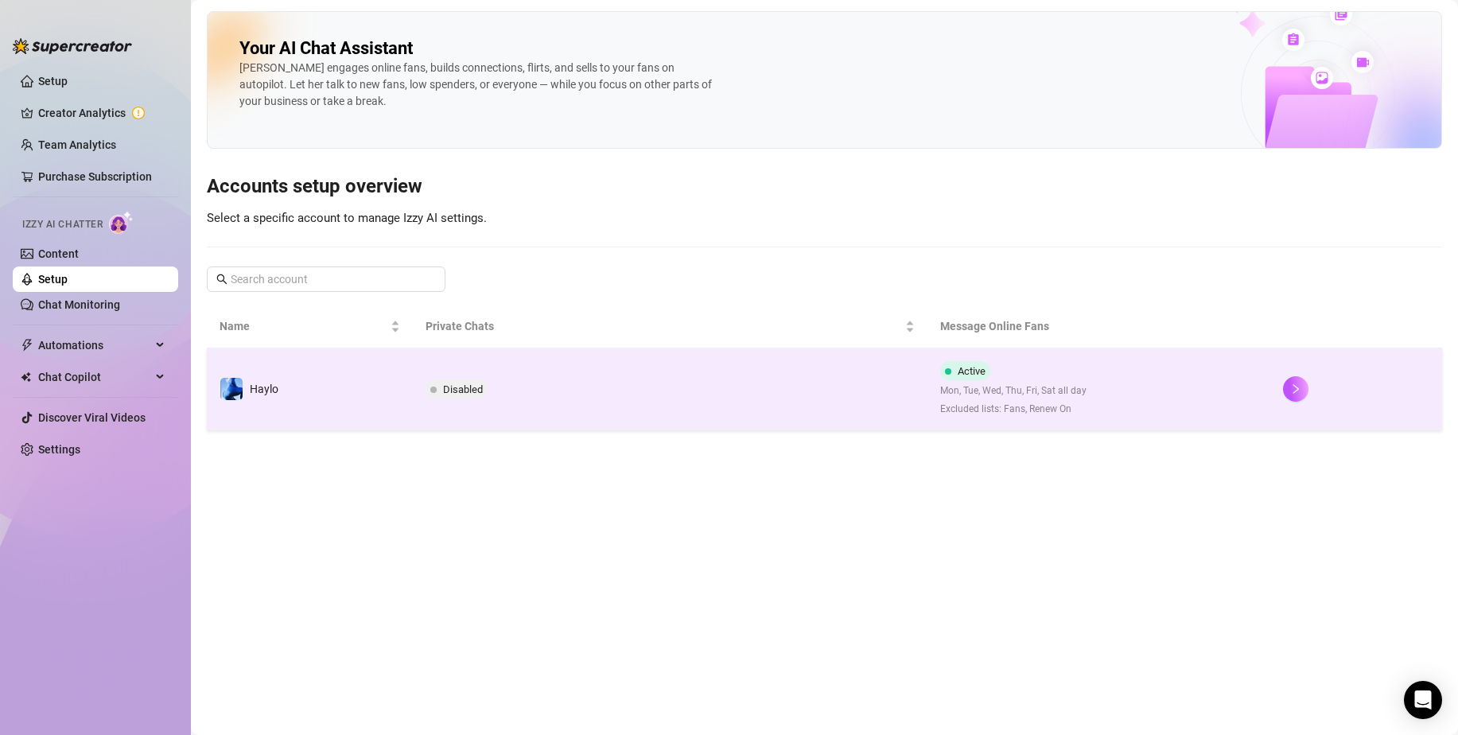
click at [466, 390] on span "Disabled" at bounding box center [463, 389] width 40 height 12
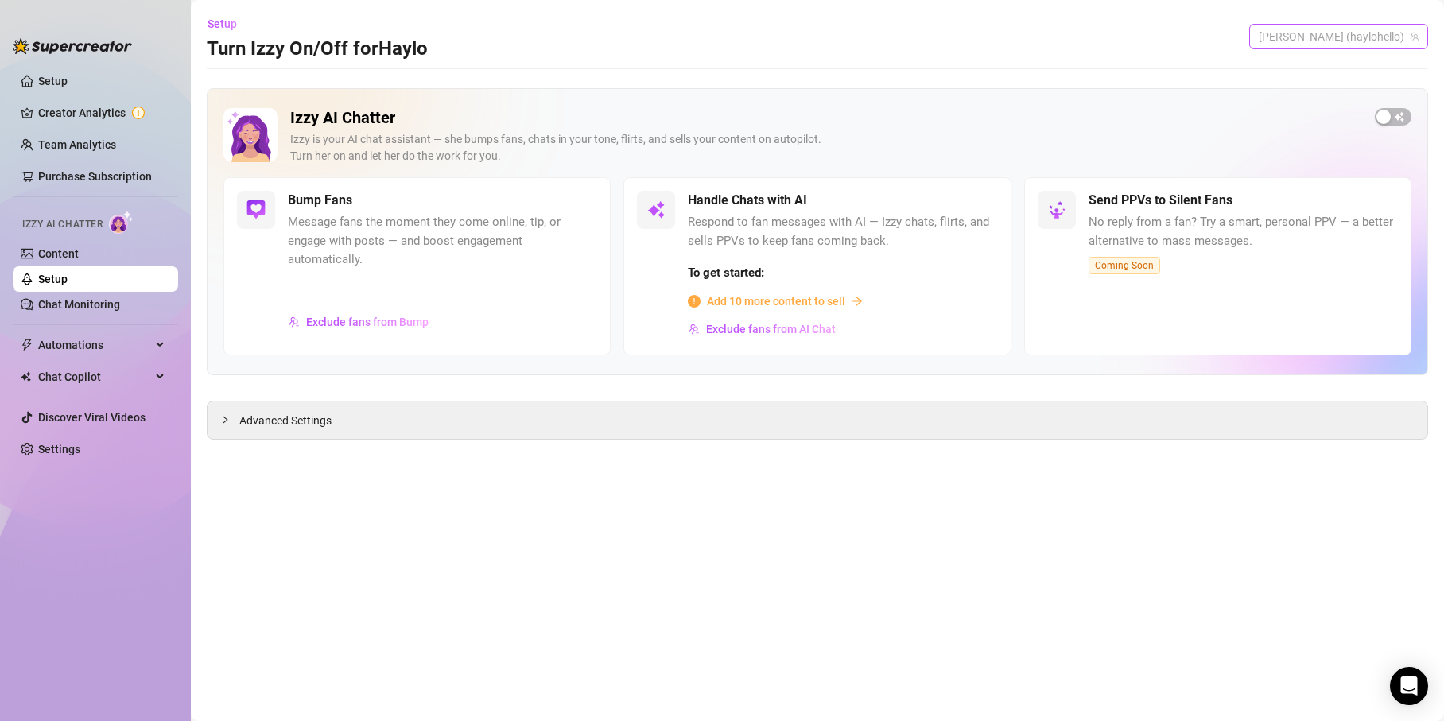
click at [1410, 35] on span "[PERSON_NAME] (haylohello)" at bounding box center [1339, 37] width 160 height 24
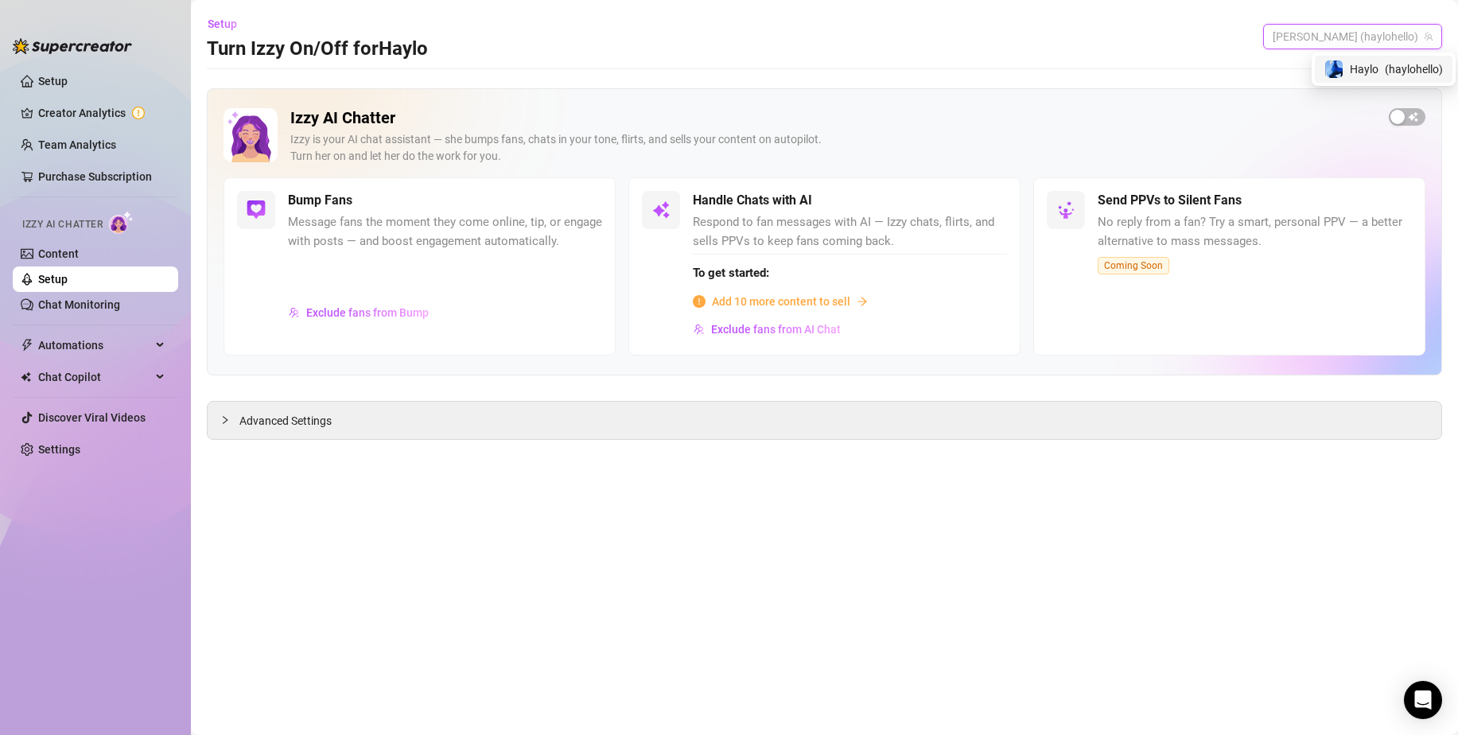
click at [1343, 69] on div "Haylo ( haylohello )" at bounding box center [1383, 69] width 118 height 19
click at [56, 251] on link "Content" at bounding box center [58, 253] width 41 height 13
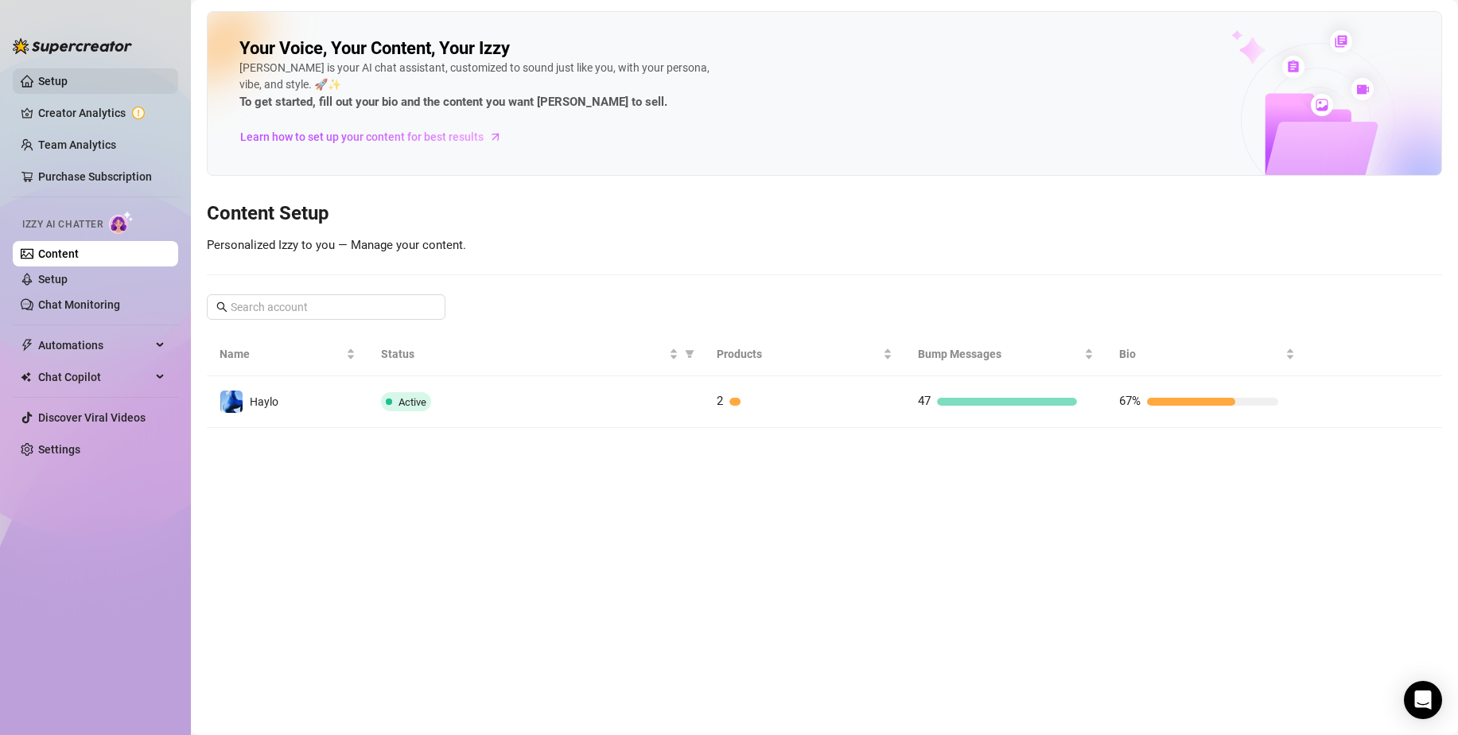
click at [58, 75] on link "Setup" at bounding box center [52, 81] width 29 height 13
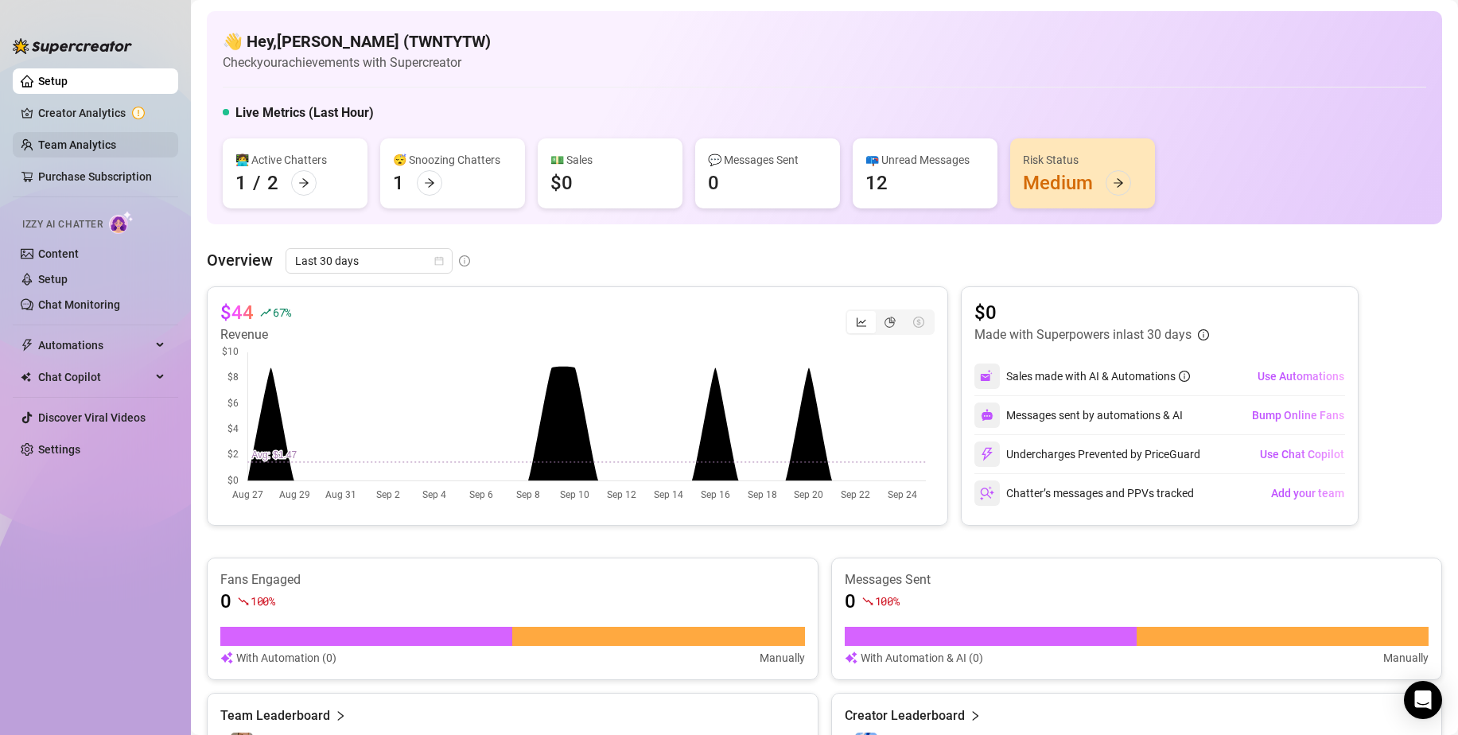
click at [60, 141] on link "Team Analytics" at bounding box center [77, 144] width 78 height 13
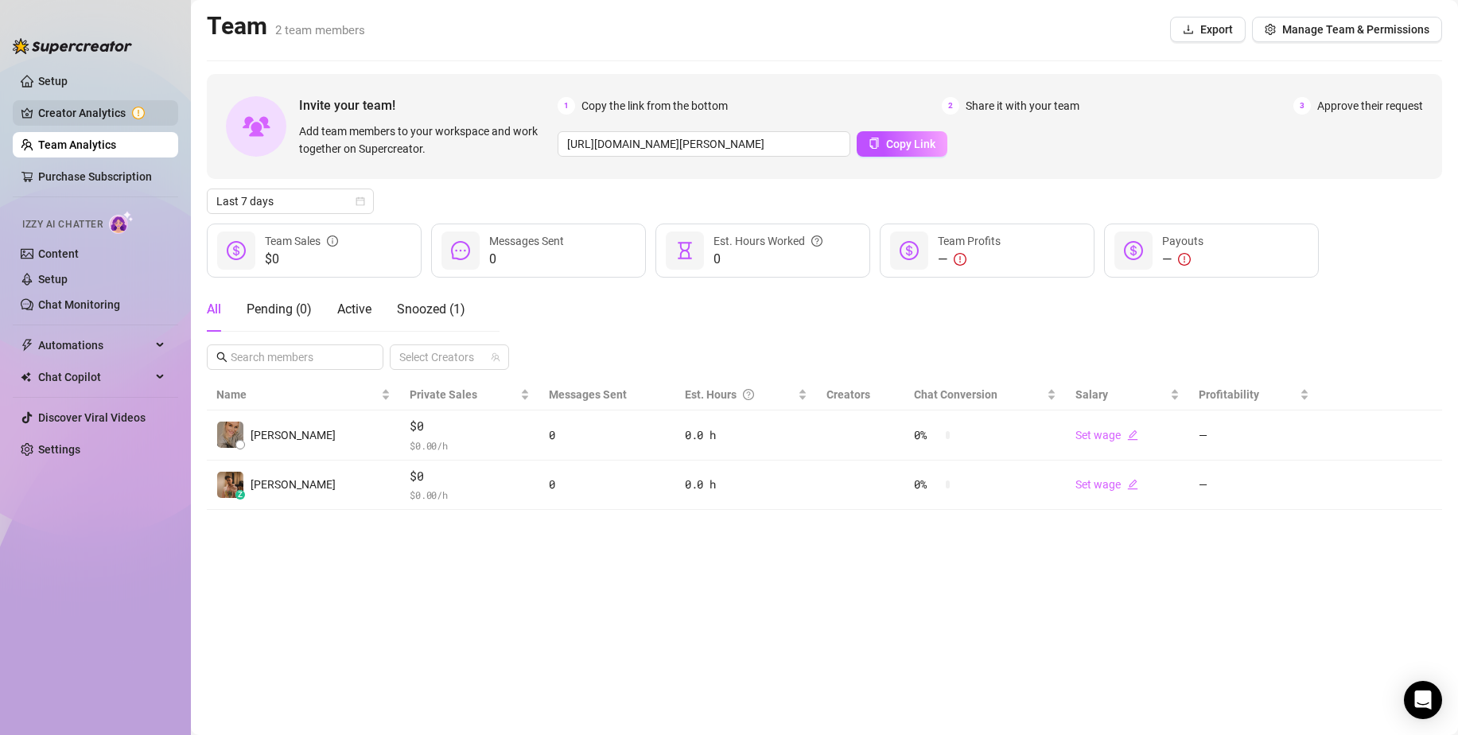
click at [56, 103] on link "Creator Analytics" at bounding box center [101, 112] width 127 height 25
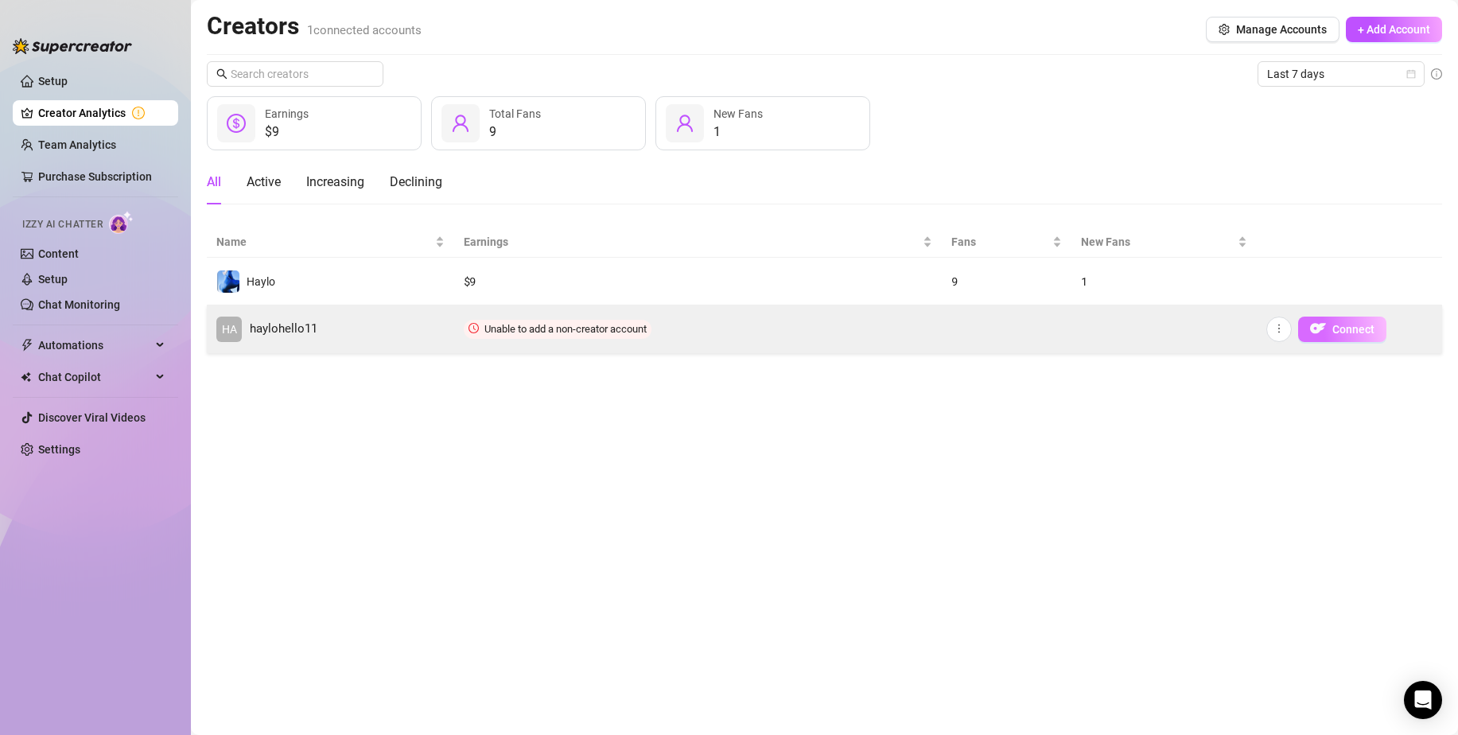
click at [1317, 329] on img "button" at bounding box center [1318, 328] width 16 height 16
click at [1326, 332] on img "button" at bounding box center [1318, 328] width 16 height 16
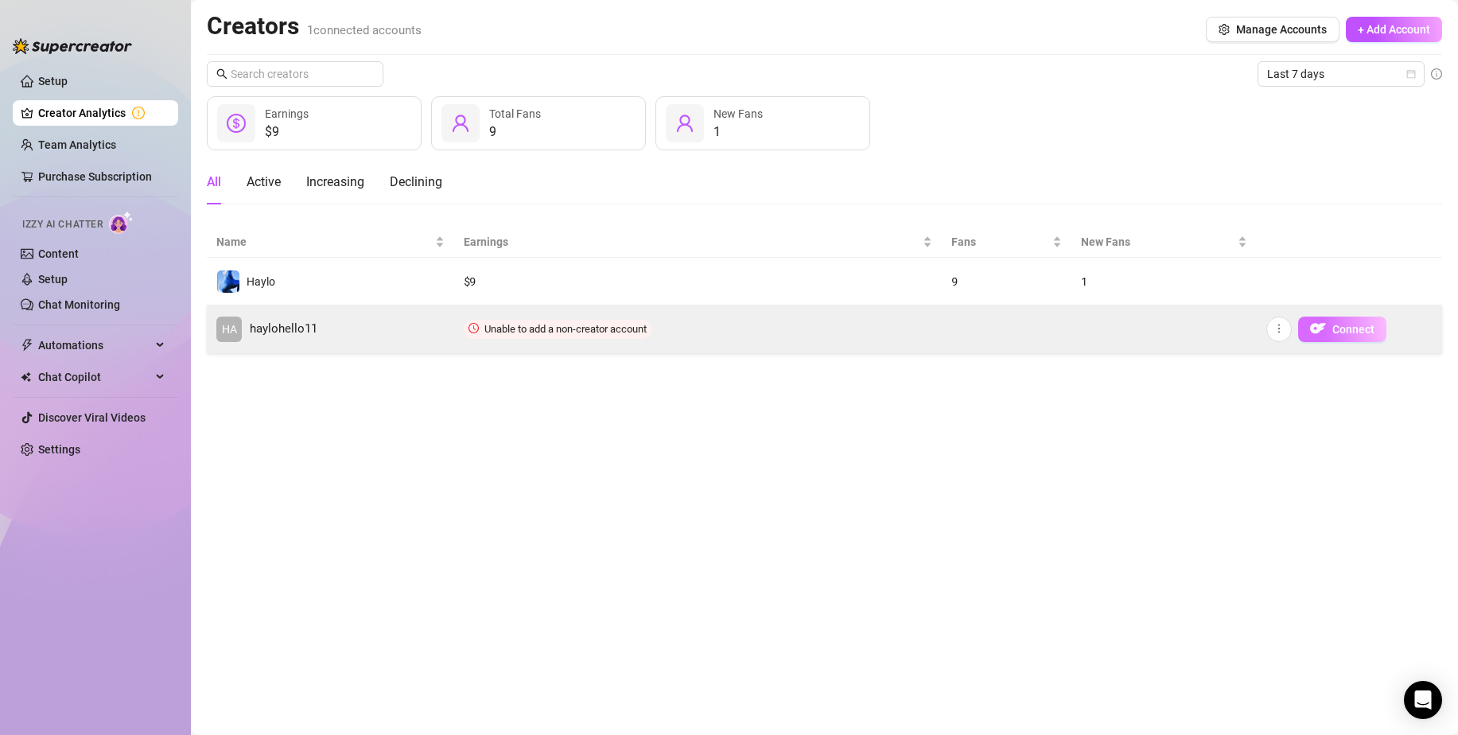
click at [1326, 332] on img "button" at bounding box center [1318, 328] width 16 height 16
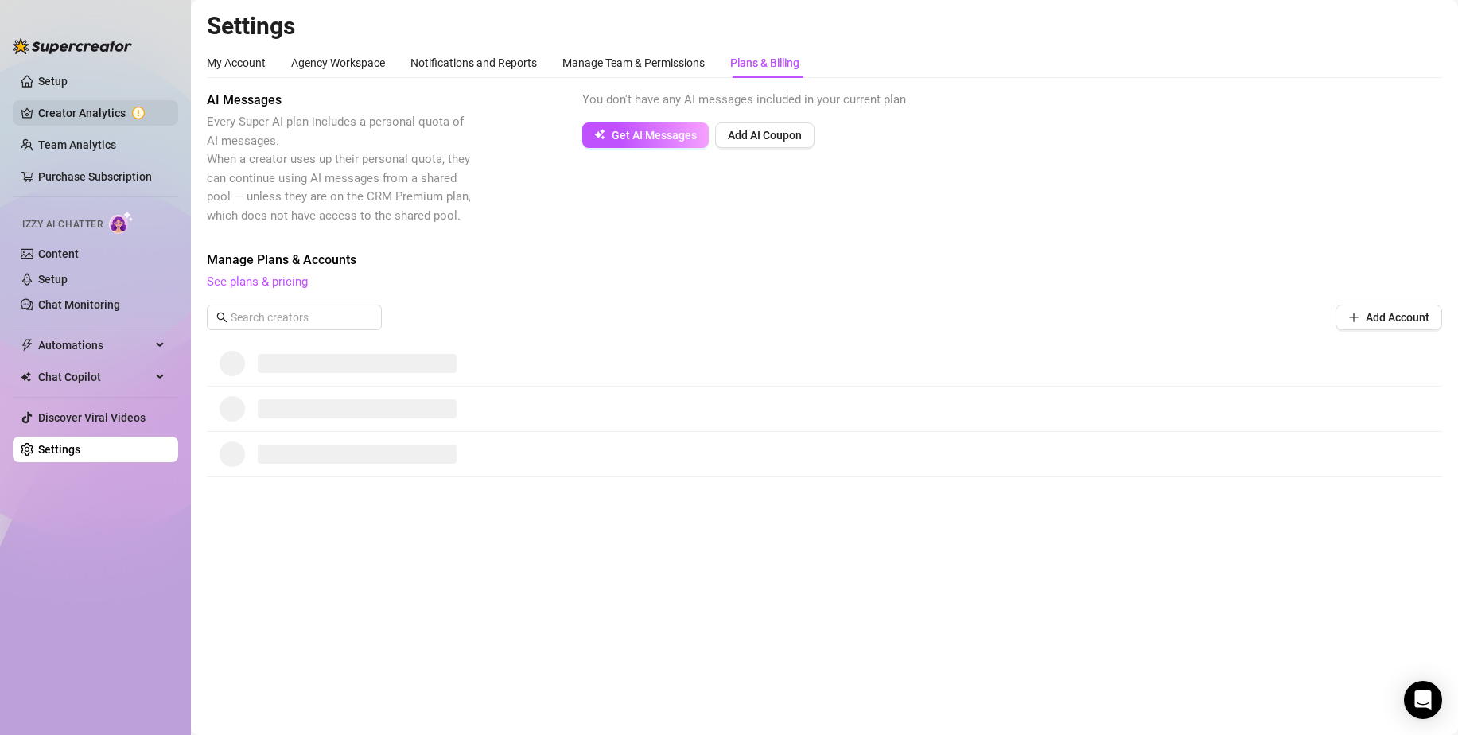
click at [115, 111] on link "Creator Analytics" at bounding box center [101, 112] width 127 height 25
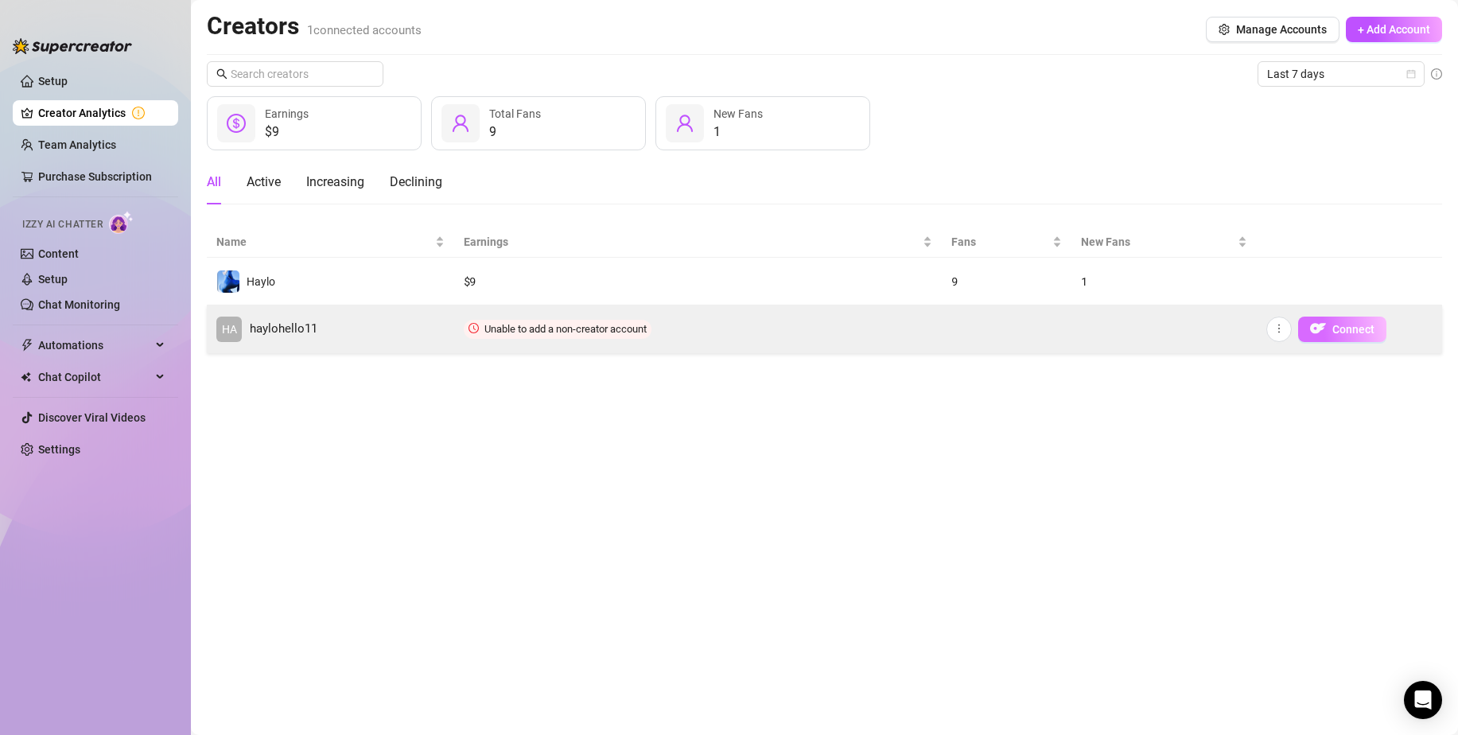
click at [1337, 324] on span "Connect" at bounding box center [1353, 329] width 42 height 13
click at [1281, 324] on icon "more" at bounding box center [1278, 328] width 11 height 11
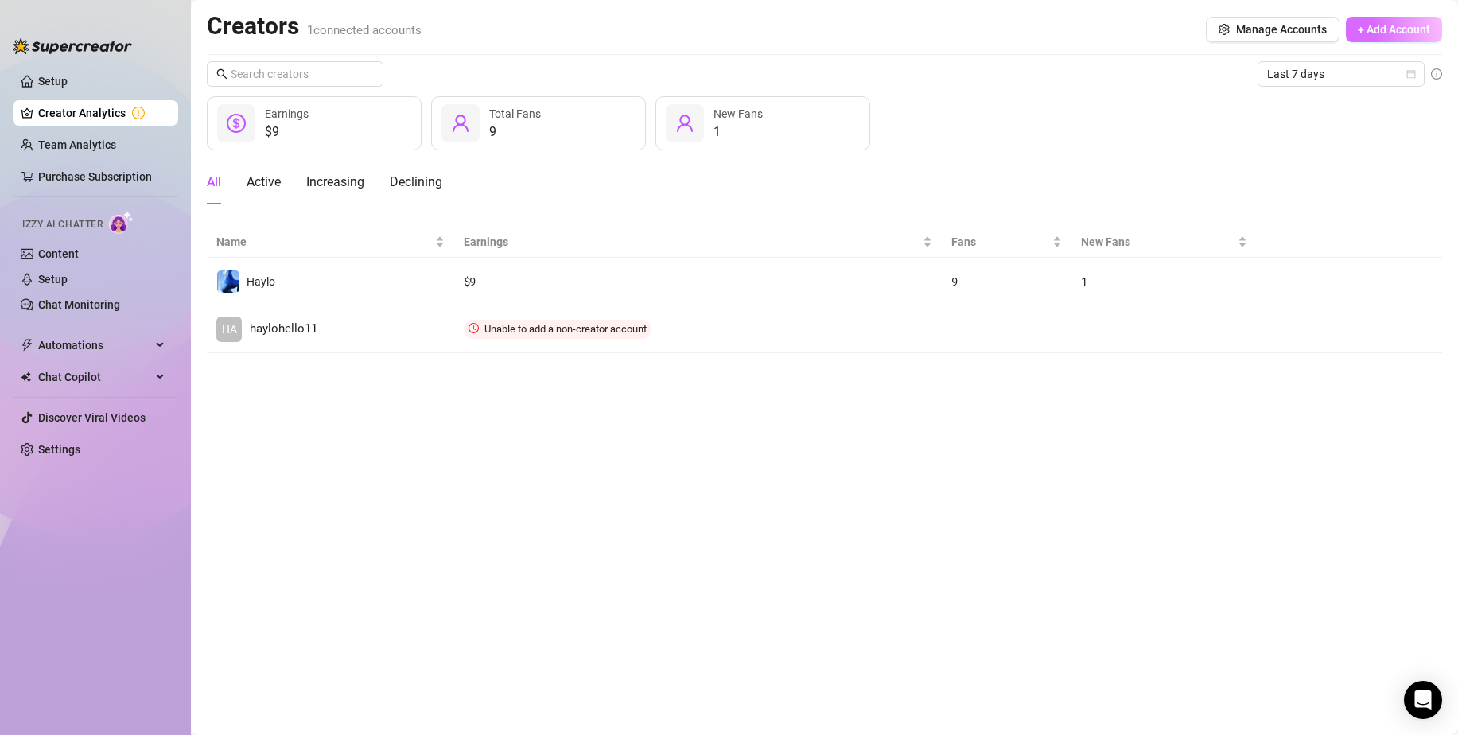
click at [1380, 28] on span "+ Add Account" at bounding box center [1393, 29] width 72 height 13
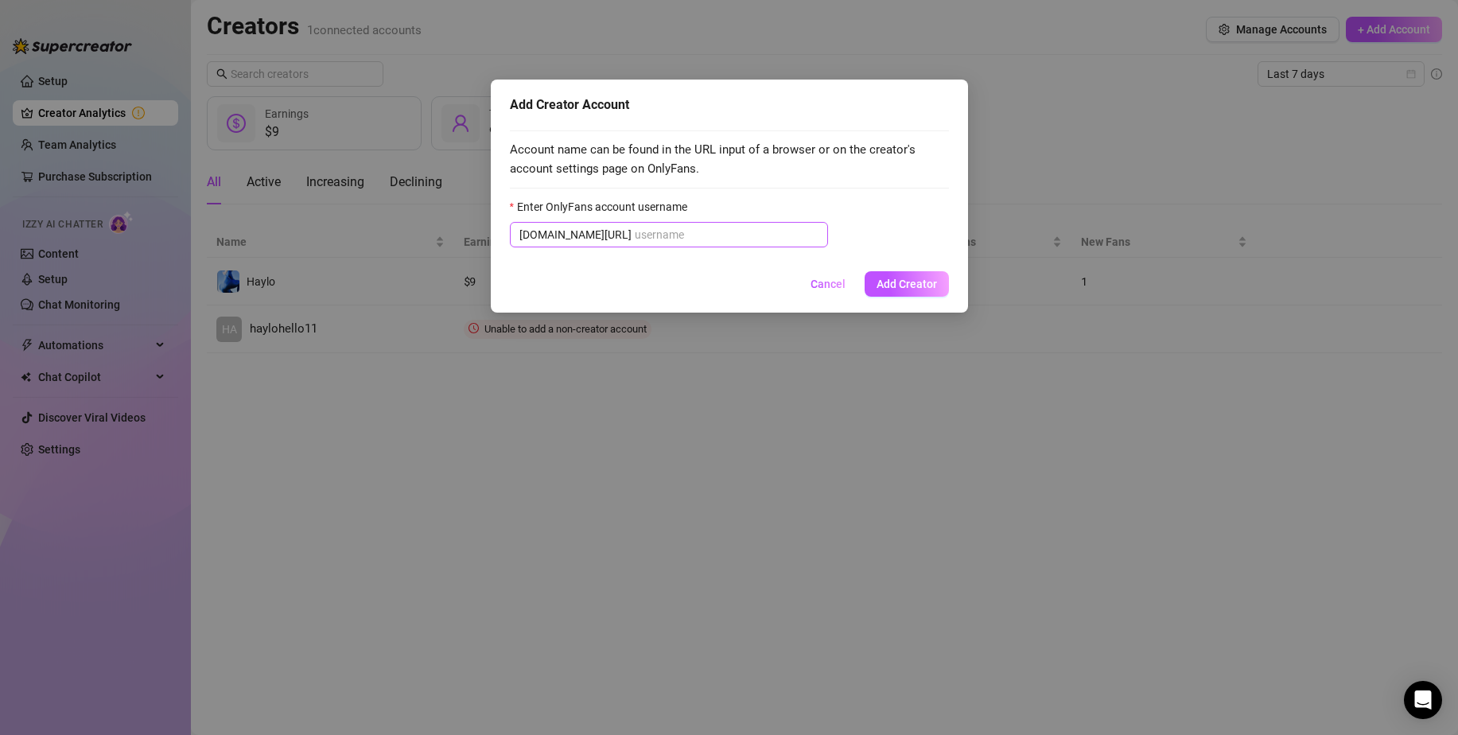
click at [630, 224] on span "[DOMAIN_NAME][URL]" at bounding box center [669, 234] width 318 height 25
click at [642, 233] on input "Enter OnlyFans account username" at bounding box center [727, 234] width 184 height 17
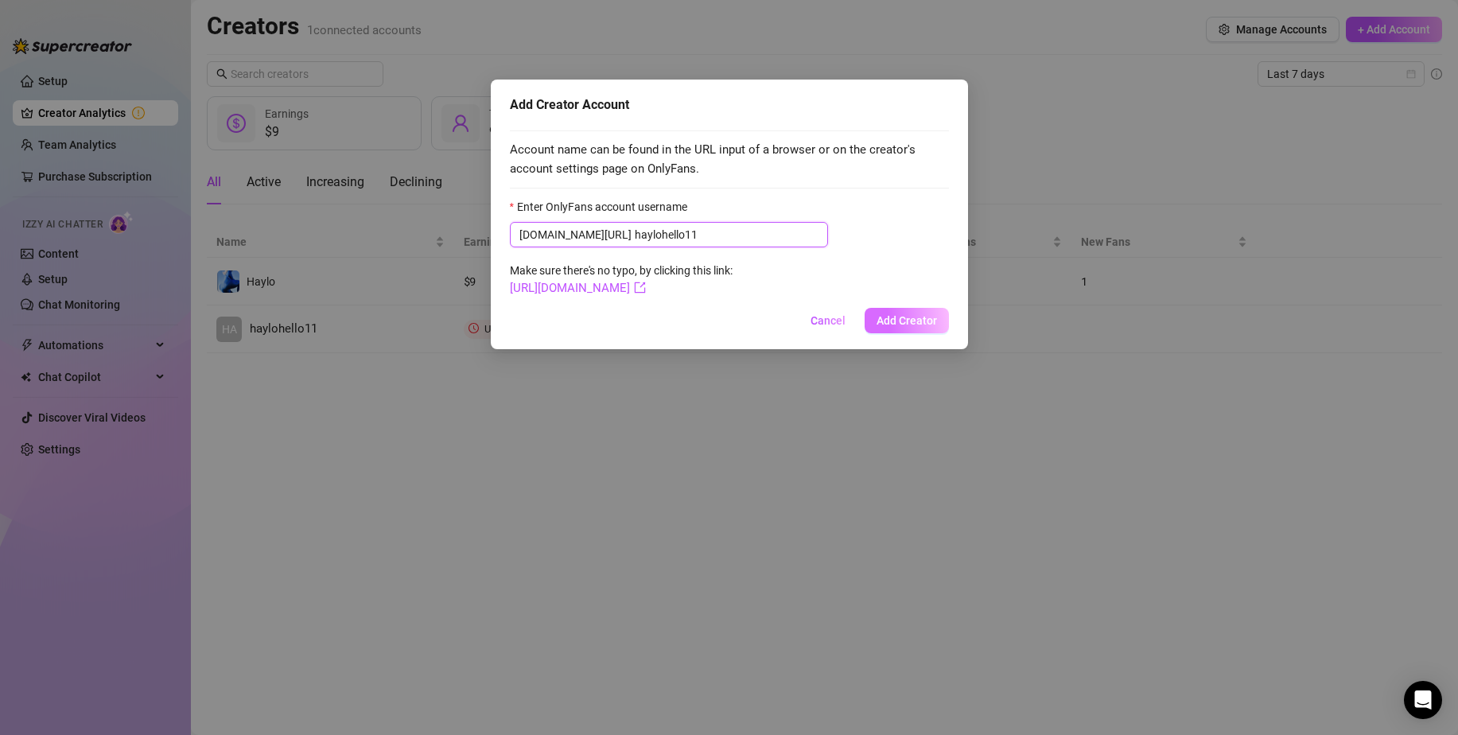
type input "haylohello11"
click at [891, 320] on span "Add Creator" at bounding box center [906, 320] width 60 height 13
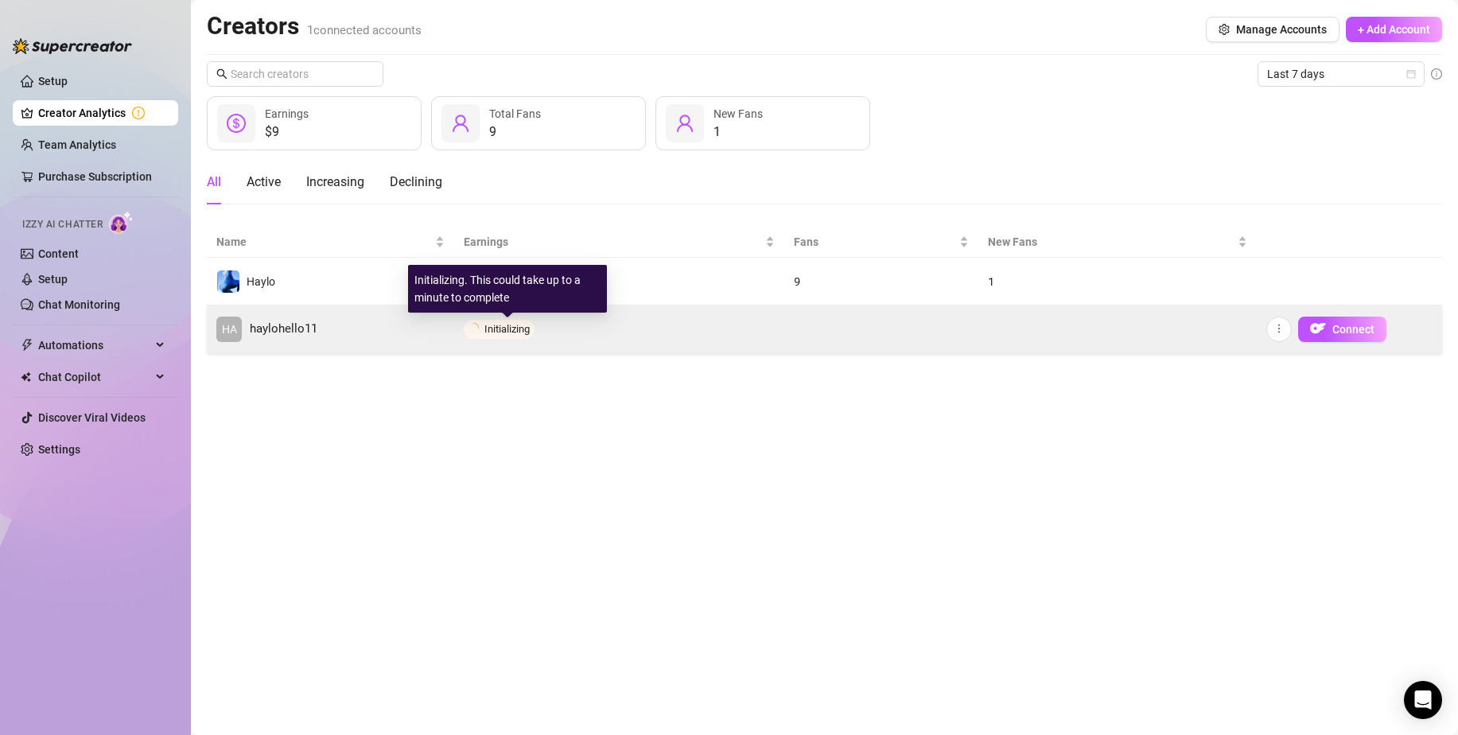
click at [522, 326] on span "Initializing" at bounding box center [506, 329] width 45 height 12
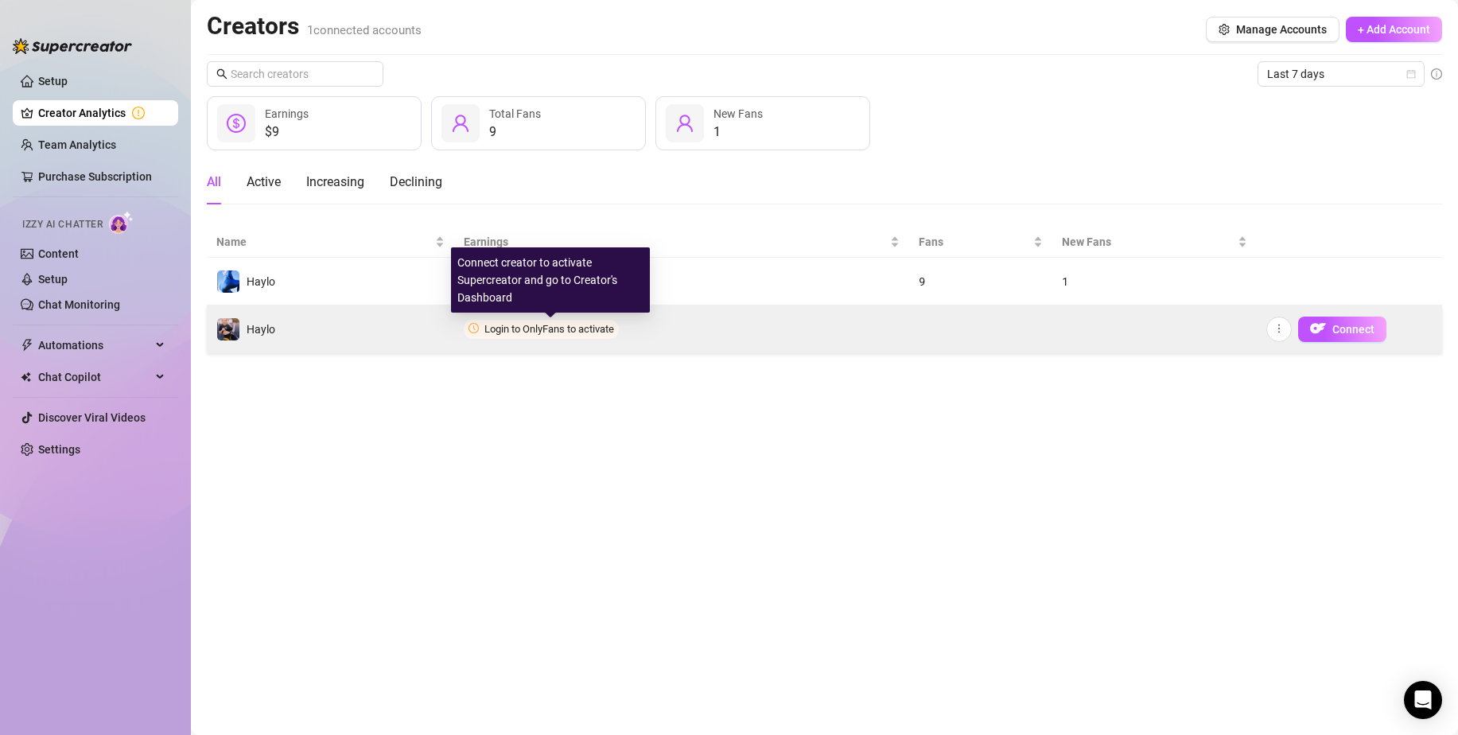
click at [529, 332] on span "Login to OnlyFans to activate" at bounding box center [549, 329] width 130 height 12
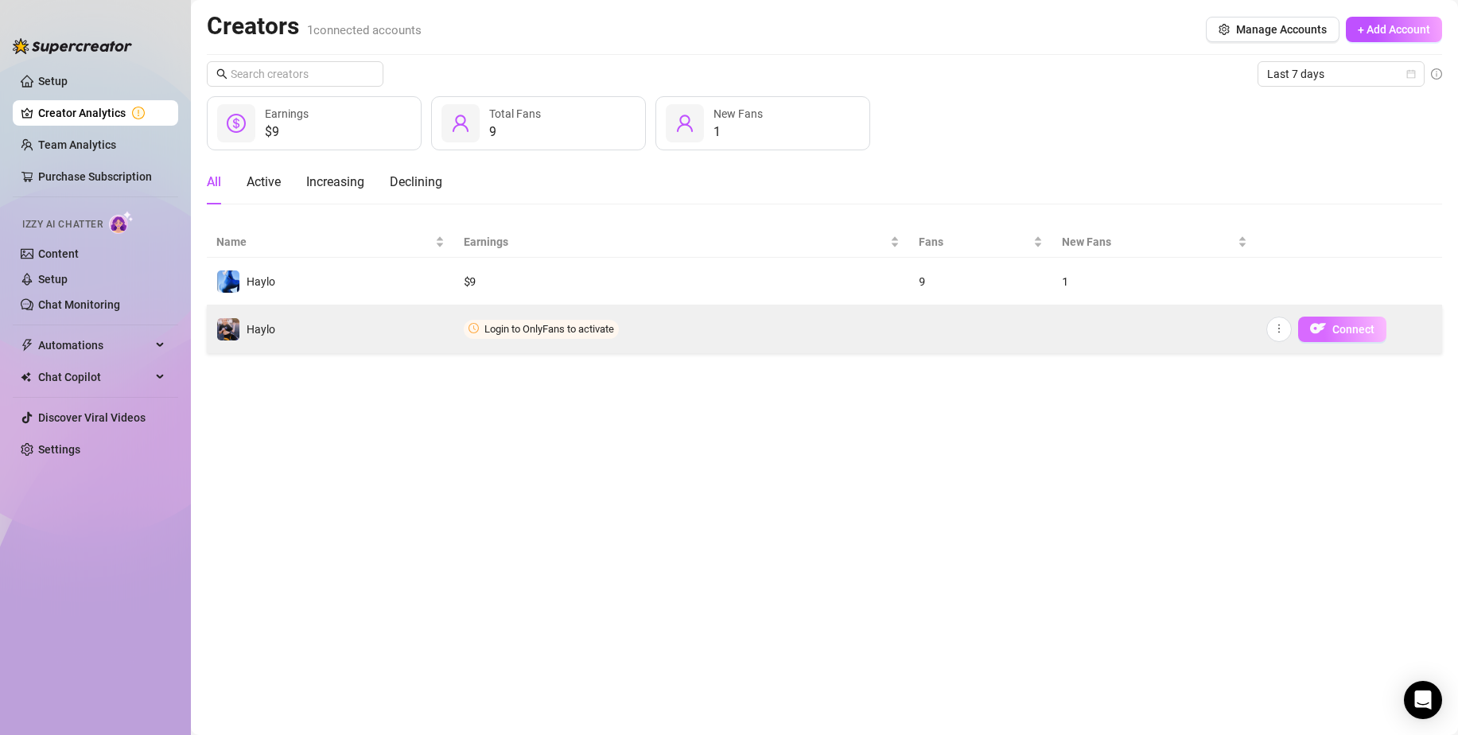
click at [1351, 332] on span "Connect" at bounding box center [1353, 329] width 42 height 13
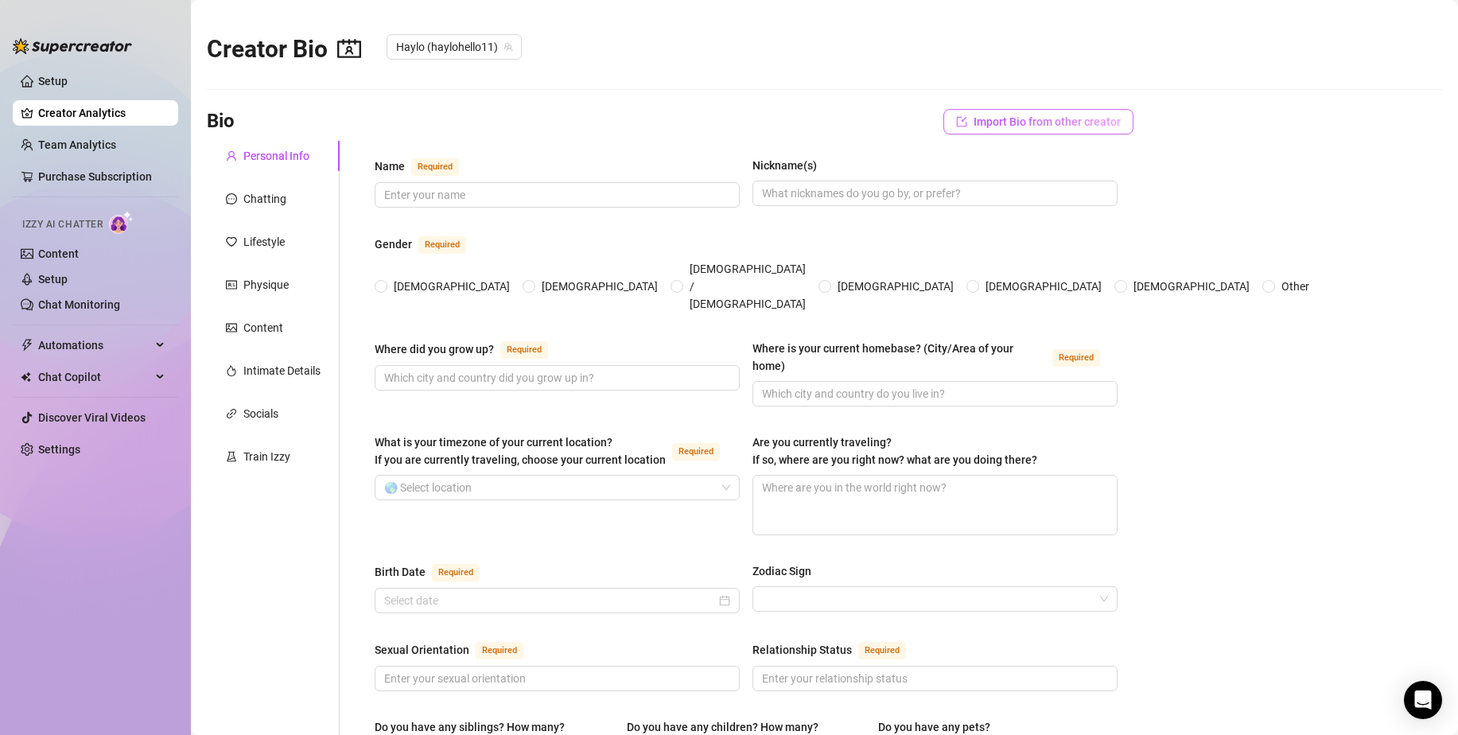
click at [1039, 122] on span "Import Bio from other creator" at bounding box center [1046, 121] width 147 height 13
click at [1031, 170] on input "search" at bounding box center [1021, 166] width 126 height 24
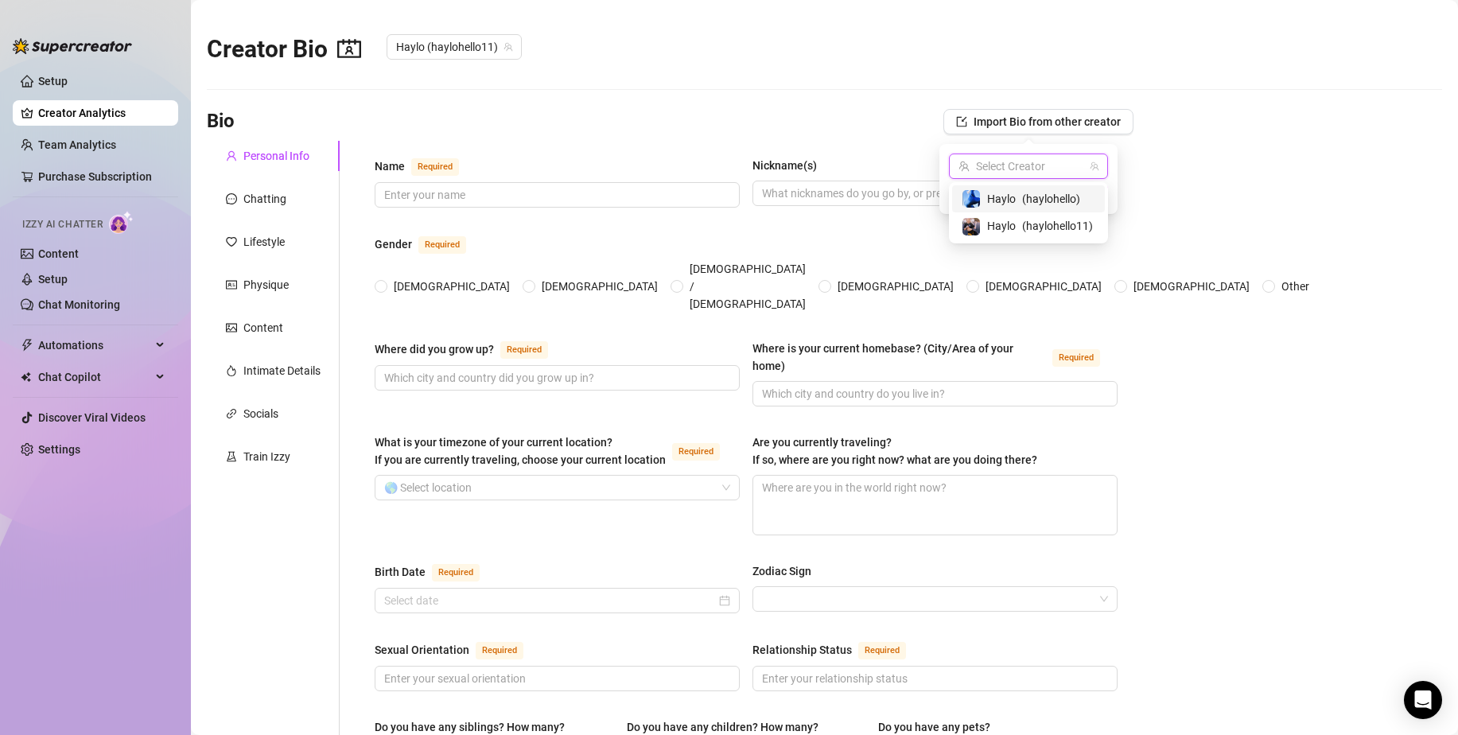
click at [1008, 196] on span "Haylo" at bounding box center [1001, 198] width 29 height 17
click at [1087, 198] on span "Import" at bounding box center [1085, 194] width 33 height 13
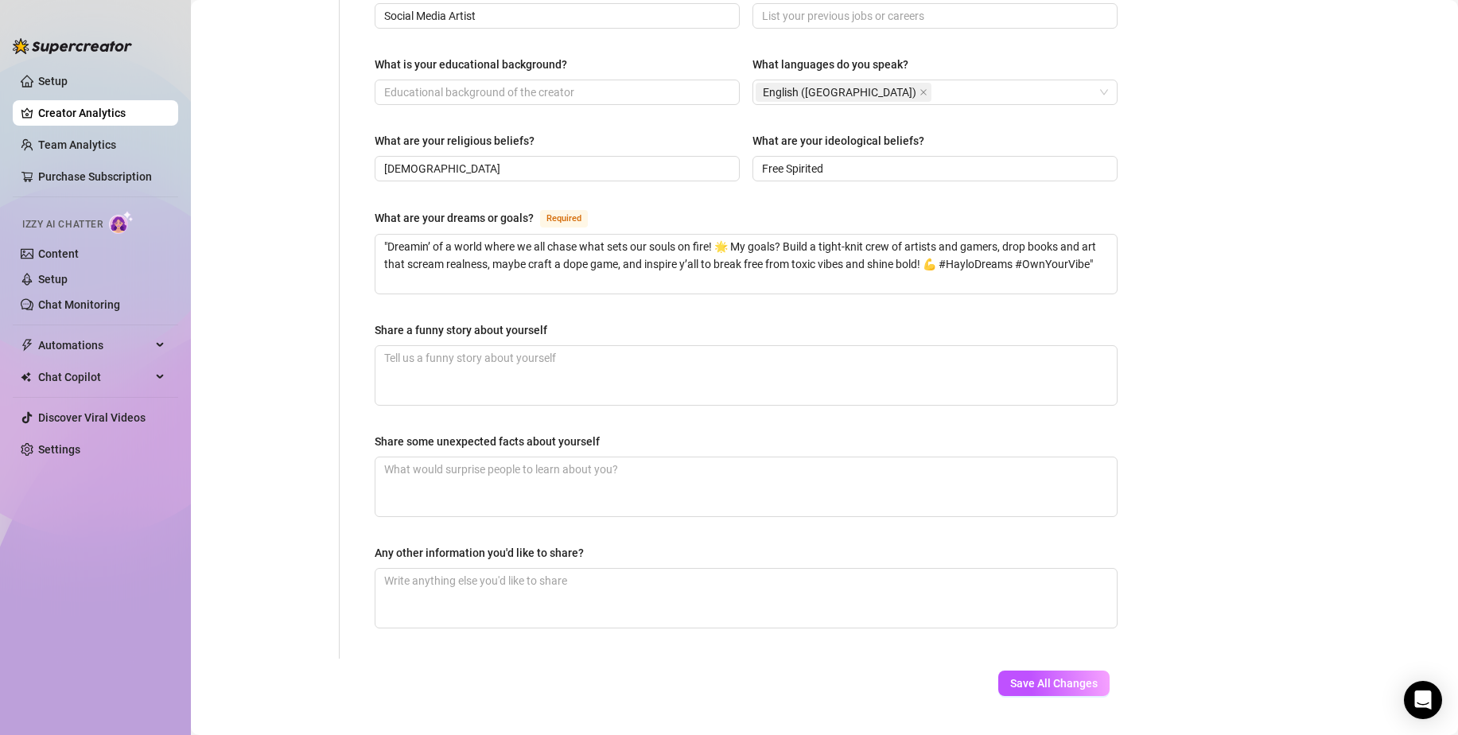
scroll to position [821, 0]
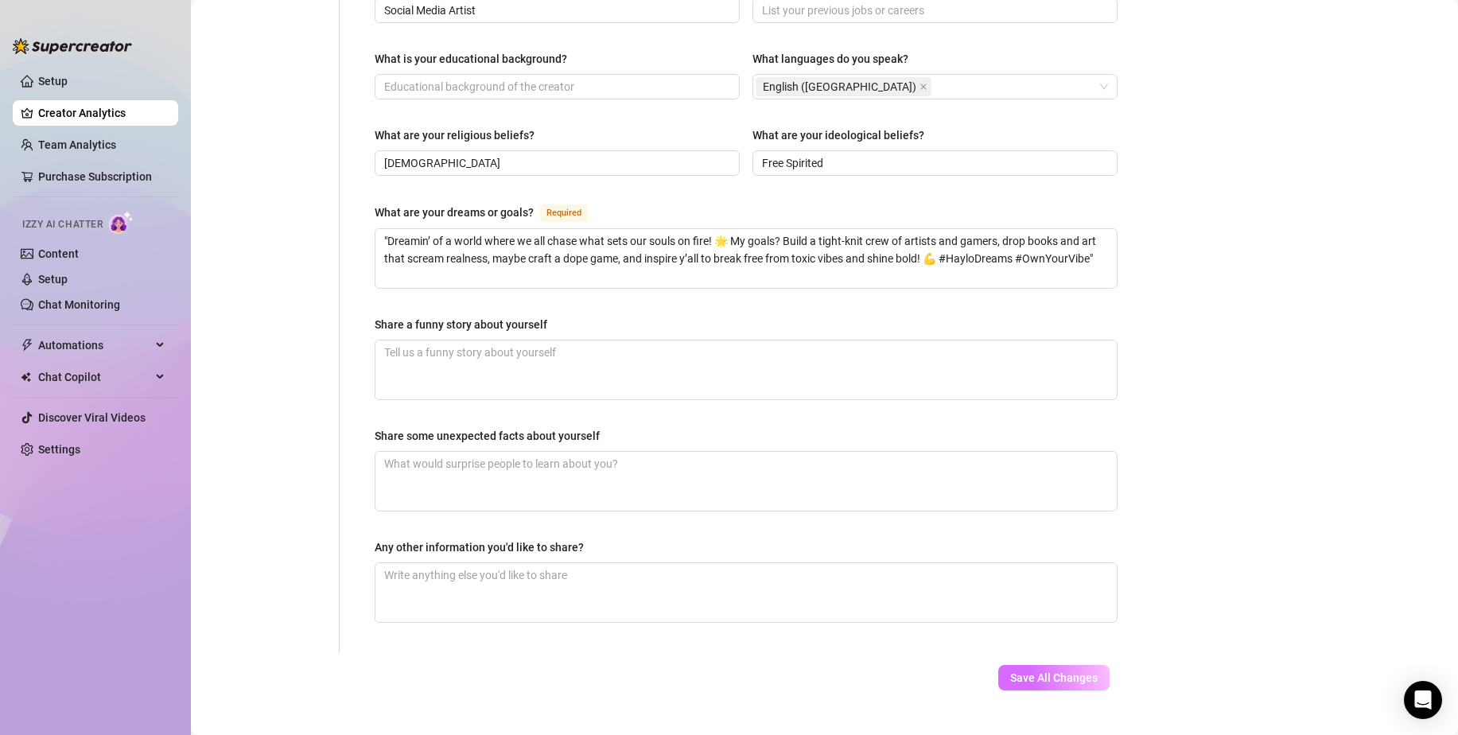
click at [1084, 671] on span "Save All Changes" at bounding box center [1053, 677] width 87 height 13
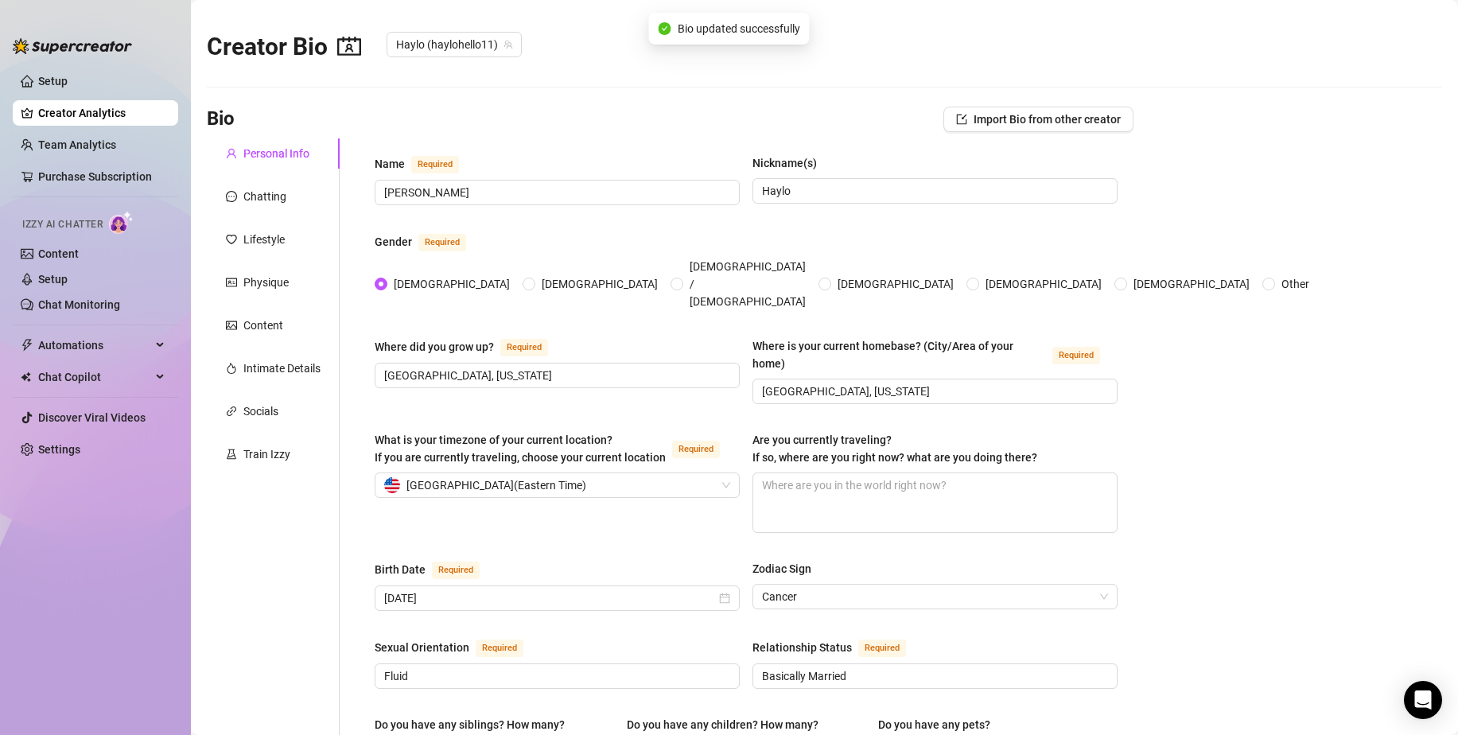
scroll to position [0, 0]
click at [268, 196] on div "Chatting" at bounding box center [264, 198] width 43 height 17
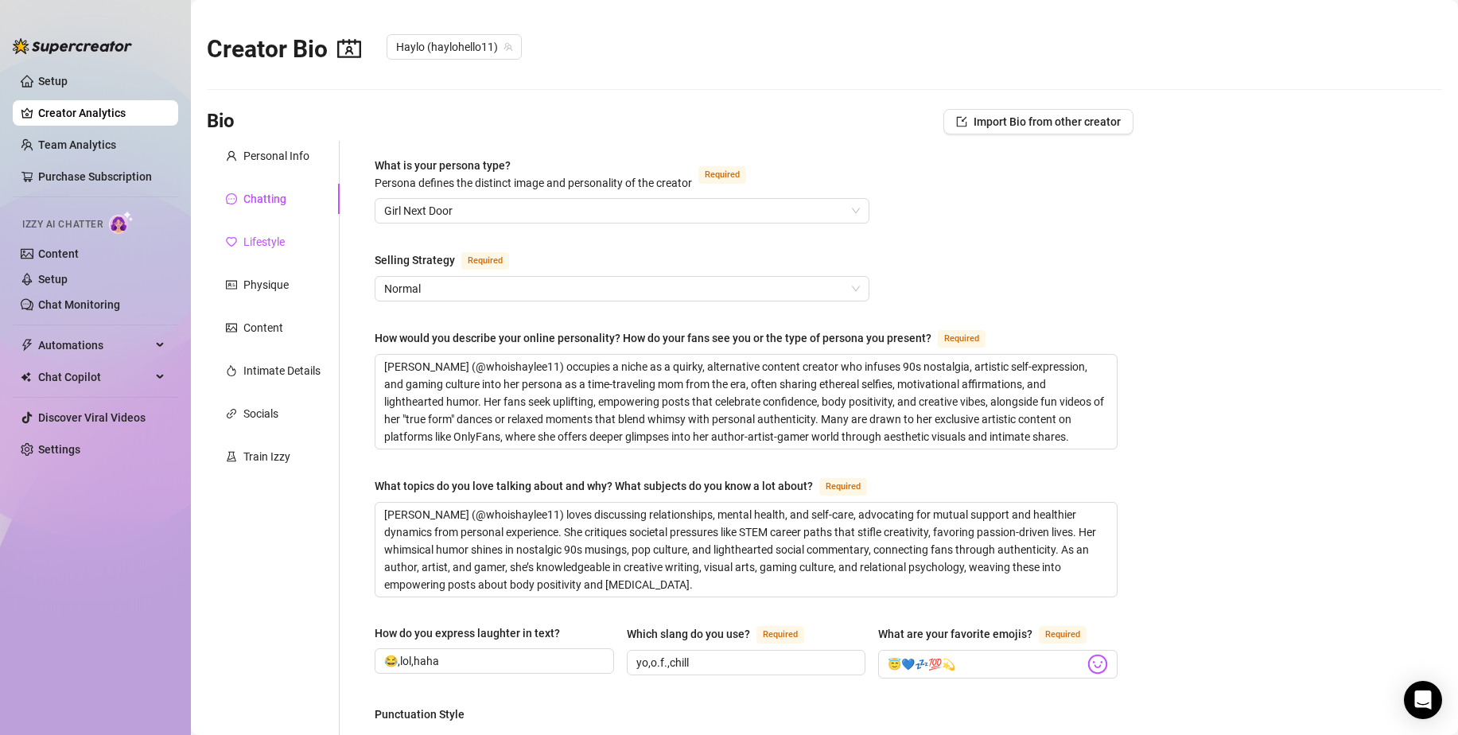
click at [271, 240] on div "Lifestyle" at bounding box center [263, 241] width 41 height 17
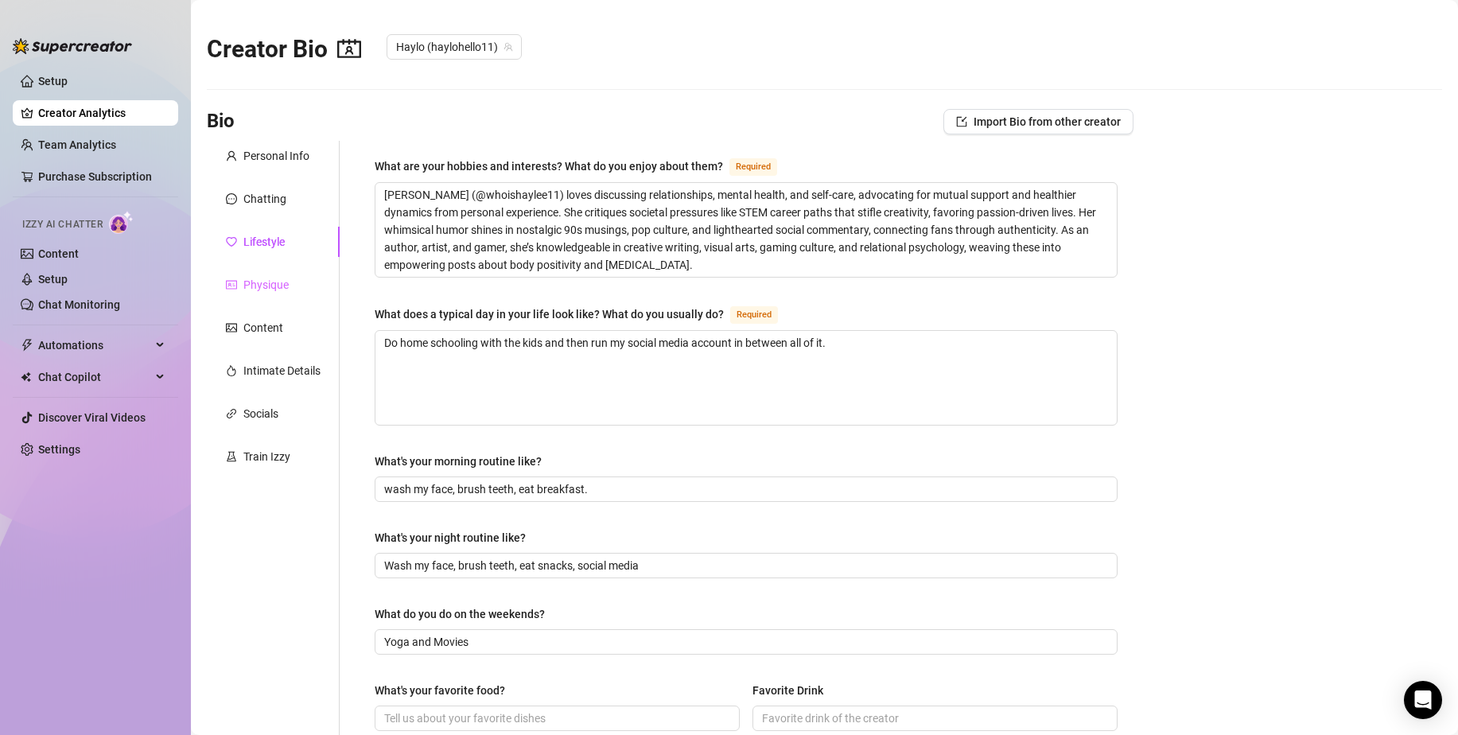
click at [278, 293] on div "Physique" at bounding box center [273, 285] width 133 height 30
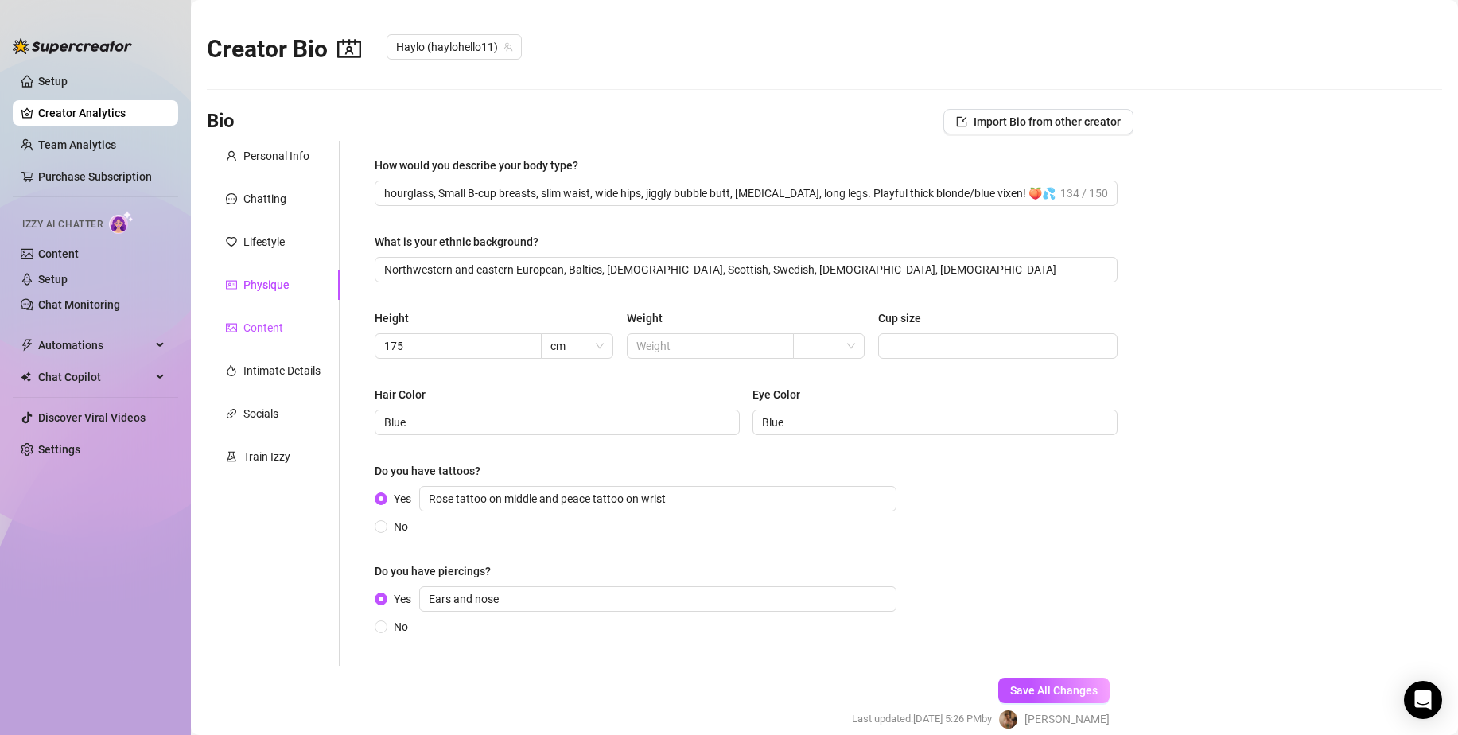
click at [278, 327] on div "Content" at bounding box center [263, 327] width 40 height 17
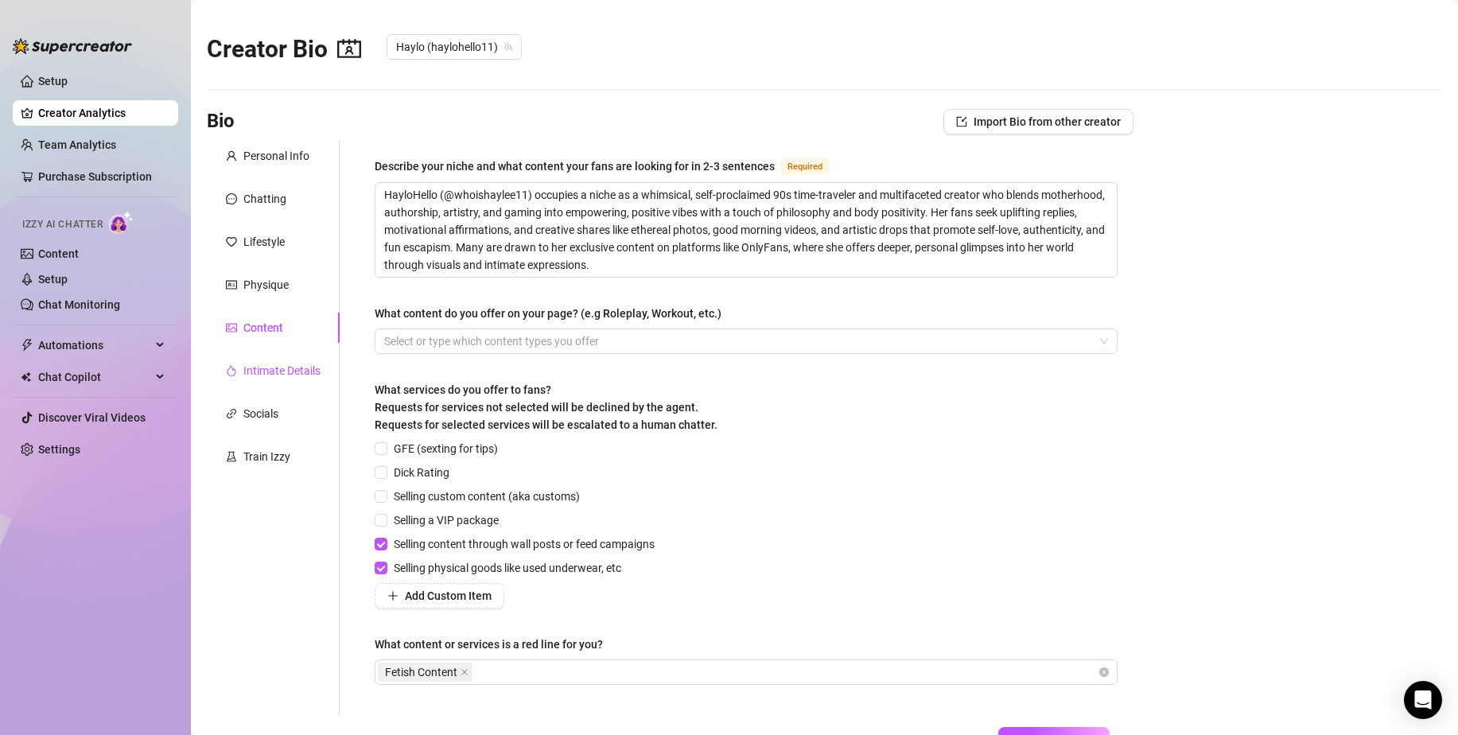
click at [297, 378] on div "Intimate Details" at bounding box center [281, 370] width 77 height 17
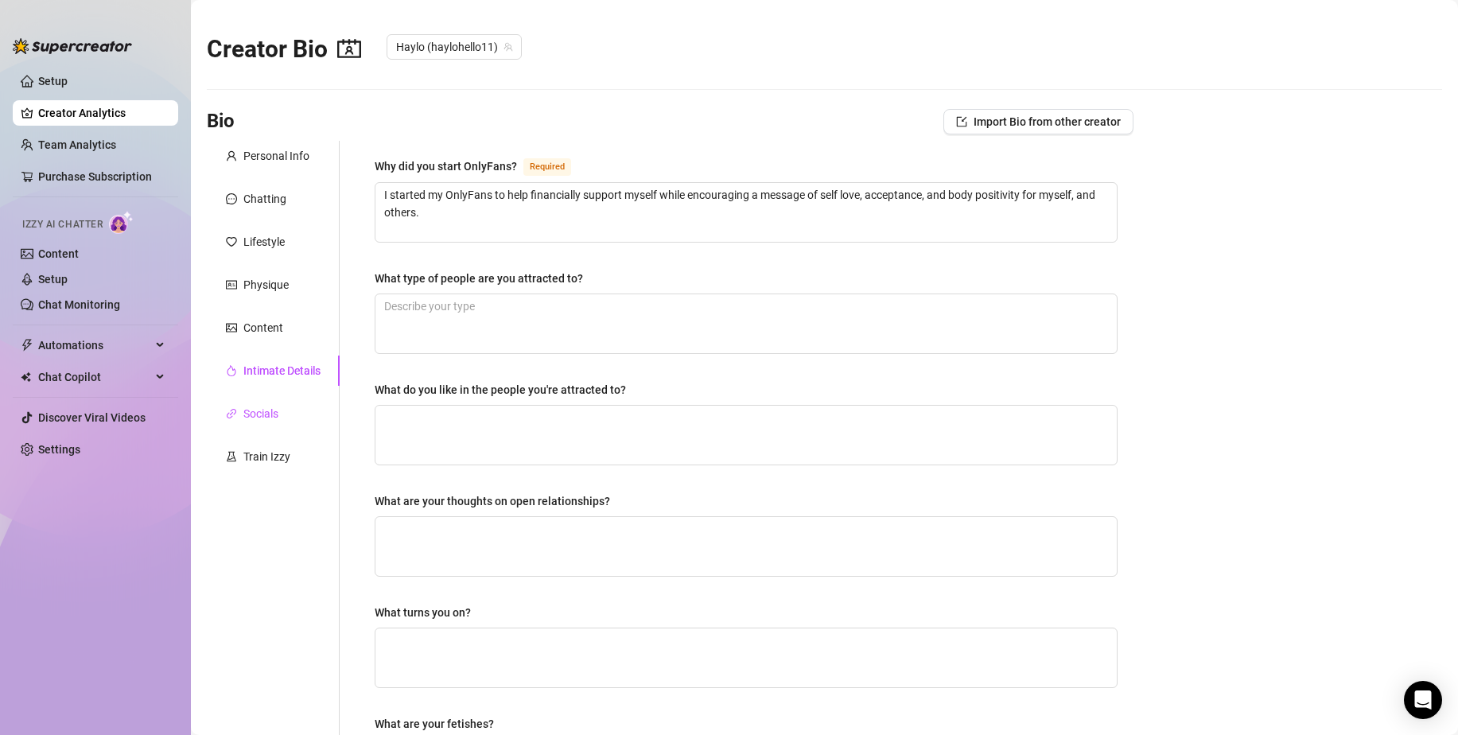
click at [278, 407] on div "Socials" at bounding box center [260, 413] width 35 height 17
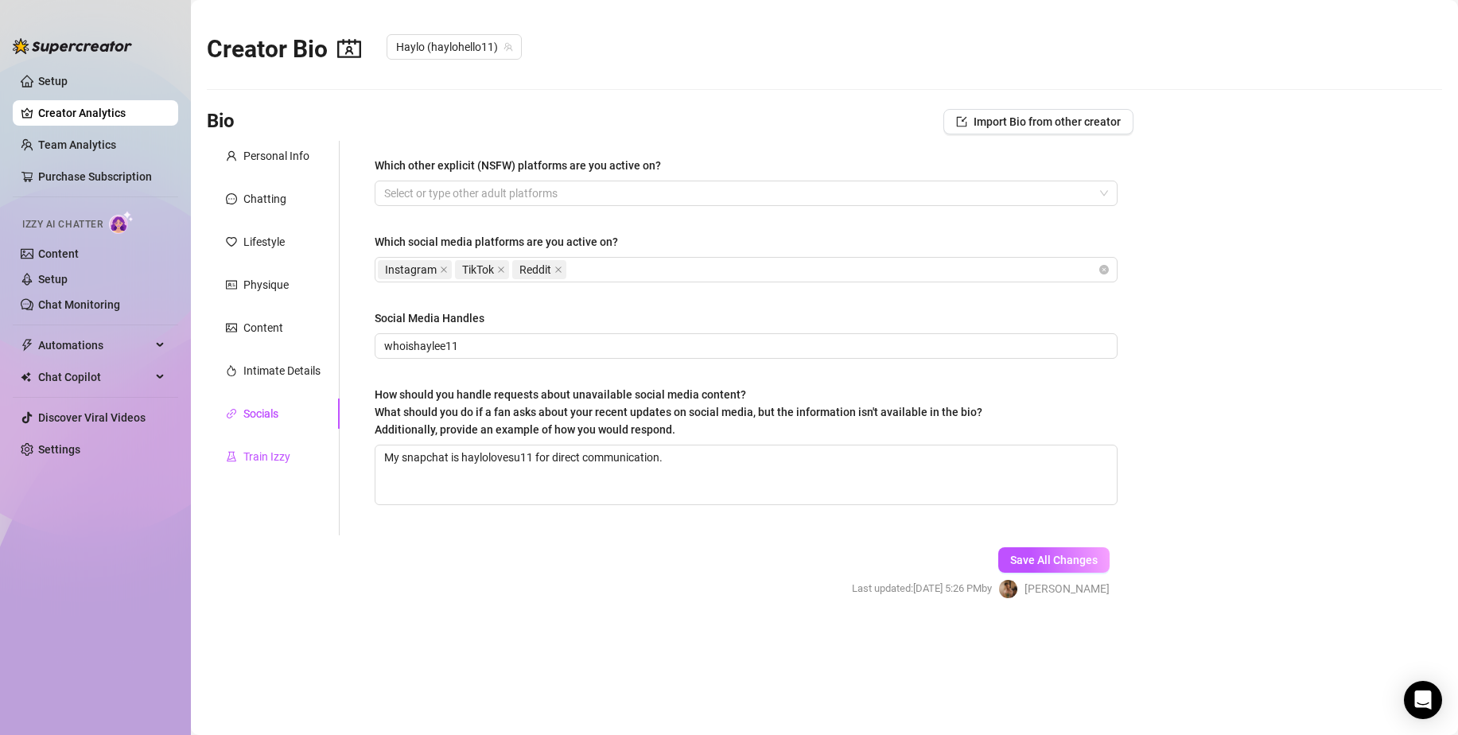
click at [283, 455] on div "Train Izzy" at bounding box center [266, 456] width 47 height 17
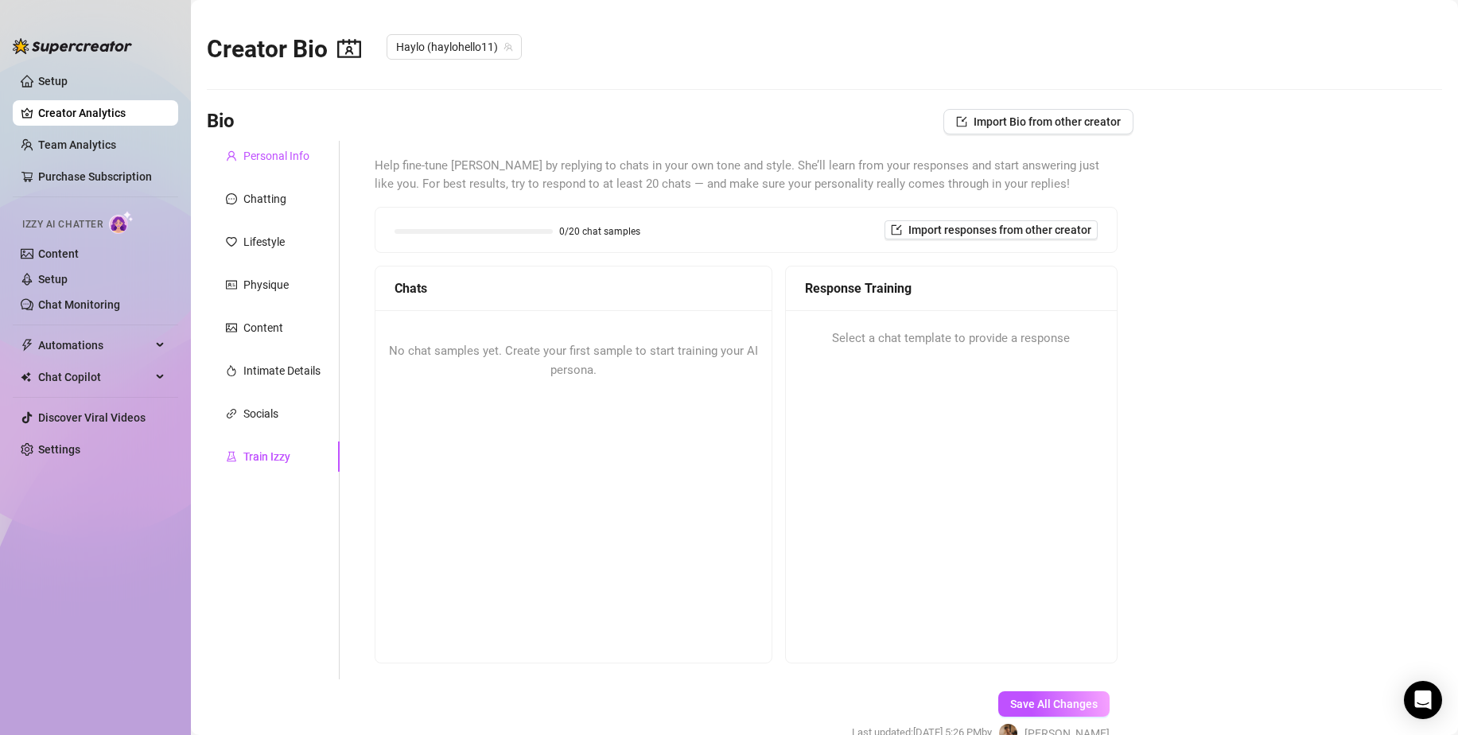
click at [308, 163] on div "Personal Info" at bounding box center [276, 155] width 66 height 17
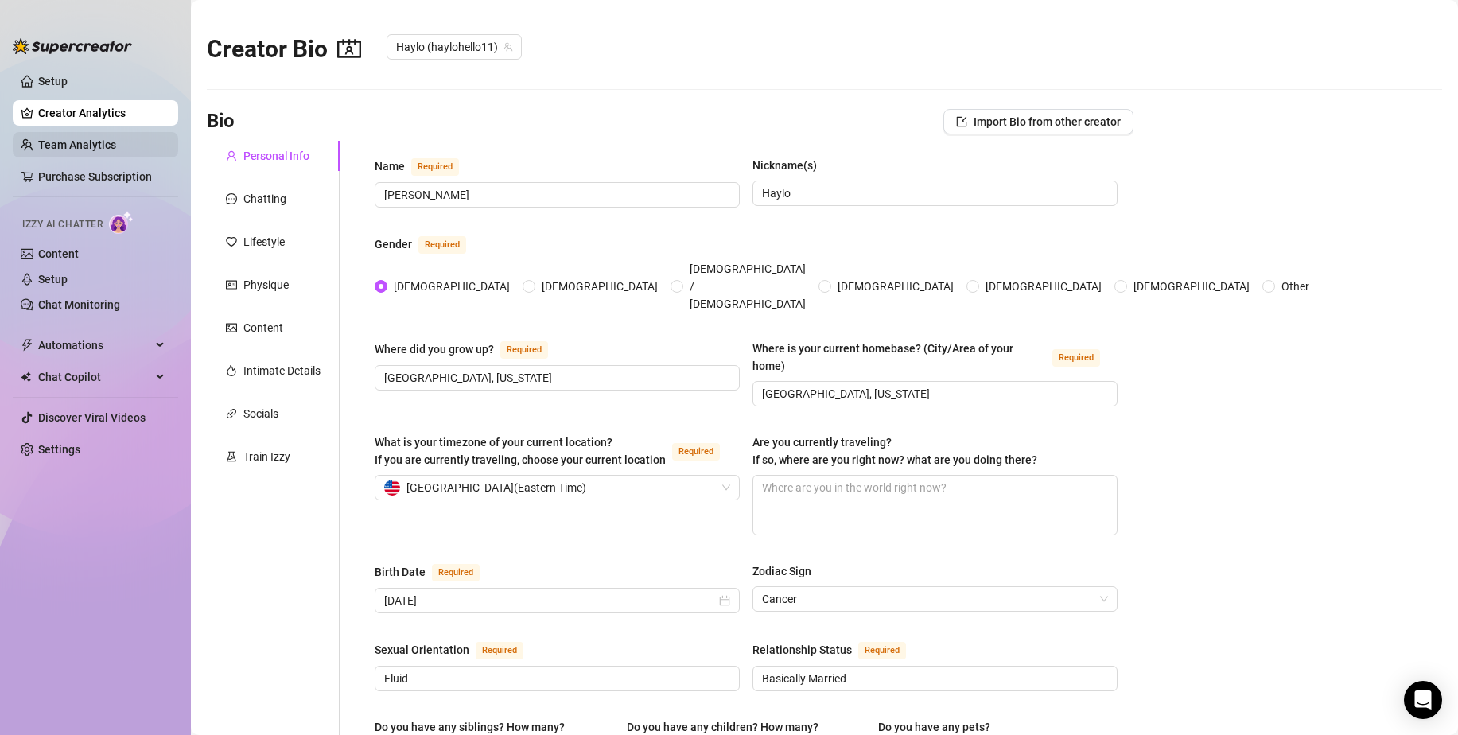
click at [45, 148] on link "Team Analytics" at bounding box center [77, 144] width 78 height 13
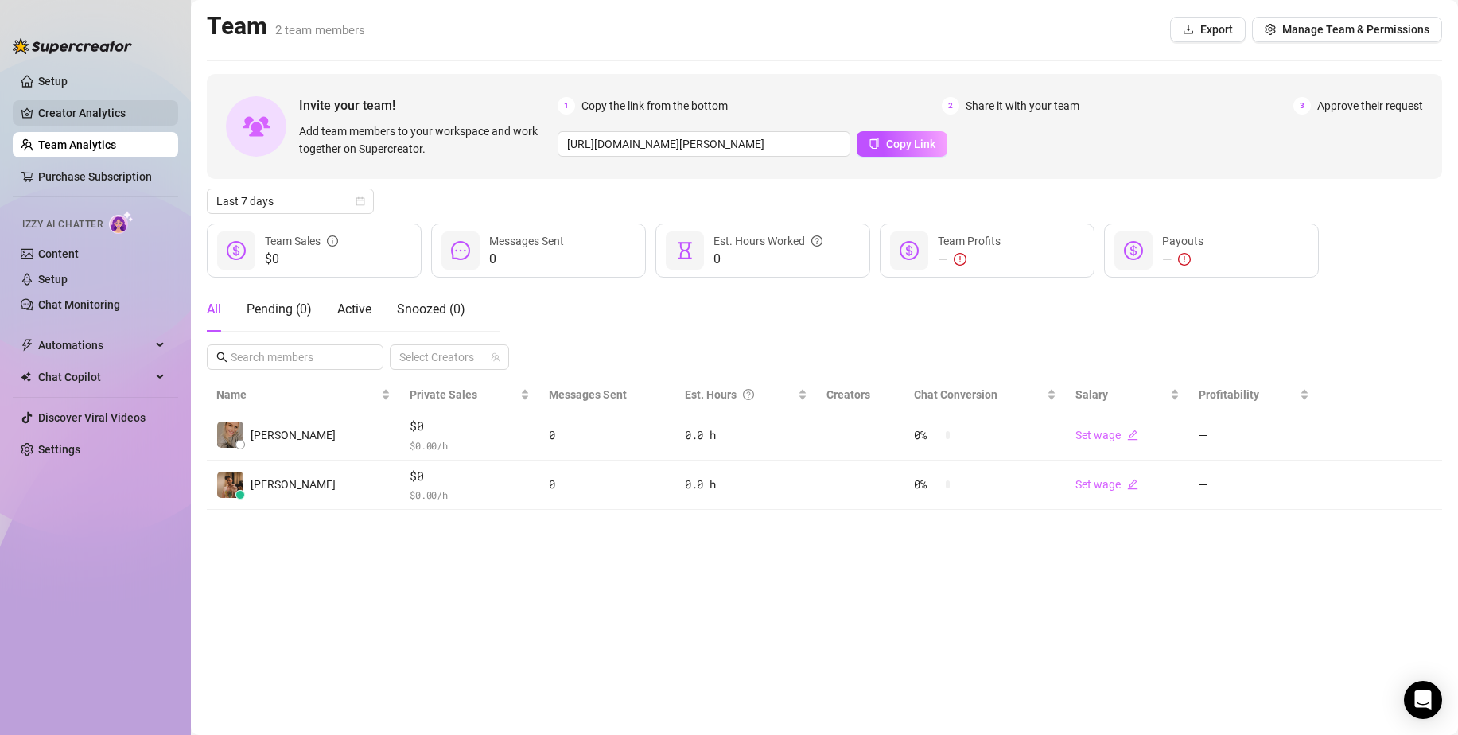
click at [92, 122] on link "Creator Analytics" at bounding box center [101, 112] width 127 height 25
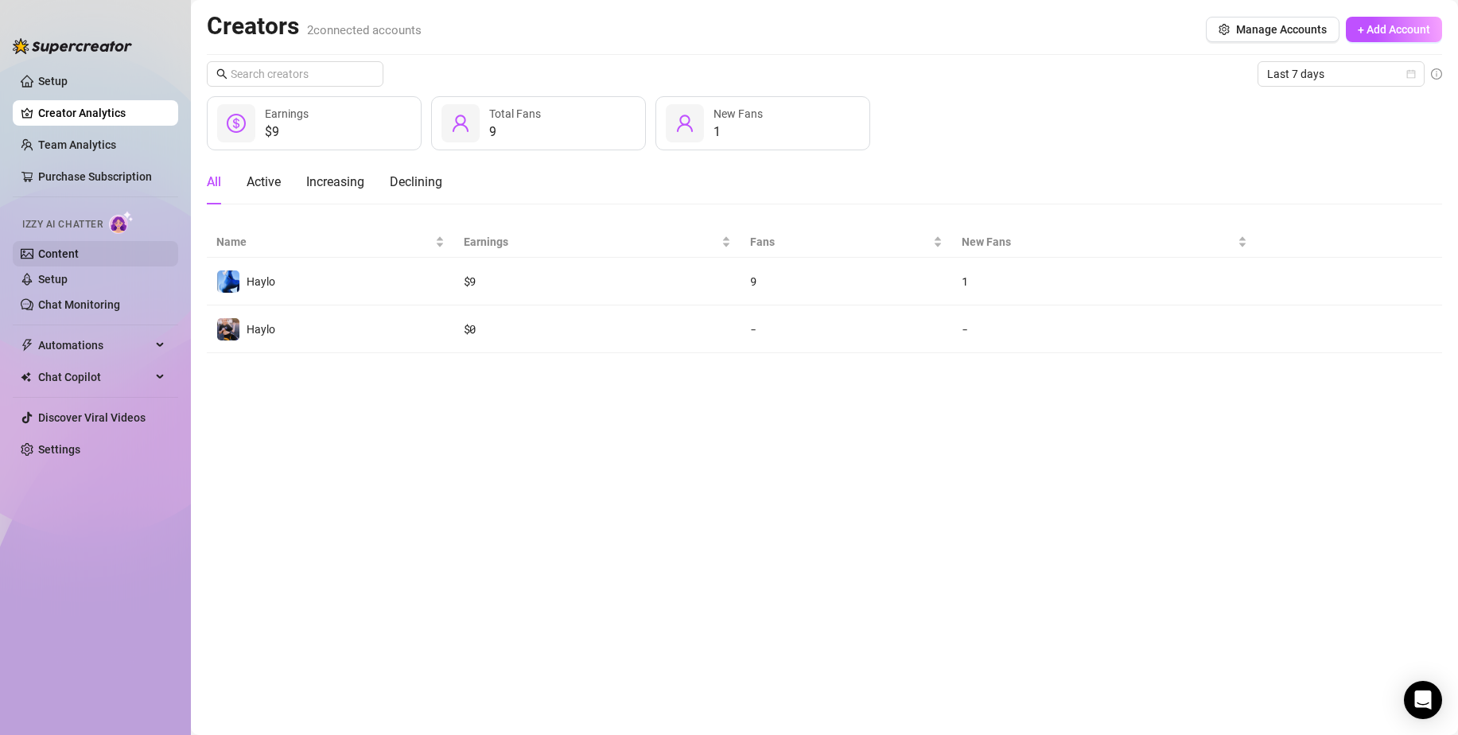
click at [46, 247] on link "Content" at bounding box center [58, 253] width 41 height 13
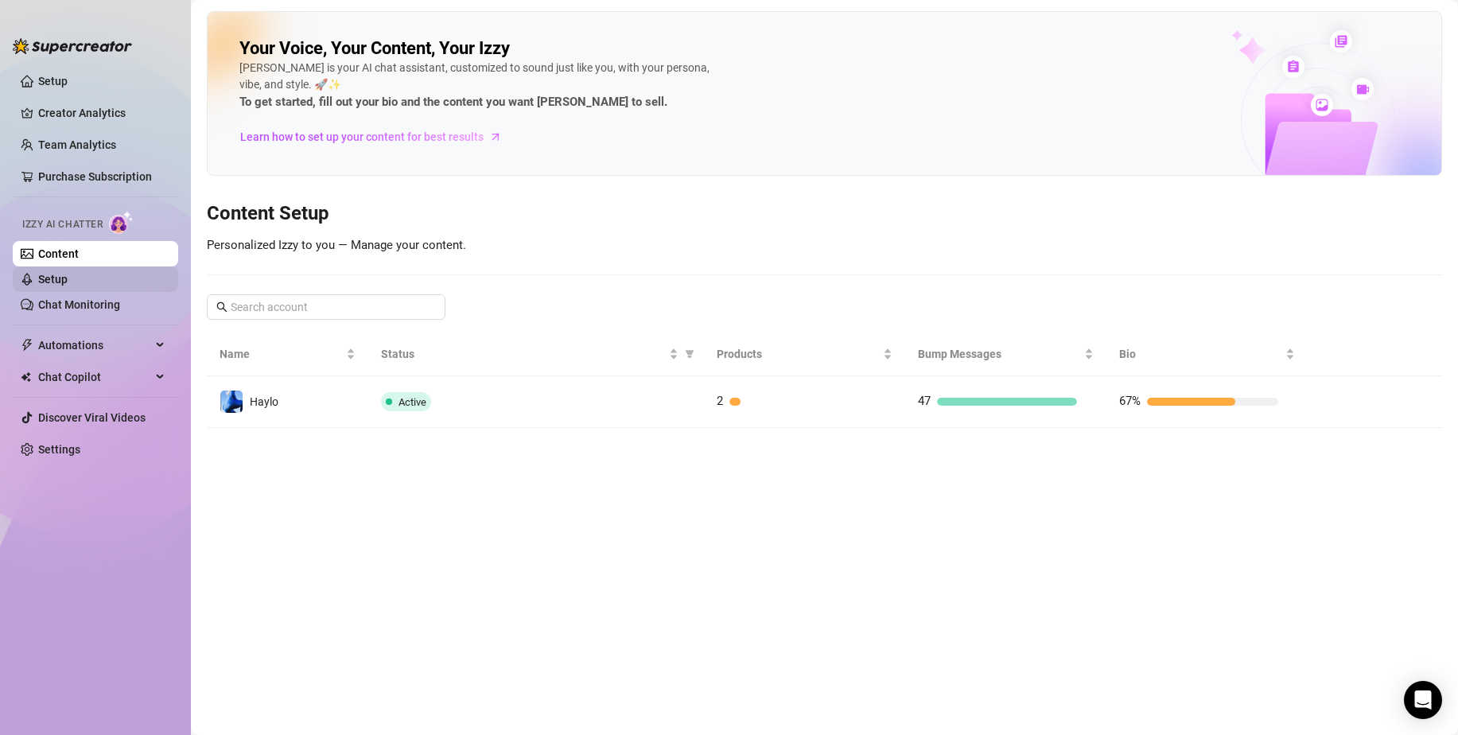
click at [60, 281] on link "Setup" at bounding box center [52, 279] width 29 height 13
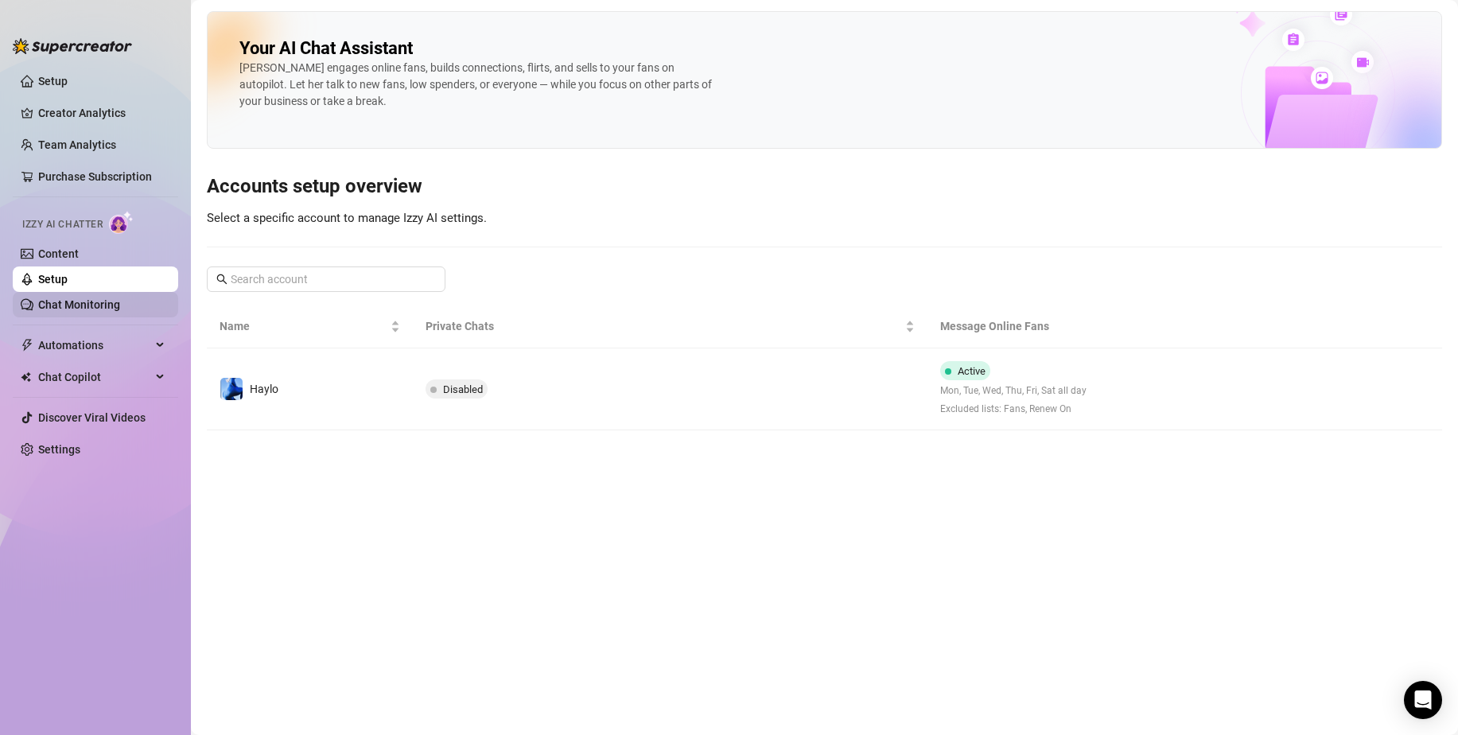
click at [69, 305] on link "Chat Monitoring" at bounding box center [79, 304] width 82 height 13
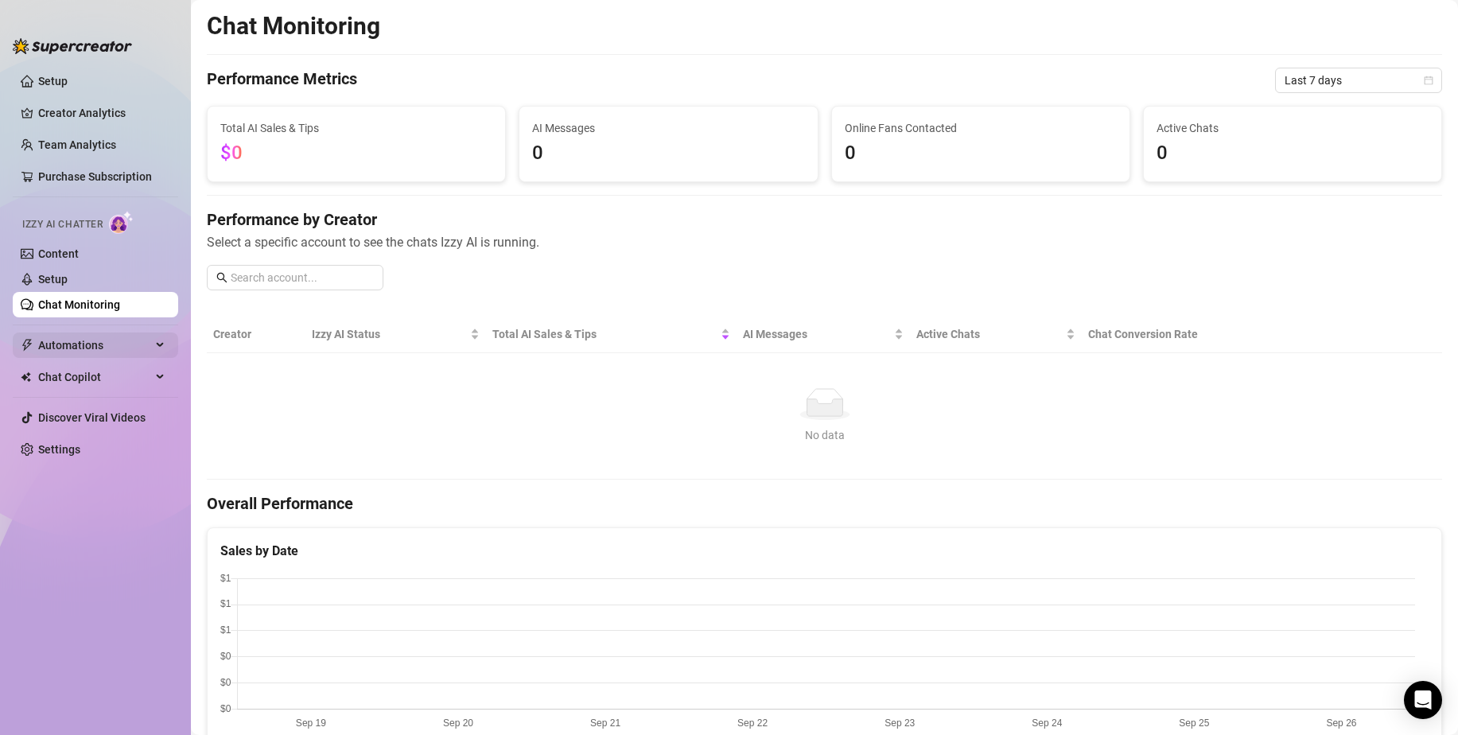
click at [73, 346] on span "Automations" at bounding box center [94, 344] width 113 height 25
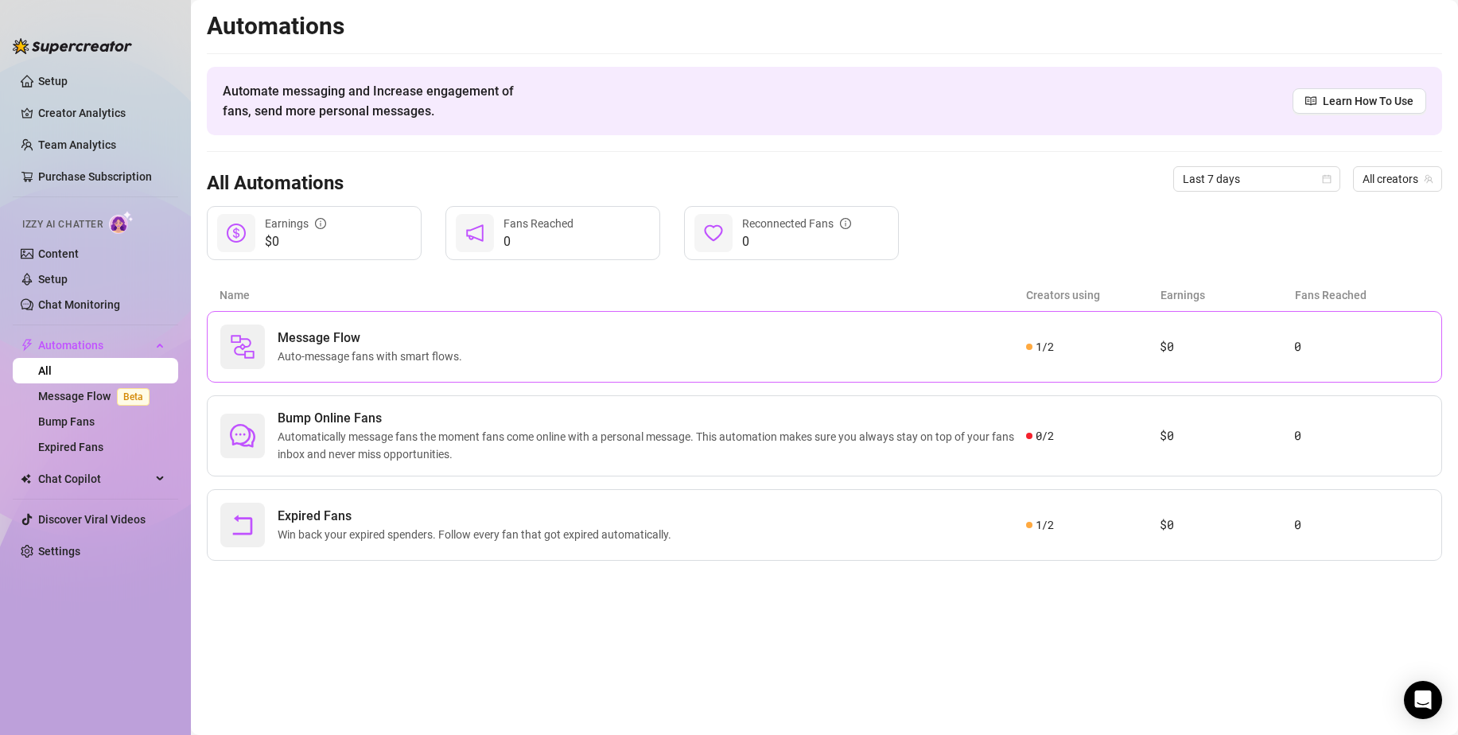
click at [347, 348] on span "Auto-message fans with smart flows." at bounding box center [373, 356] width 191 height 17
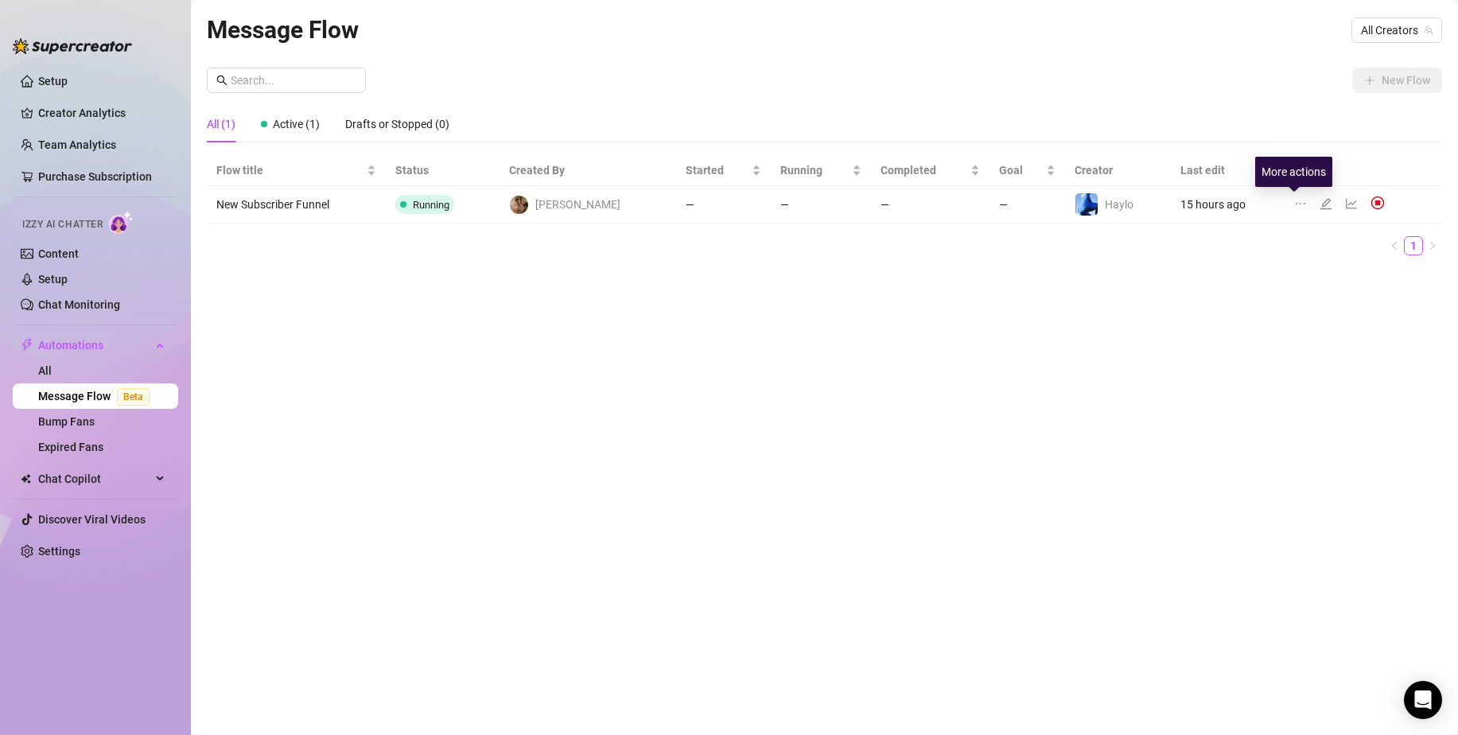
click at [1294, 201] on icon "ellipsis" at bounding box center [1300, 203] width 13 height 13
click at [1317, 249] on span "Duplicate to another creator" at bounding box center [1368, 253] width 138 height 17
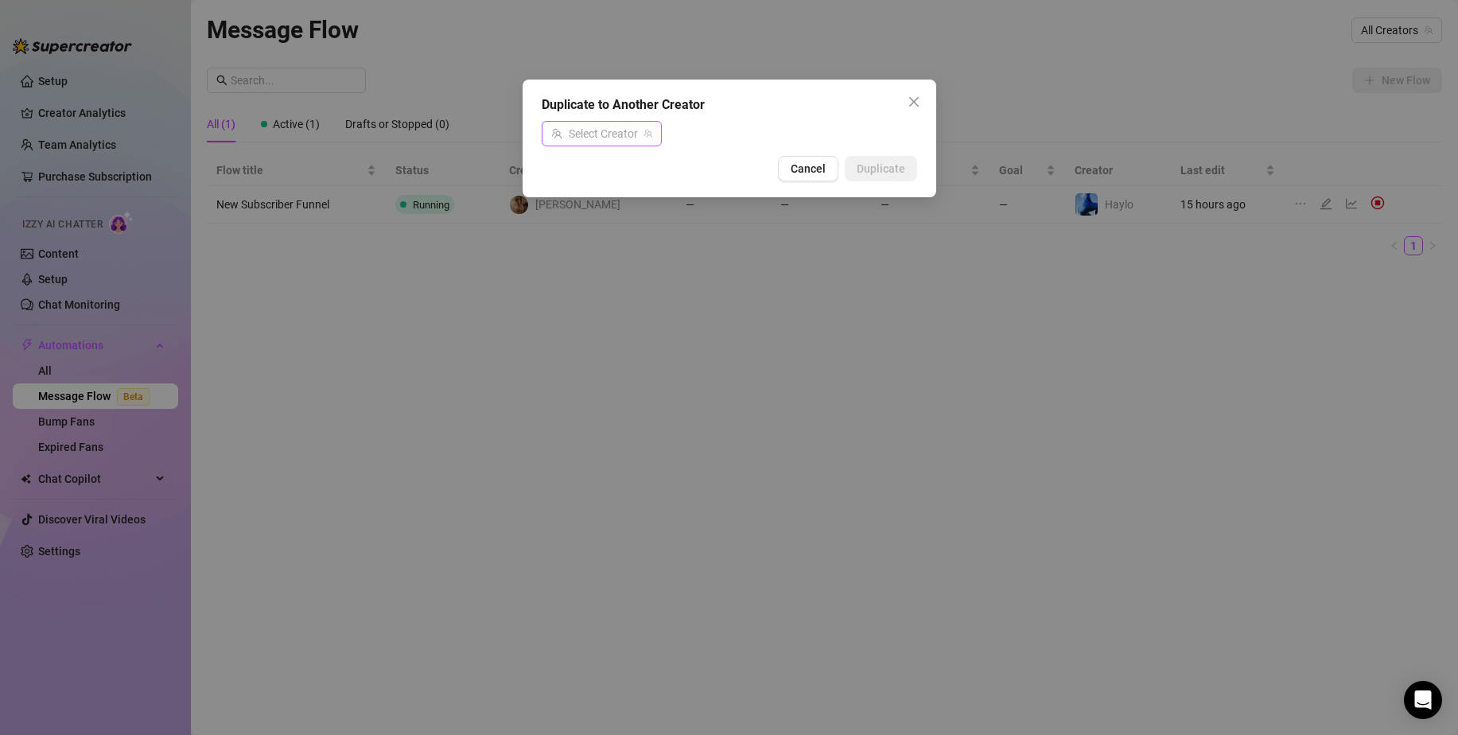
click at [622, 121] on div "Select Creator" at bounding box center [602, 133] width 120 height 25
click at [601, 187] on span "Haylo" at bounding box center [594, 192] width 29 height 17
click at [882, 173] on span "Duplicate" at bounding box center [880, 168] width 49 height 13
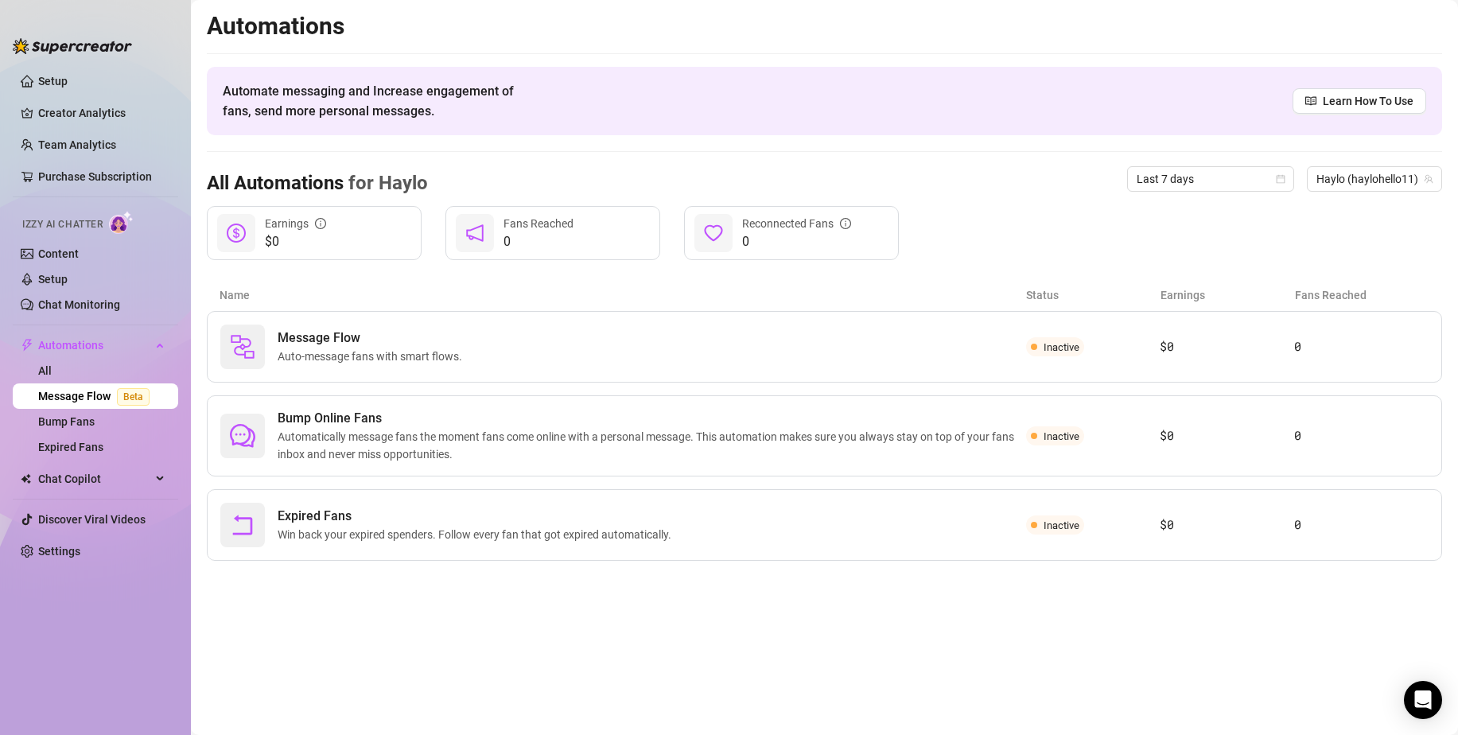
click at [56, 390] on link "Message Flow Beta" at bounding box center [97, 396] width 118 height 13
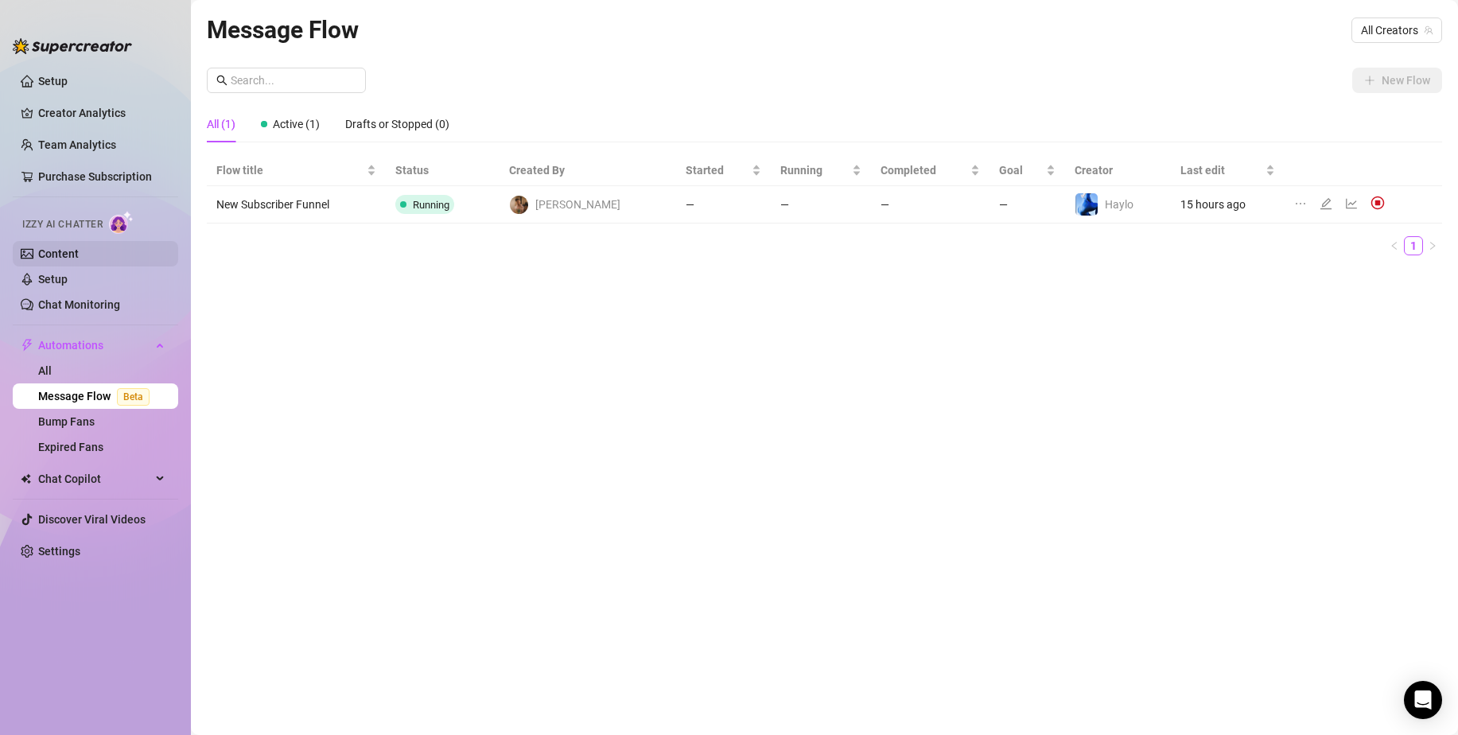
click at [64, 250] on link "Content" at bounding box center [58, 253] width 41 height 13
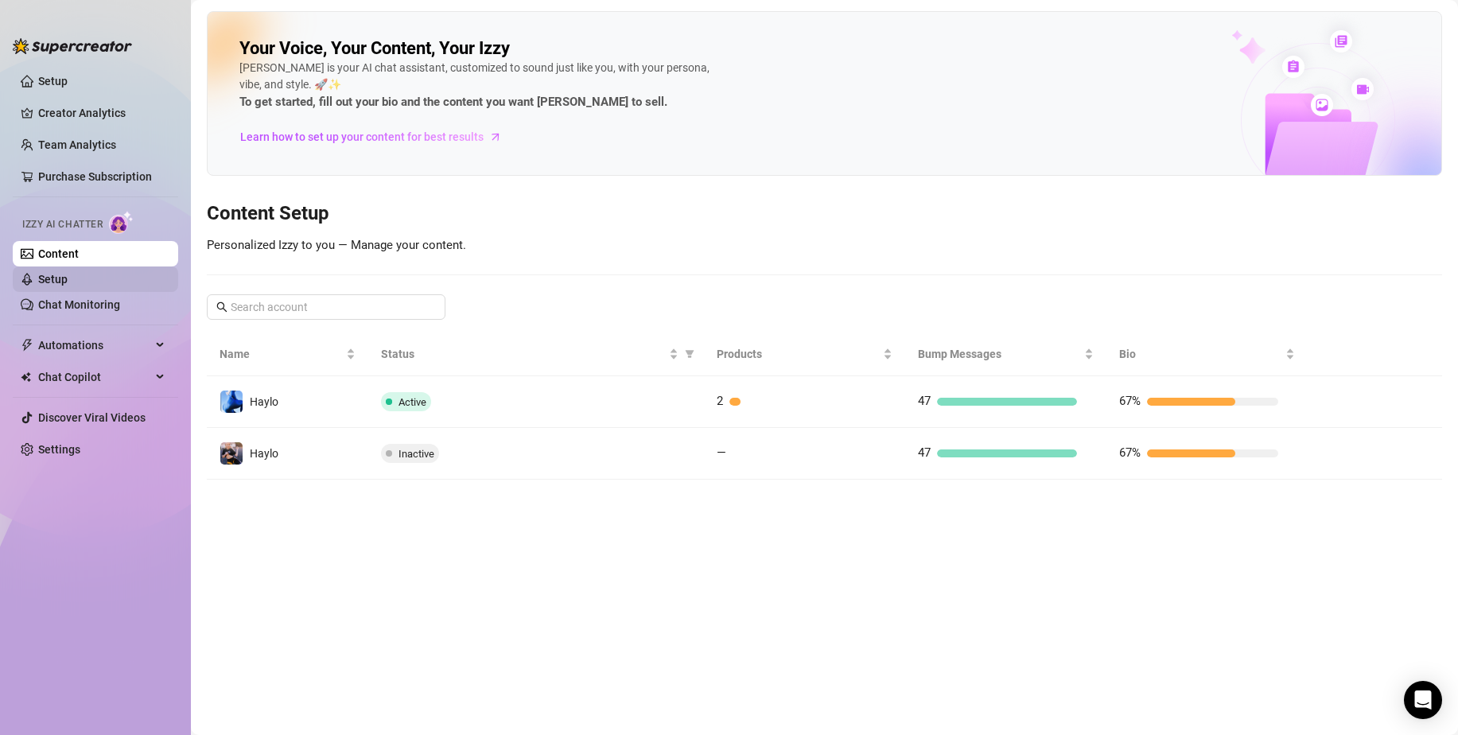
click at [60, 278] on link "Setup" at bounding box center [52, 279] width 29 height 13
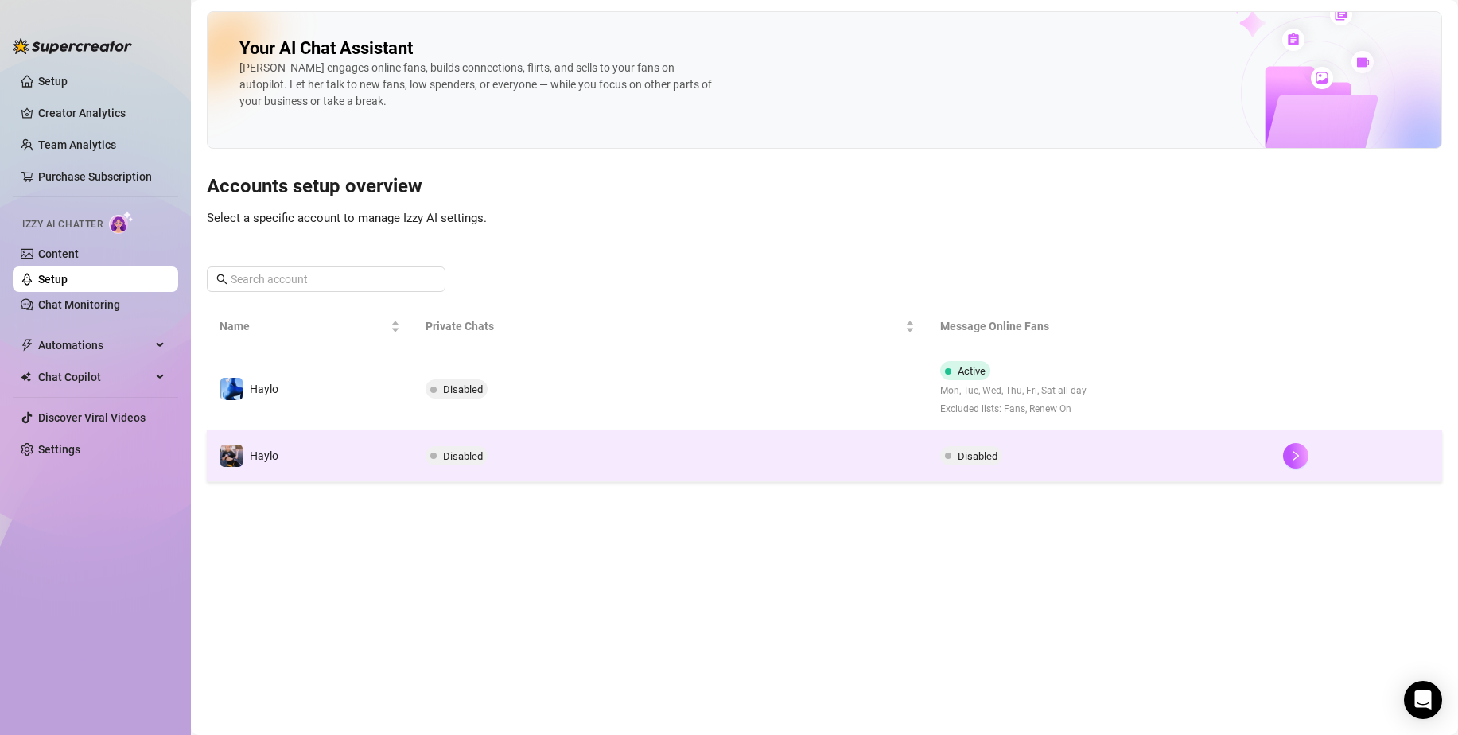
click at [1282, 457] on td at bounding box center [1356, 456] width 172 height 52
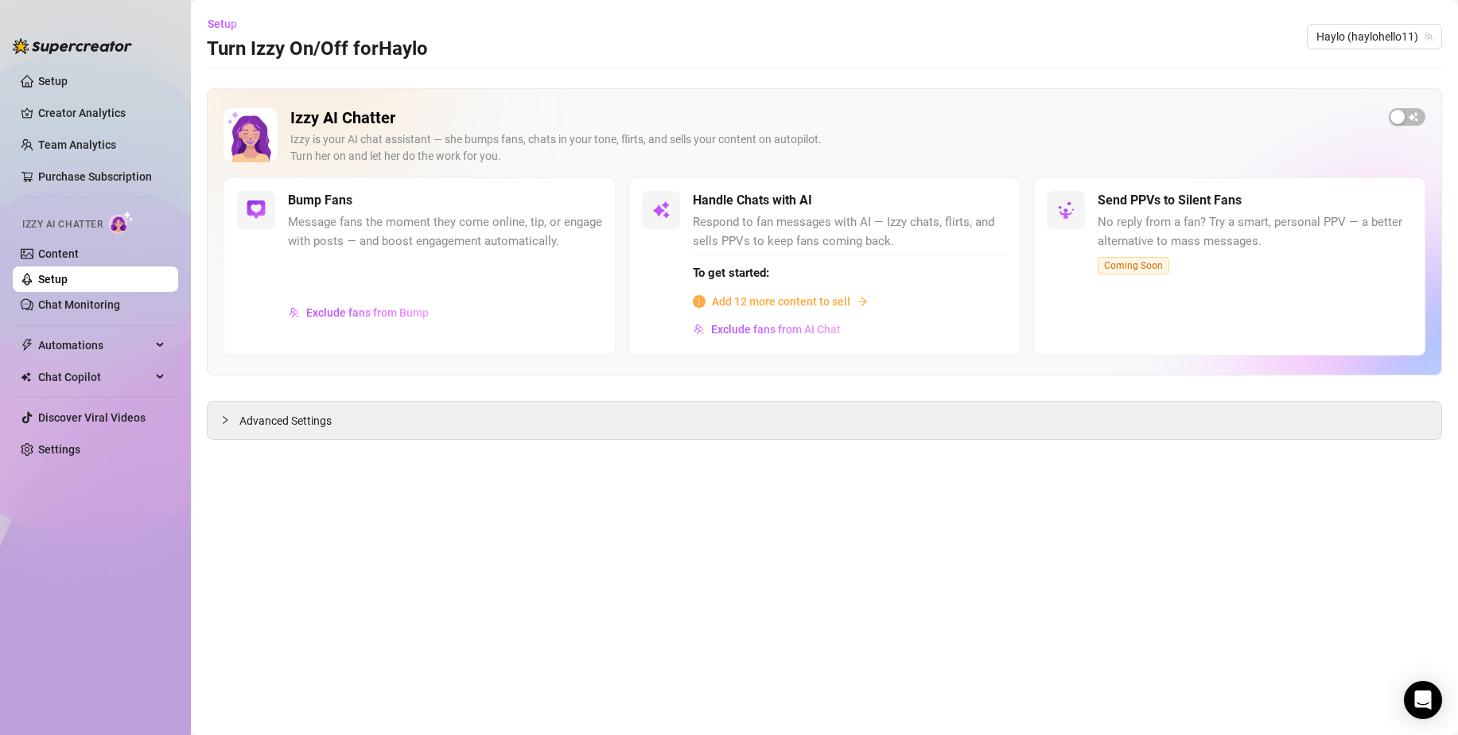
click at [1431, 118] on div "Izzy AI Chatter [PERSON_NAME] is your AI chat assistant — she bumps fans, chats…" at bounding box center [824, 231] width 1235 height 287
click at [1414, 116] on span "button" at bounding box center [1406, 116] width 37 height 17
click at [1408, 41] on span "Haylo (haylohello11)" at bounding box center [1374, 37] width 116 height 24
click at [1363, 91] on div "Haylo ( haylohello11 )" at bounding box center [1376, 96] width 131 height 19
click at [1365, 29] on span "Haylo (haylohello11)" at bounding box center [1374, 37] width 116 height 24
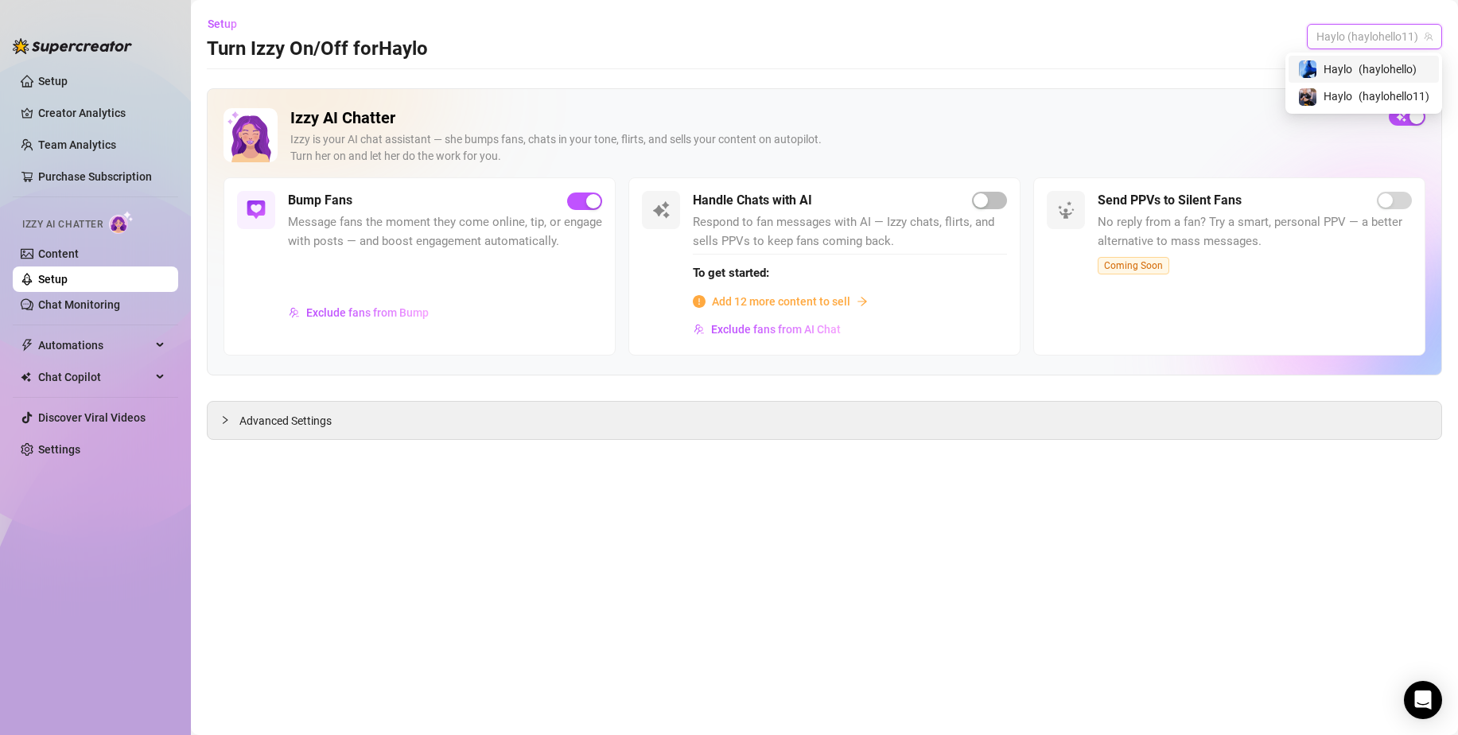
click at [1360, 67] on span "( haylohello )" at bounding box center [1387, 68] width 58 height 17
click at [1369, 41] on span "[PERSON_NAME] (haylohello)" at bounding box center [1352, 37] width 160 height 24
click at [1350, 95] on div "Haylo ( haylohello11 )" at bounding box center [1363, 96] width 131 height 19
click at [53, 247] on link "Content" at bounding box center [58, 253] width 41 height 13
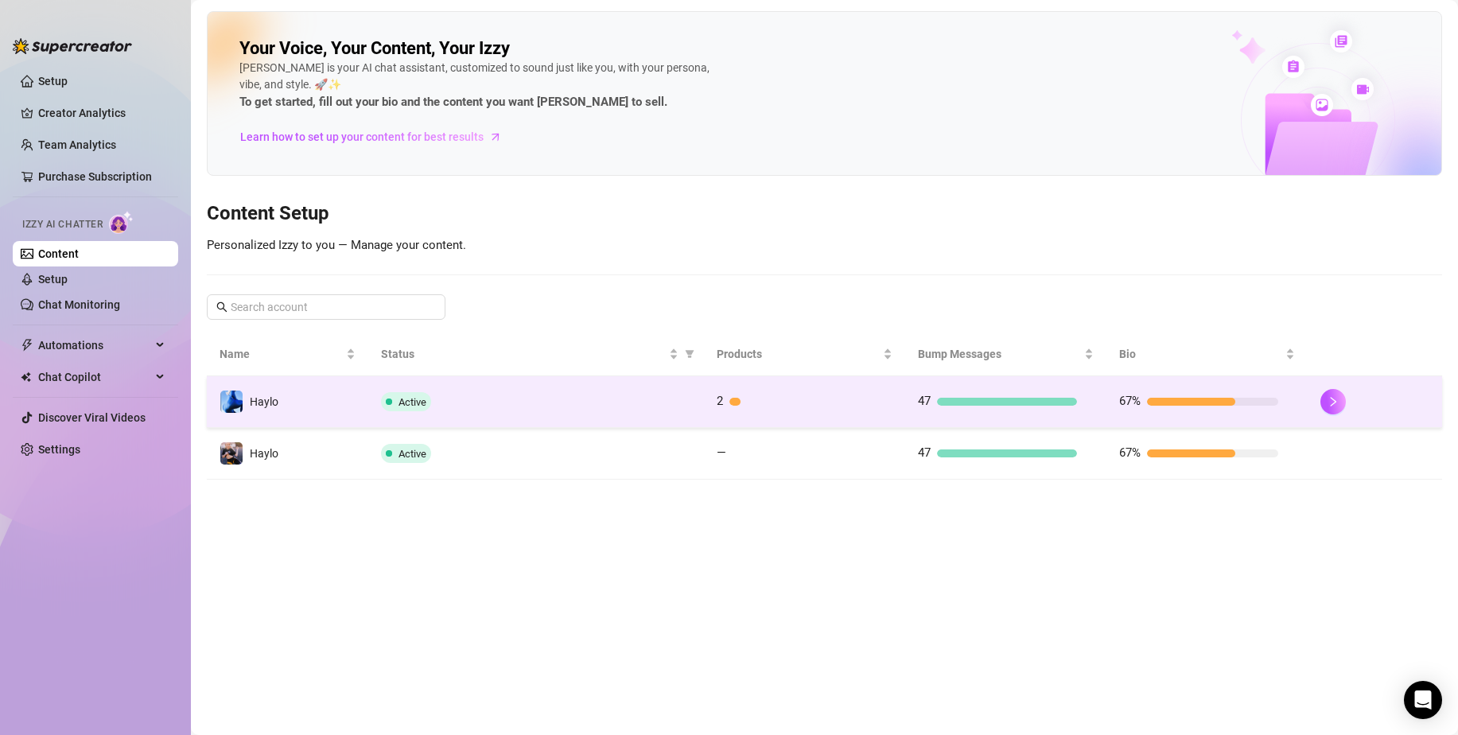
click at [1346, 398] on div at bounding box center [1374, 401] width 109 height 25
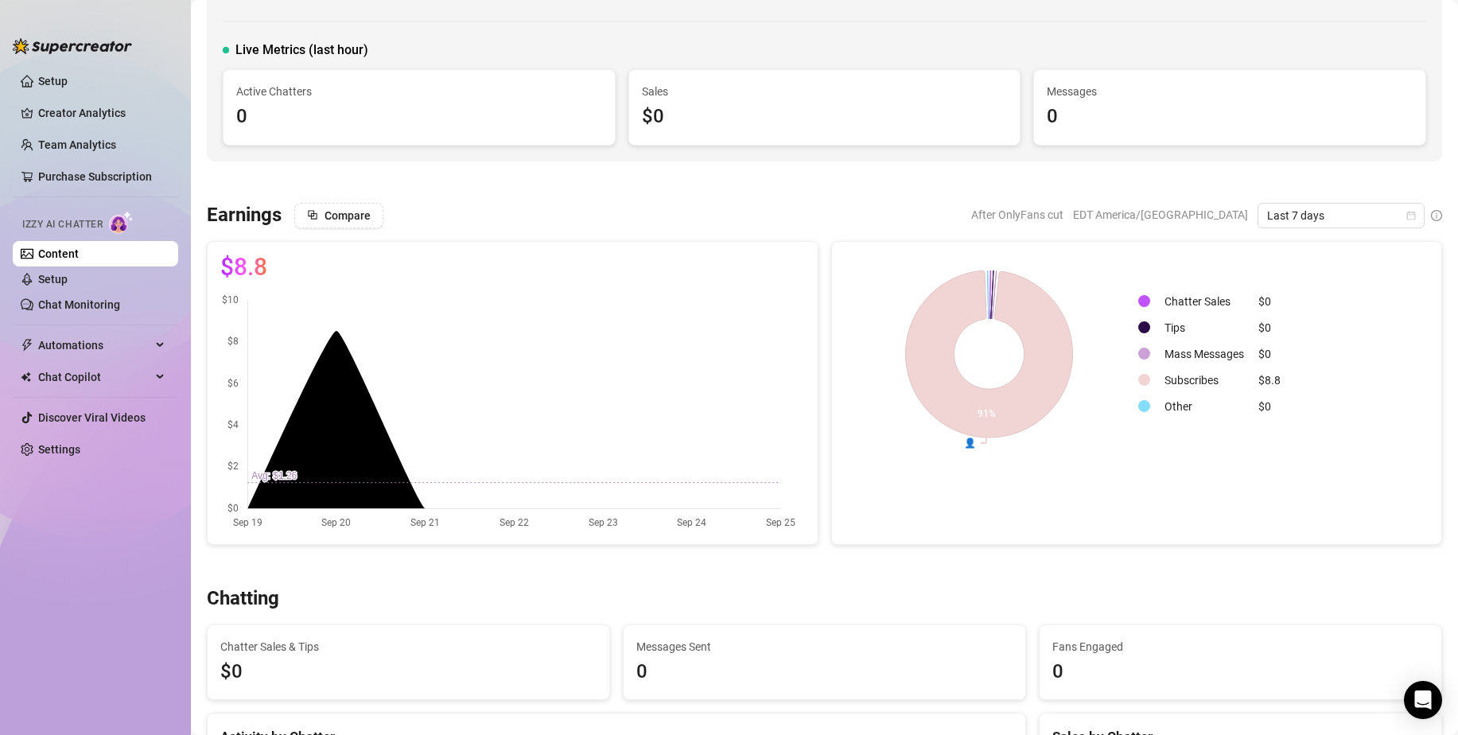
scroll to position [159, 0]
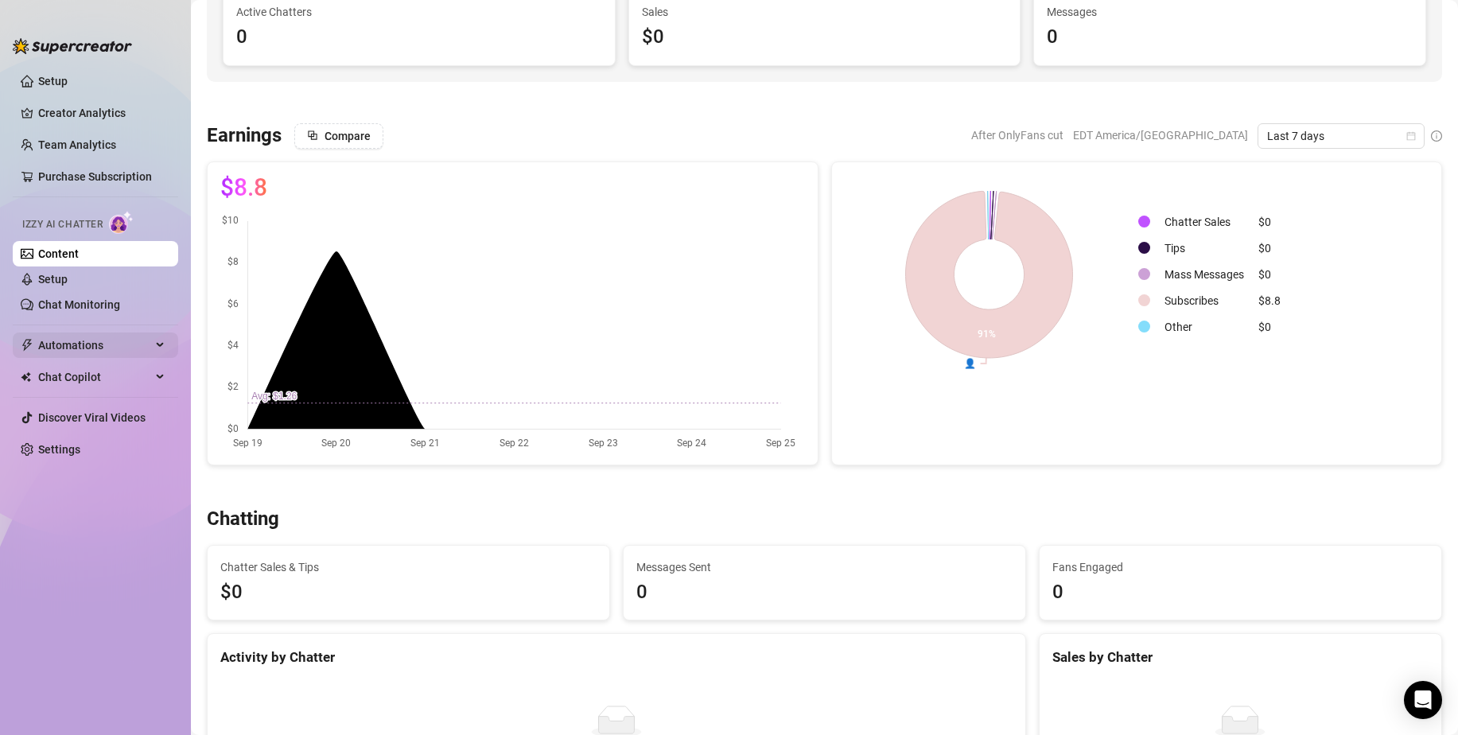
click at [116, 340] on span "Automations" at bounding box center [94, 344] width 113 height 25
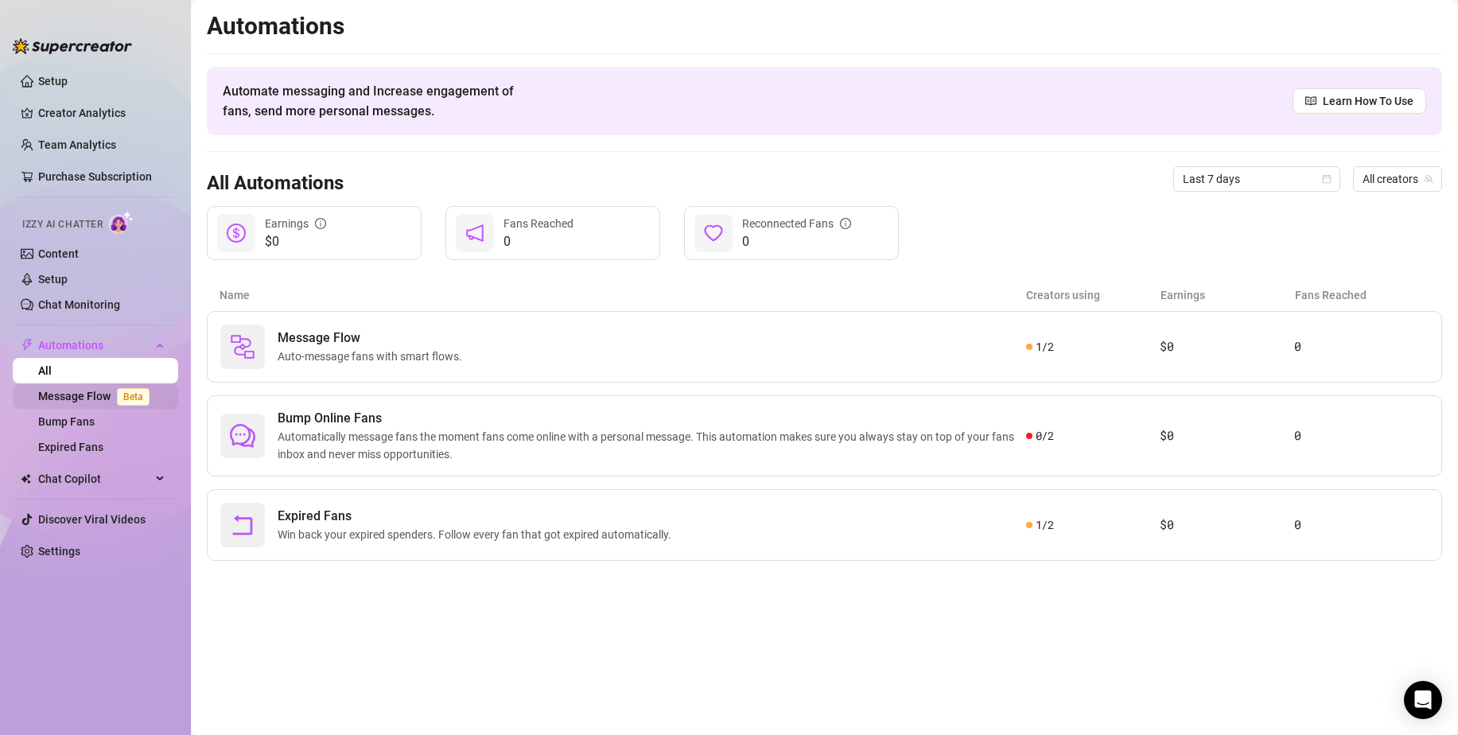
click at [106, 402] on link "Message Flow Beta" at bounding box center [97, 396] width 118 height 13
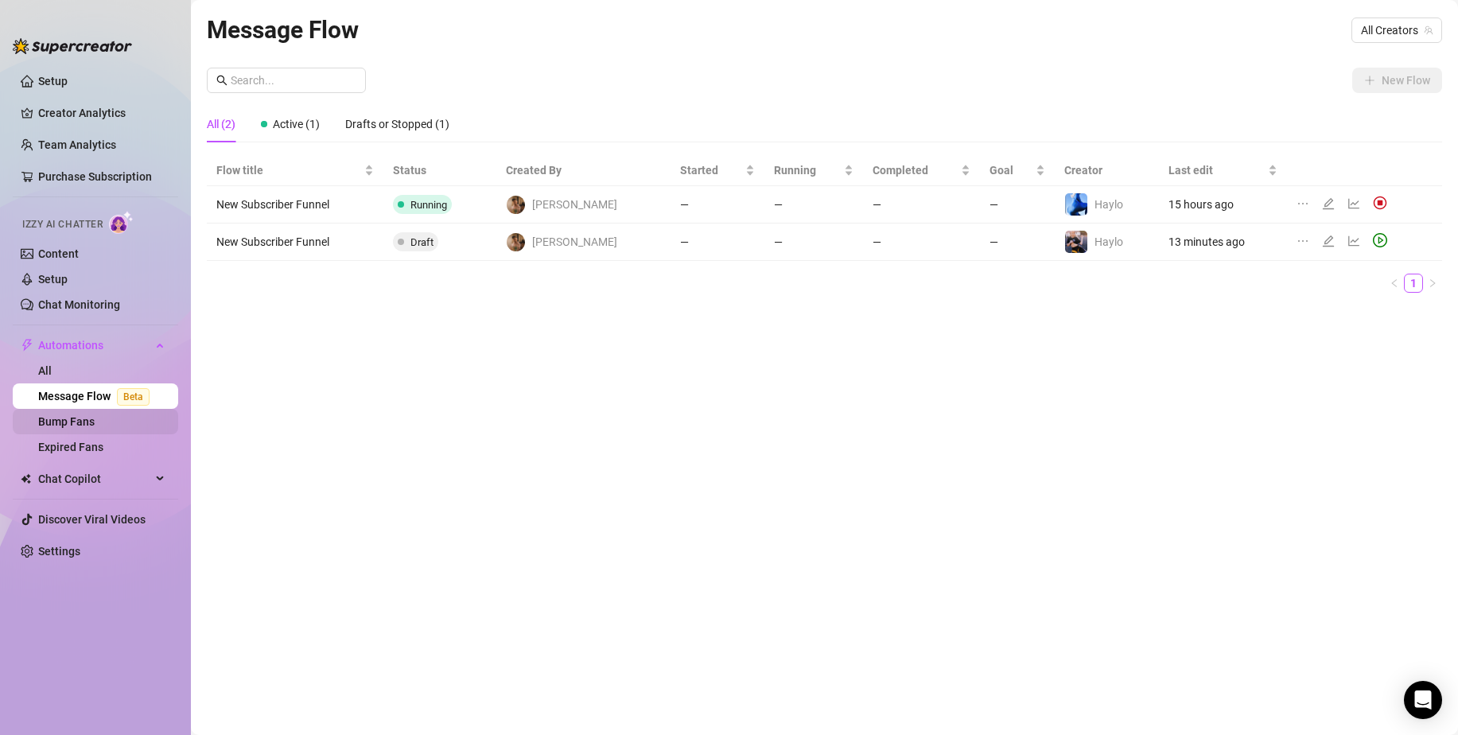
click at [95, 421] on link "Bump Fans" at bounding box center [66, 421] width 56 height 13
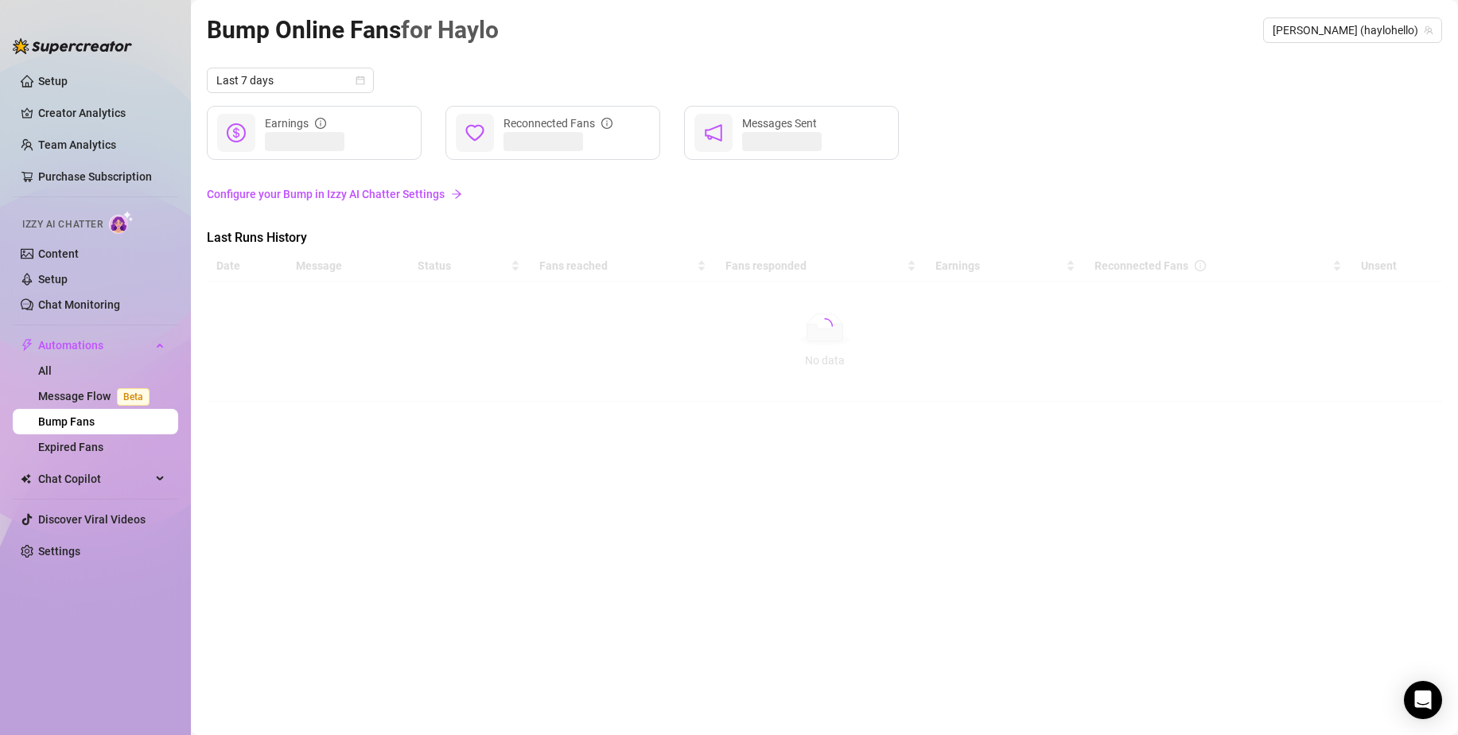
click at [368, 192] on link "Configure your Bump in Izzy AI Chatter Settings" at bounding box center [824, 193] width 1235 height 17
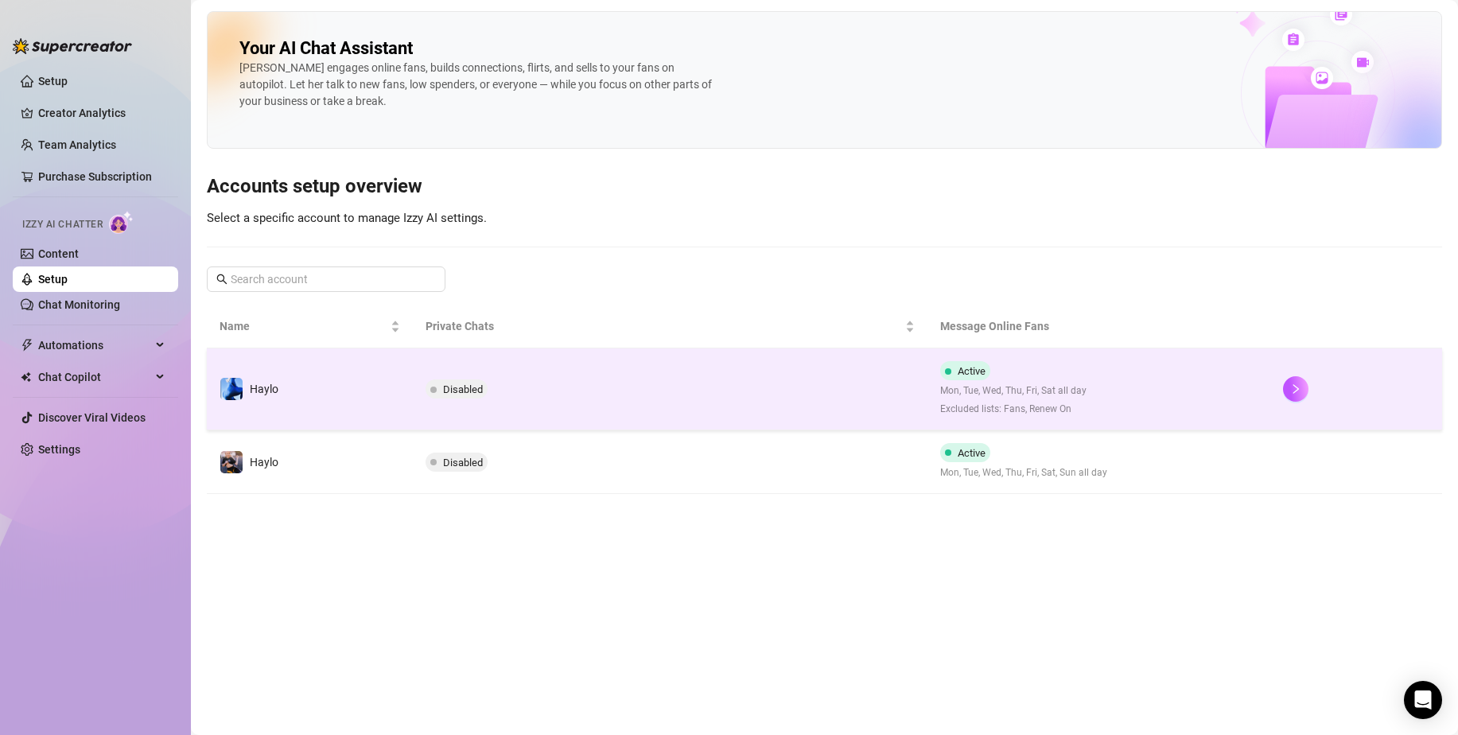
click at [1132, 406] on td "Active Mon, Tue, Wed, Thu, Fri, Sat all day Excluded lists: Fans, Renew On" at bounding box center [1098, 389] width 343 height 82
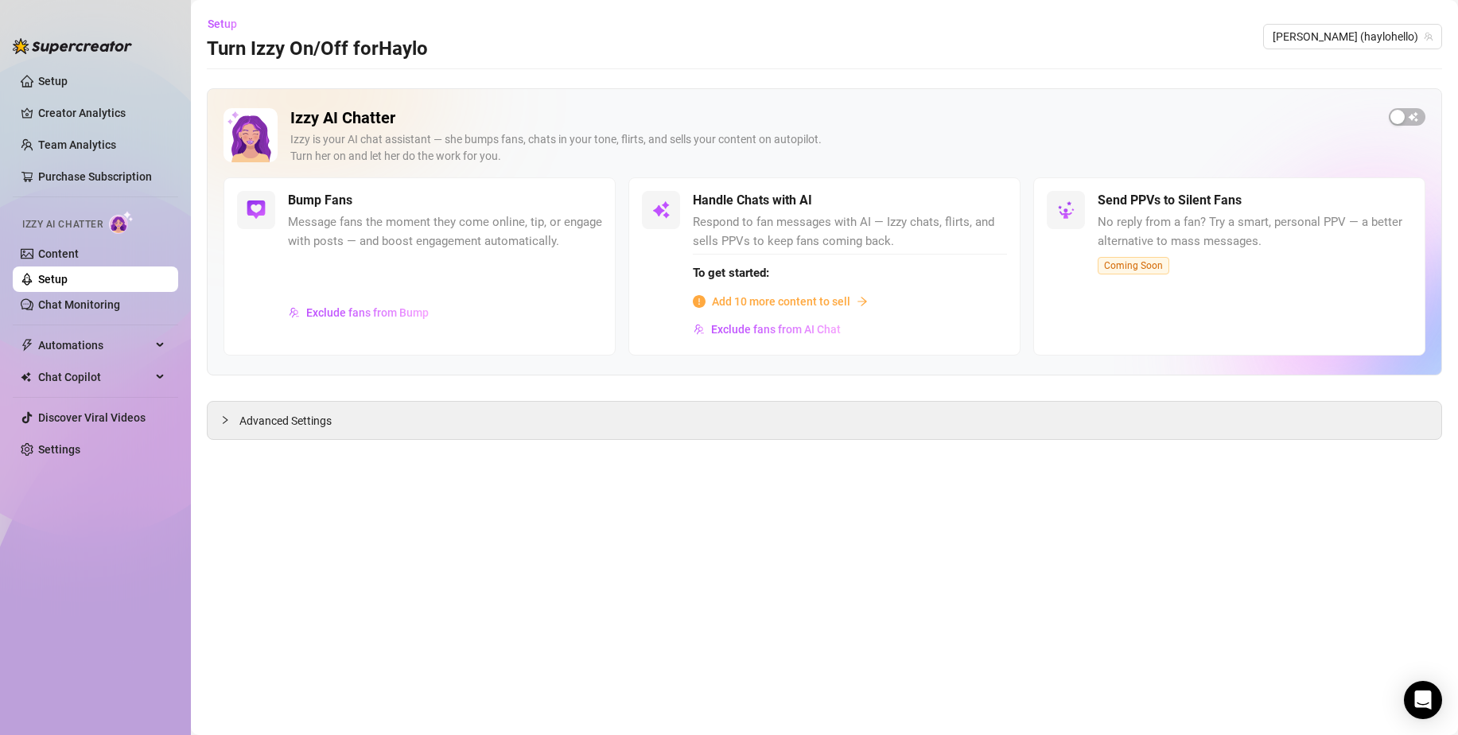
click at [856, 304] on icon "arrow-right" at bounding box center [861, 301] width 11 height 11
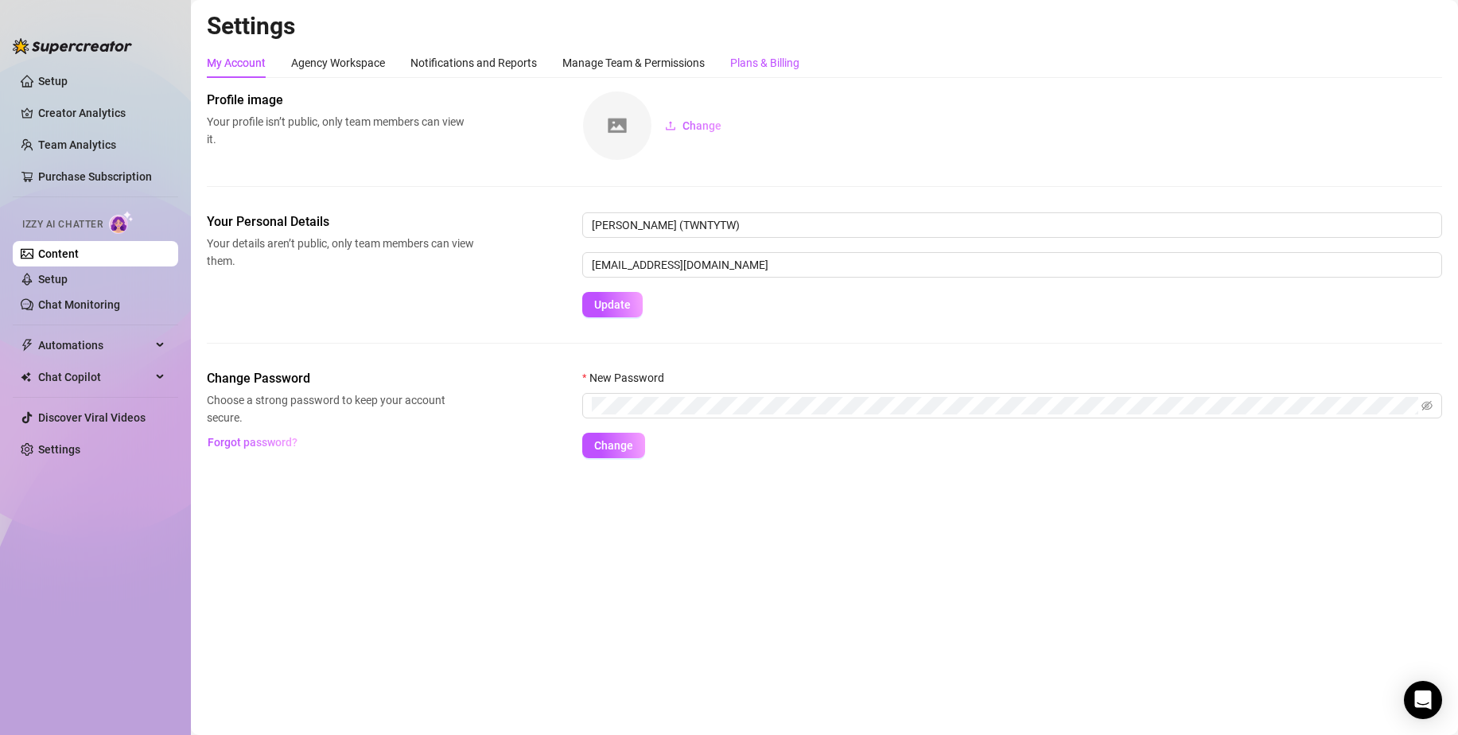
click at [782, 70] on div "Plans & Billing" at bounding box center [764, 62] width 69 height 17
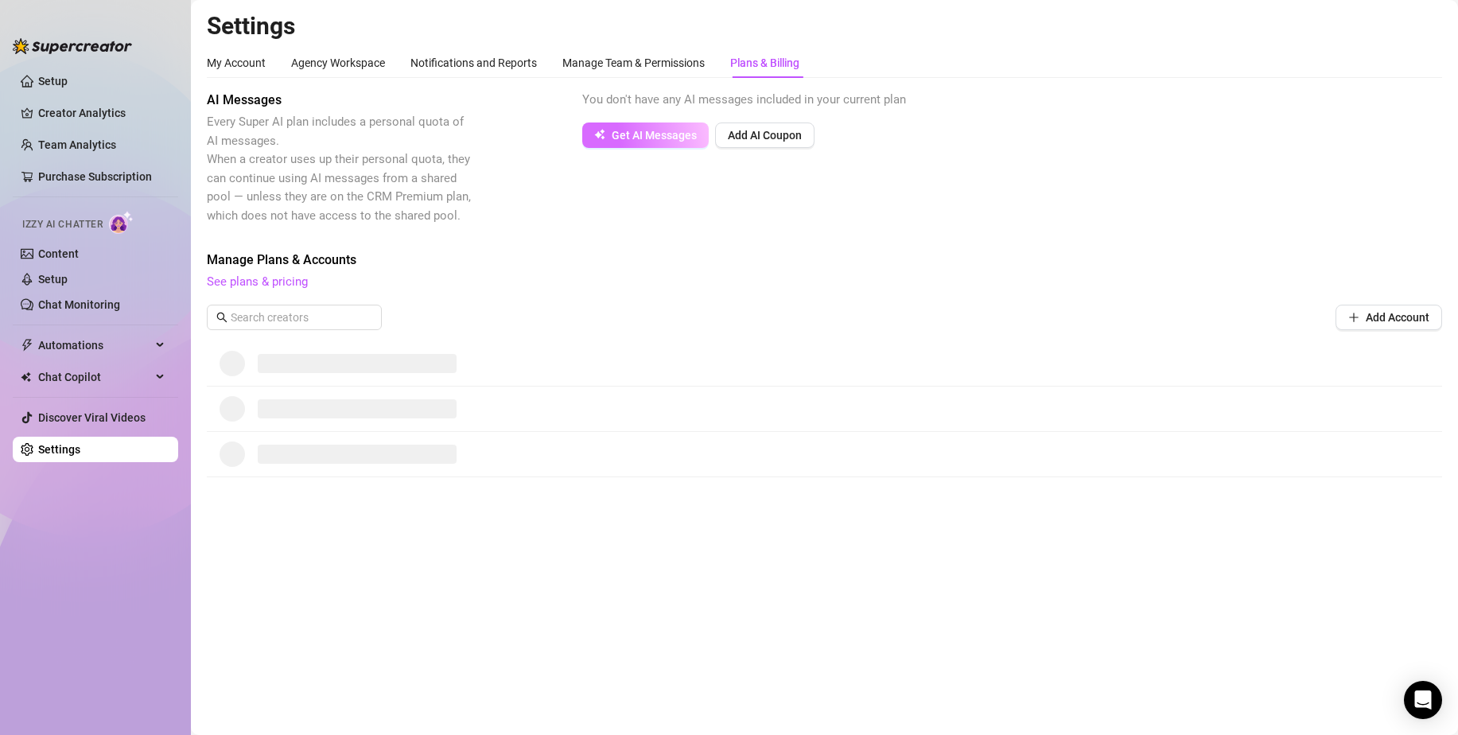
click at [654, 130] on span "Get AI Messages" at bounding box center [654, 135] width 85 height 13
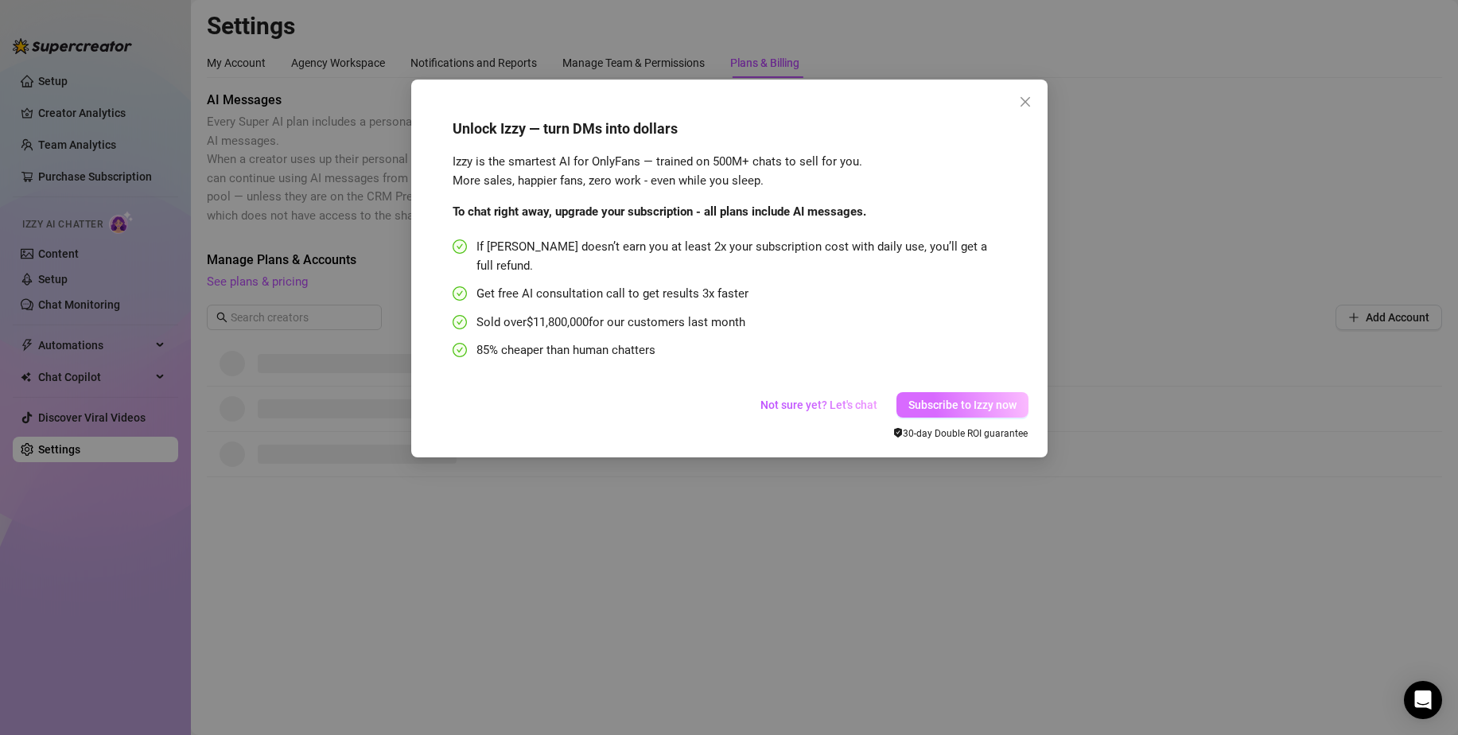
click at [957, 398] on span "Subscribe to Izzy now" at bounding box center [962, 404] width 108 height 13
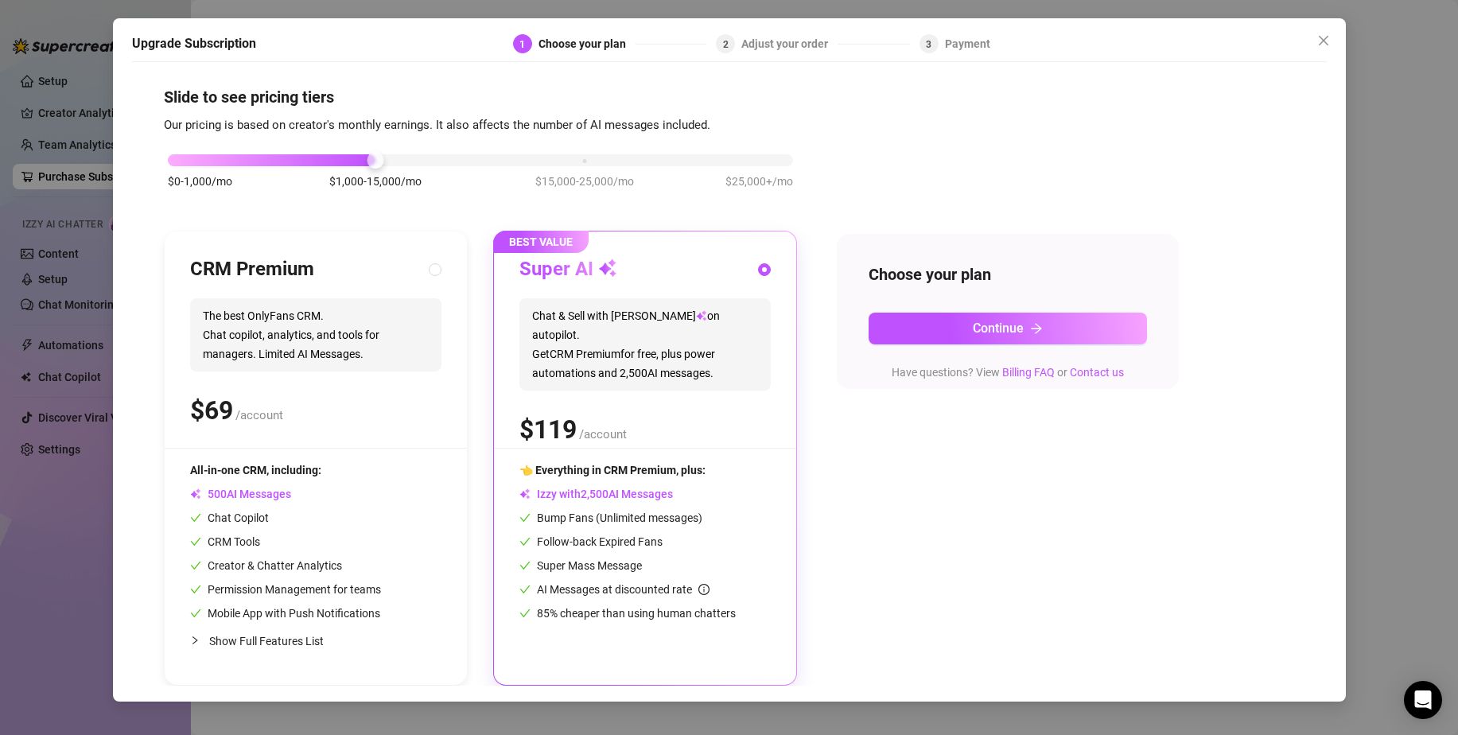
scroll to position [6, 0]
click at [1326, 41] on icon "close" at bounding box center [1323, 40] width 13 height 13
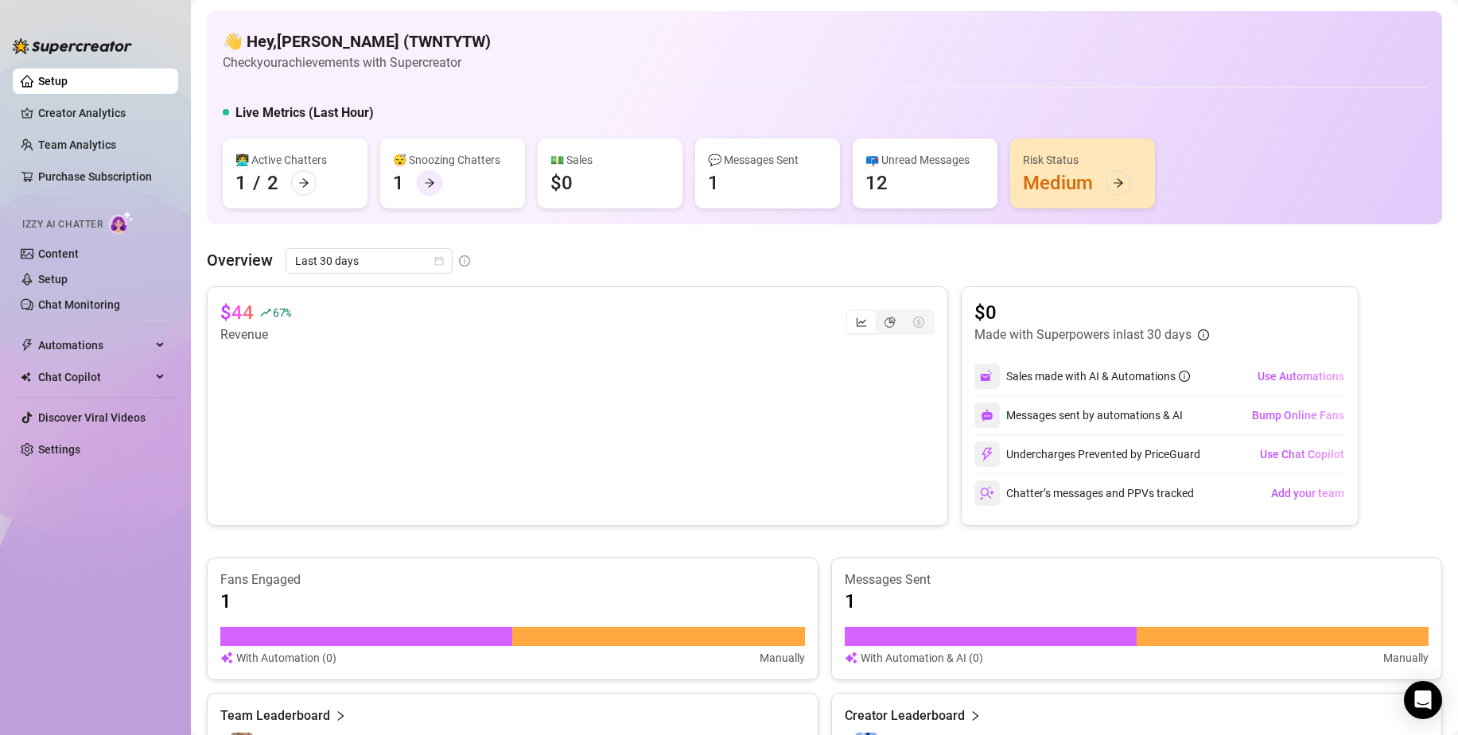
click at [427, 173] on div at bounding box center [429, 182] width 25 height 25
